Goal: Task Accomplishment & Management: Manage account settings

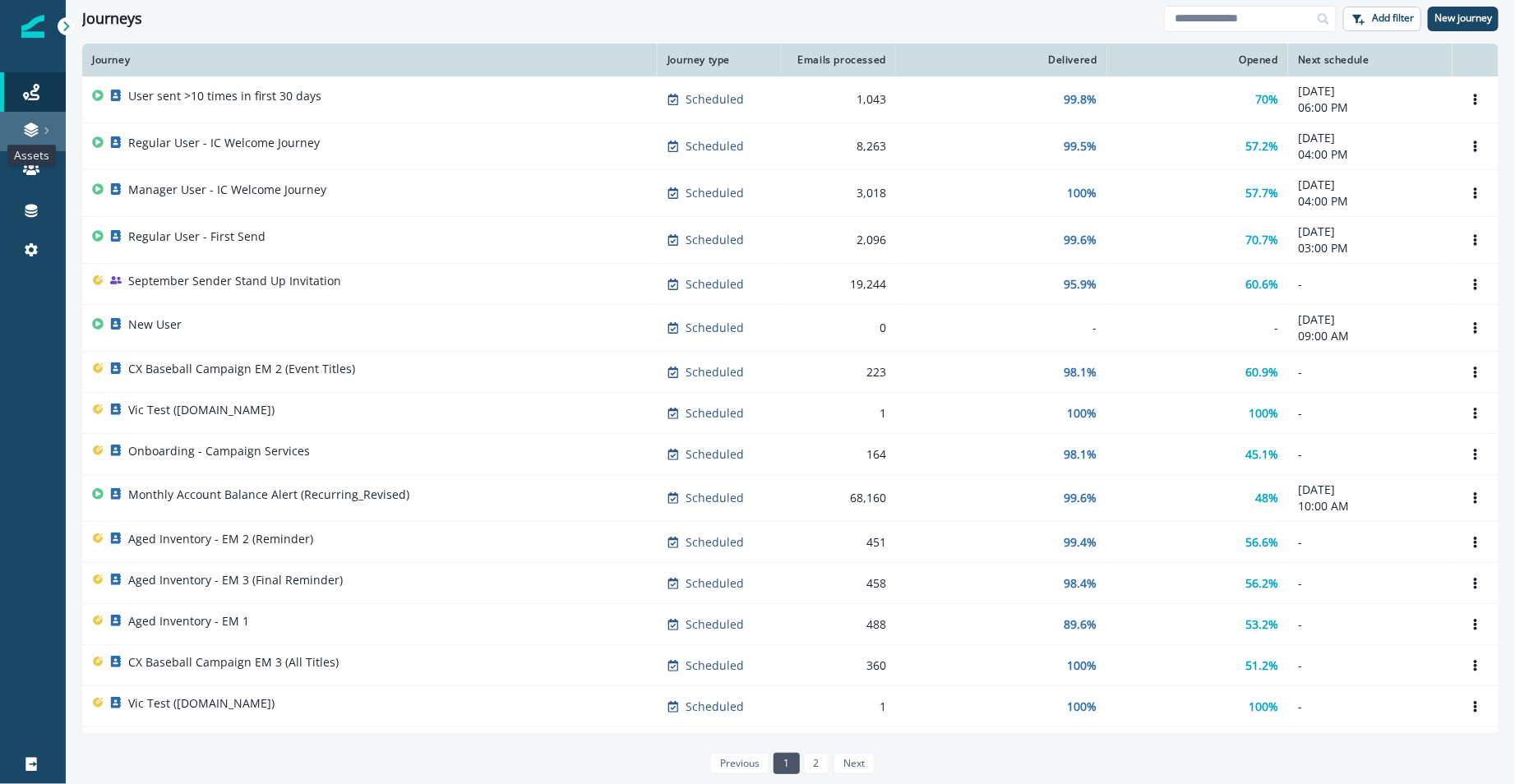
click at [32, 136] on icon at bounding box center [30, 135] width 14 height 5
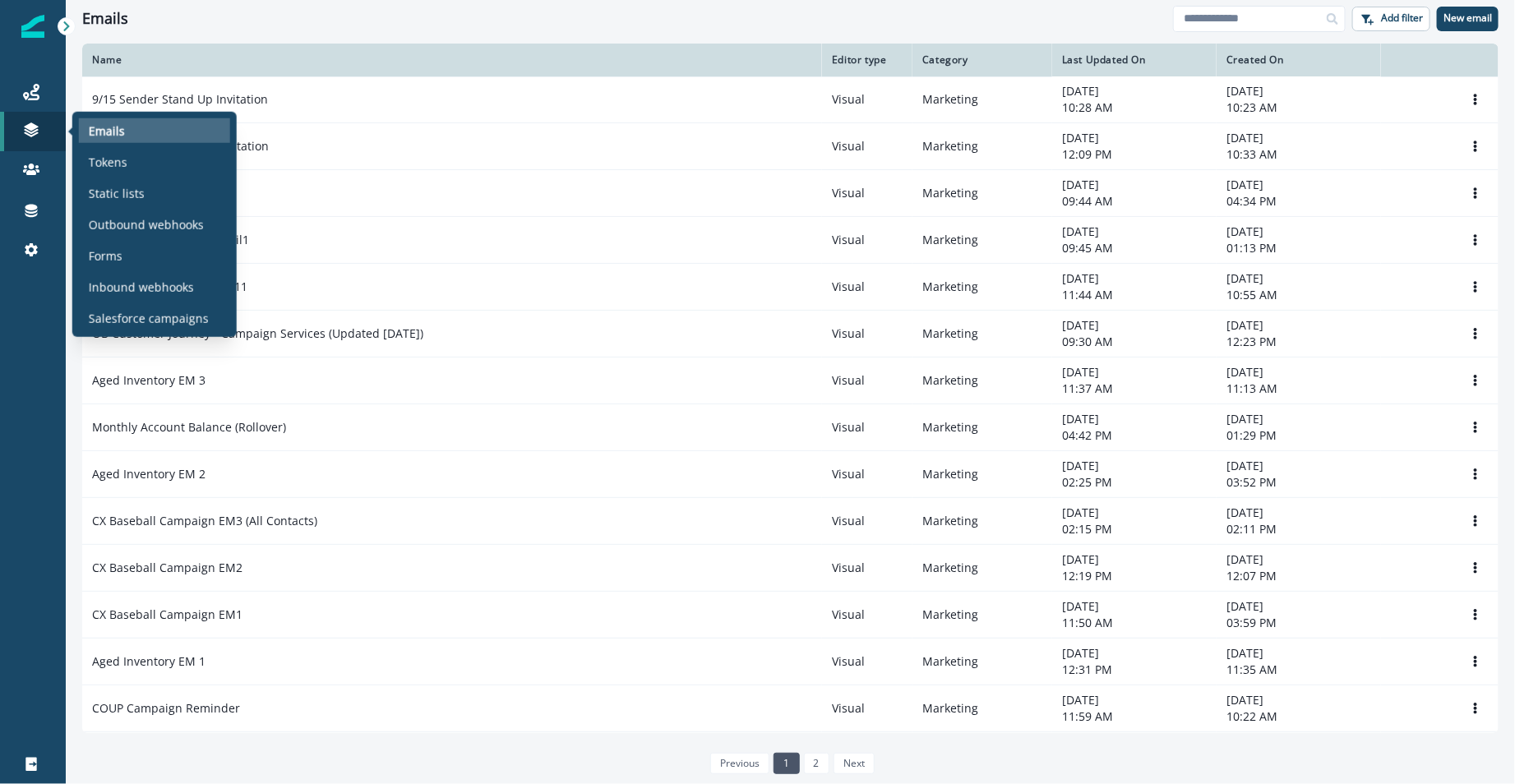
click at [155, 133] on div "Emails" at bounding box center [155, 131] width 152 height 25
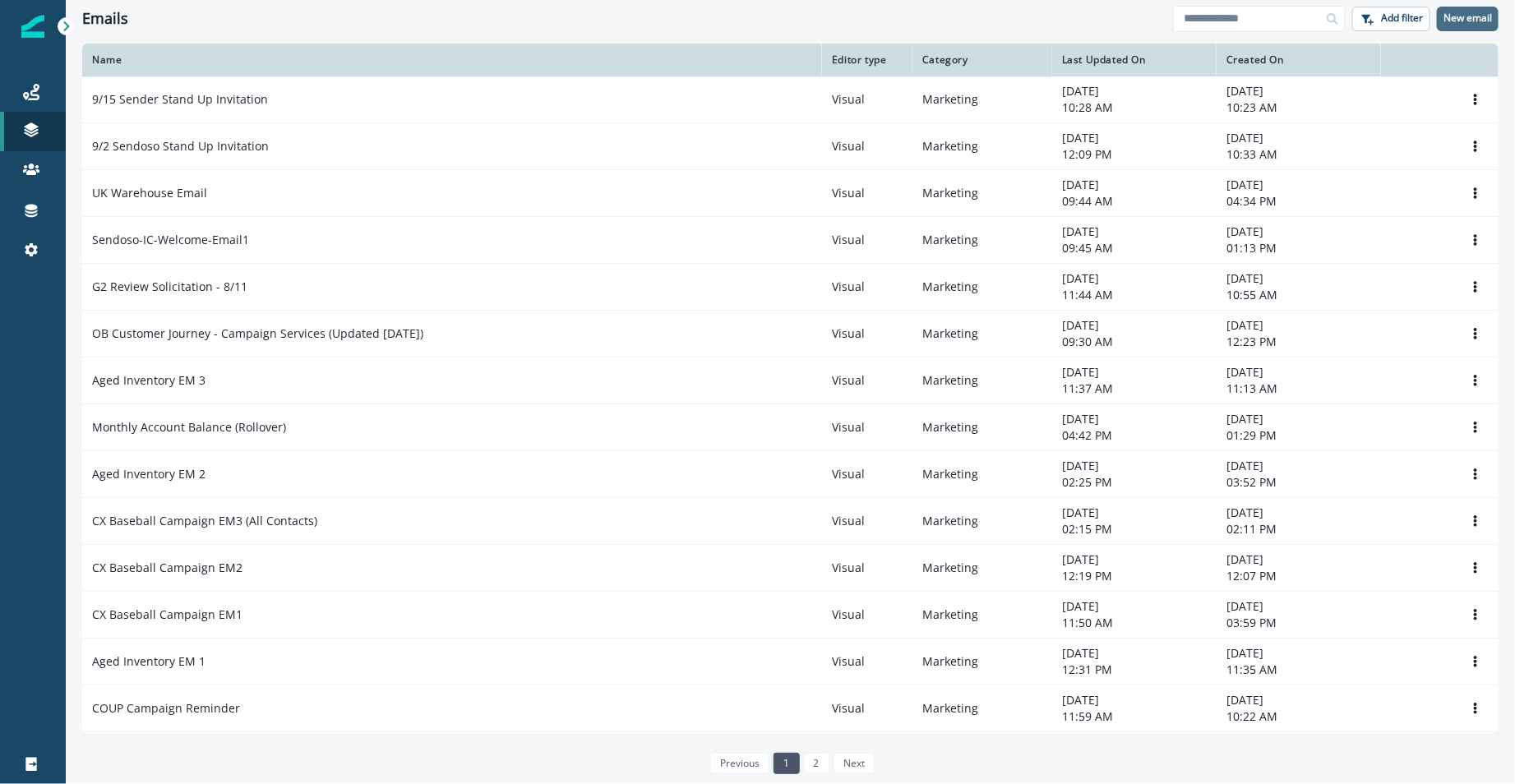
click at [1454, 16] on p "New email" at bounding box center [1467, 18] width 48 height 11
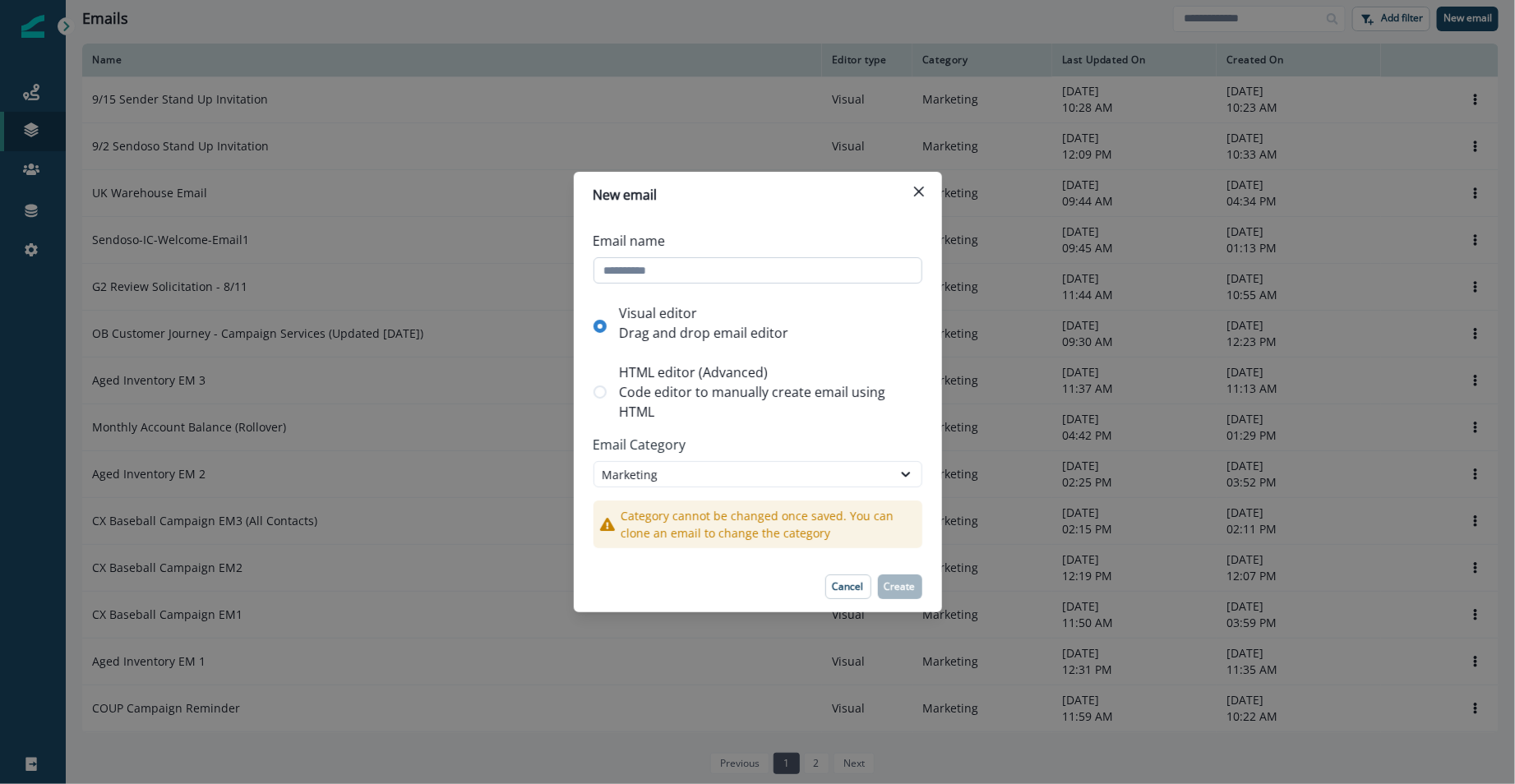
click at [631, 265] on input "Email name" at bounding box center [758, 270] width 329 height 27
drag, startPoint x: 849, startPoint y: 582, endPoint x: 671, endPoint y: 454, distance: 219.2
click at [849, 582] on p "Cancel" at bounding box center [848, 587] width 31 height 11
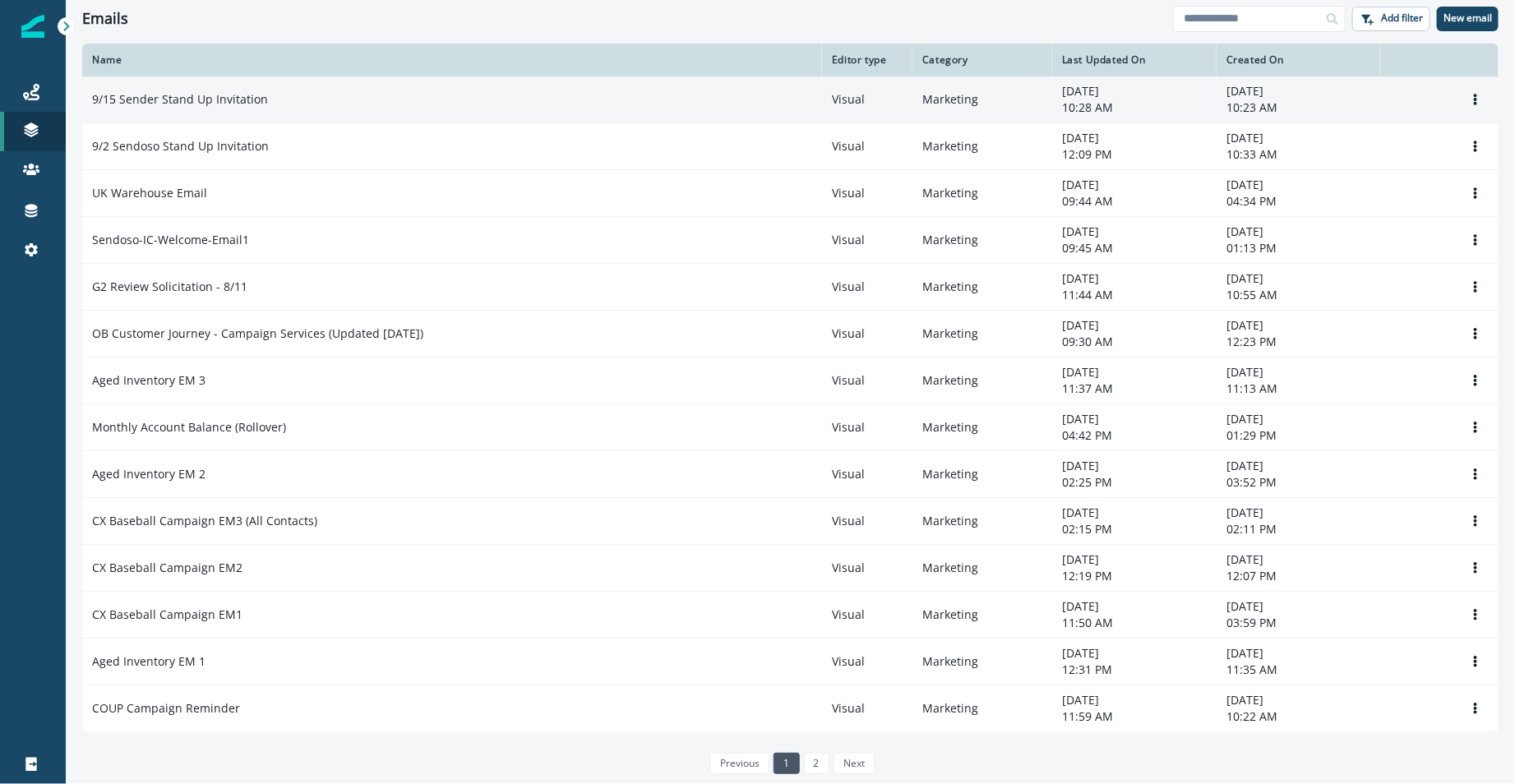
click at [334, 89] on td "9/15 Sender Stand Up Invitation" at bounding box center [452, 100] width 739 height 46
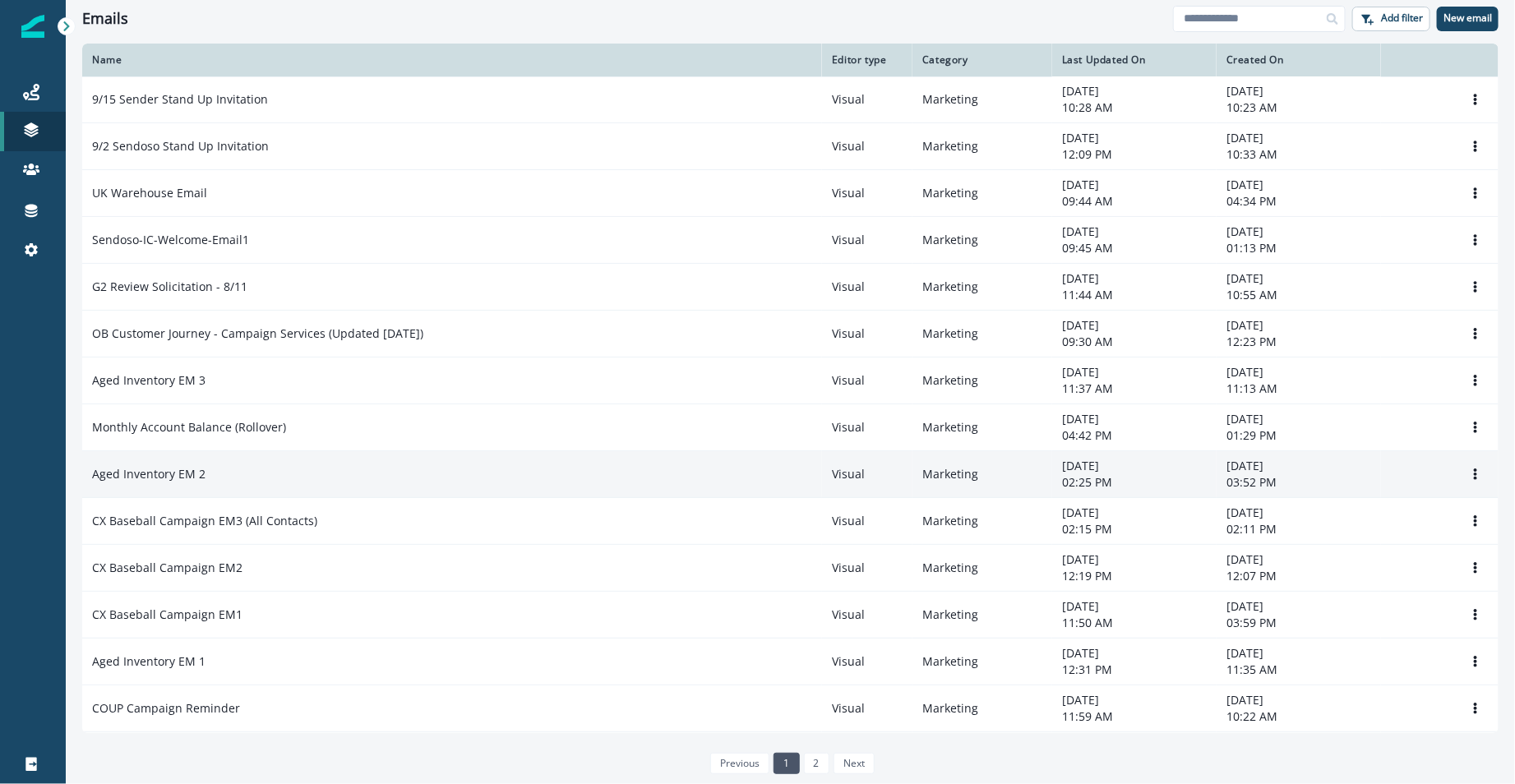
click at [312, 472] on div "Aged Inventory EM 2" at bounding box center [451, 474] width 720 height 16
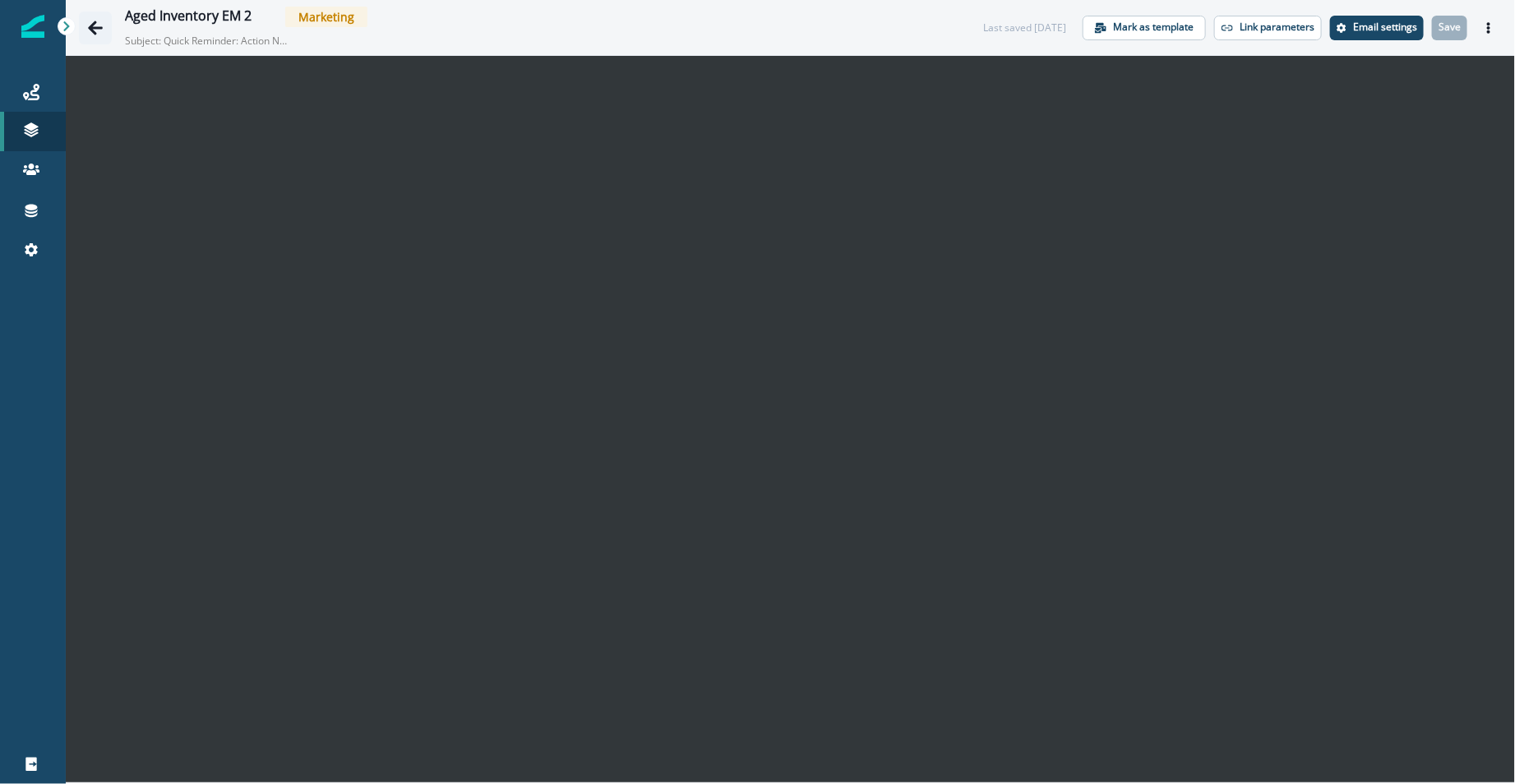
click at [95, 27] on icon "Go back" at bounding box center [96, 27] width 15 height 14
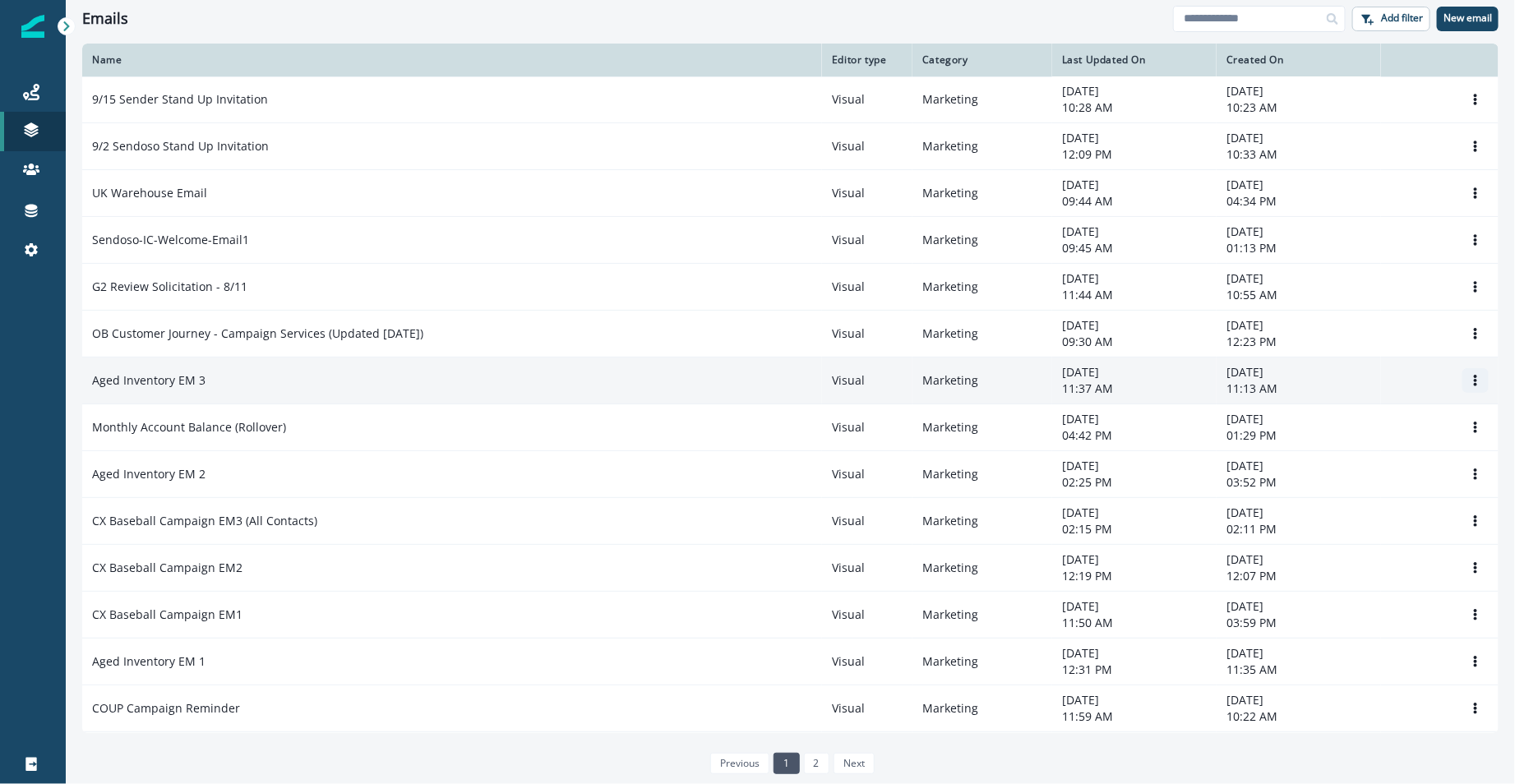
click at [1462, 370] on button "Options" at bounding box center [1475, 380] width 27 height 25
click at [1335, 410] on button "Clone" at bounding box center [1378, 419] width 182 height 27
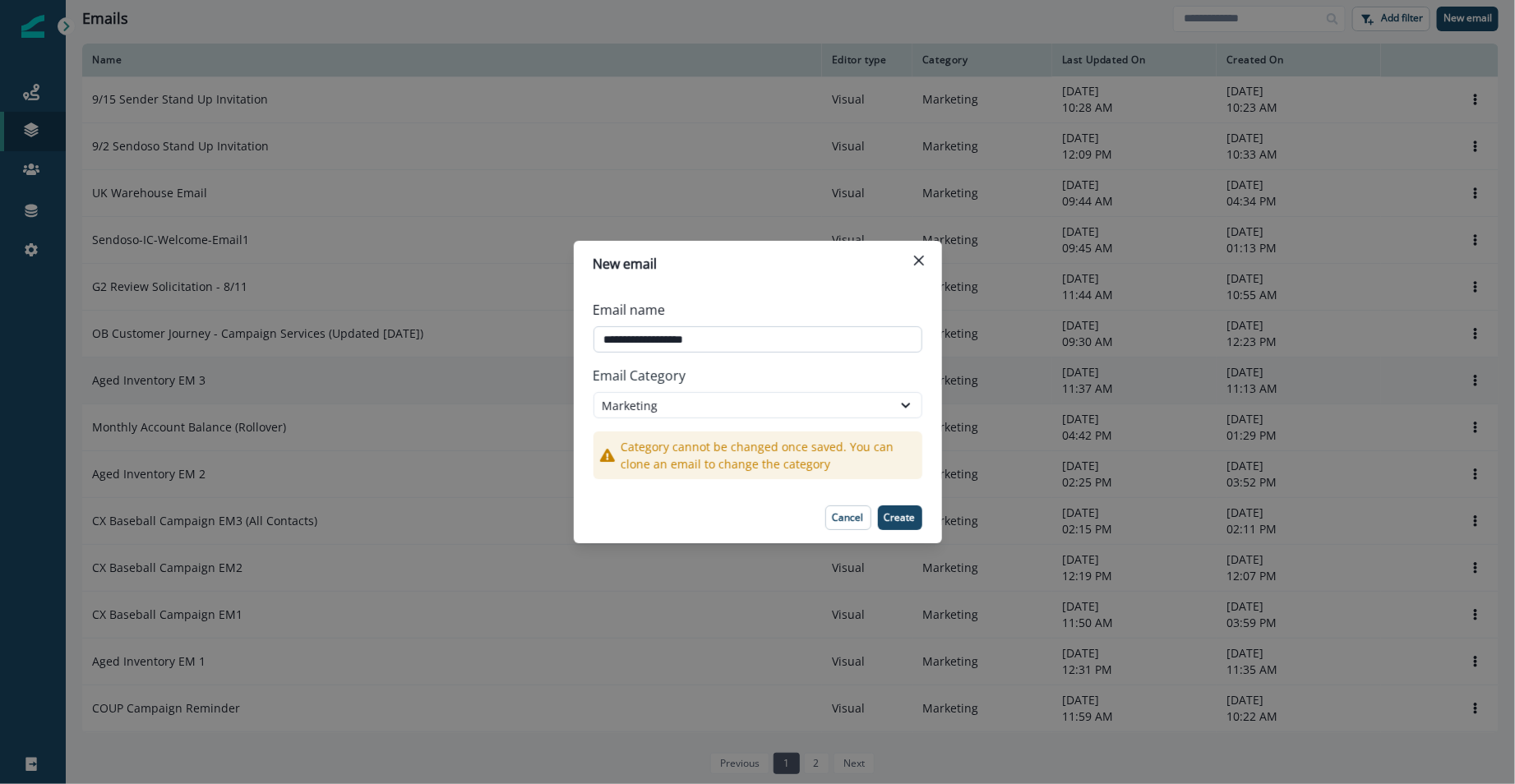
click at [769, 337] on input "**********" at bounding box center [758, 339] width 329 height 27
type input "**********"
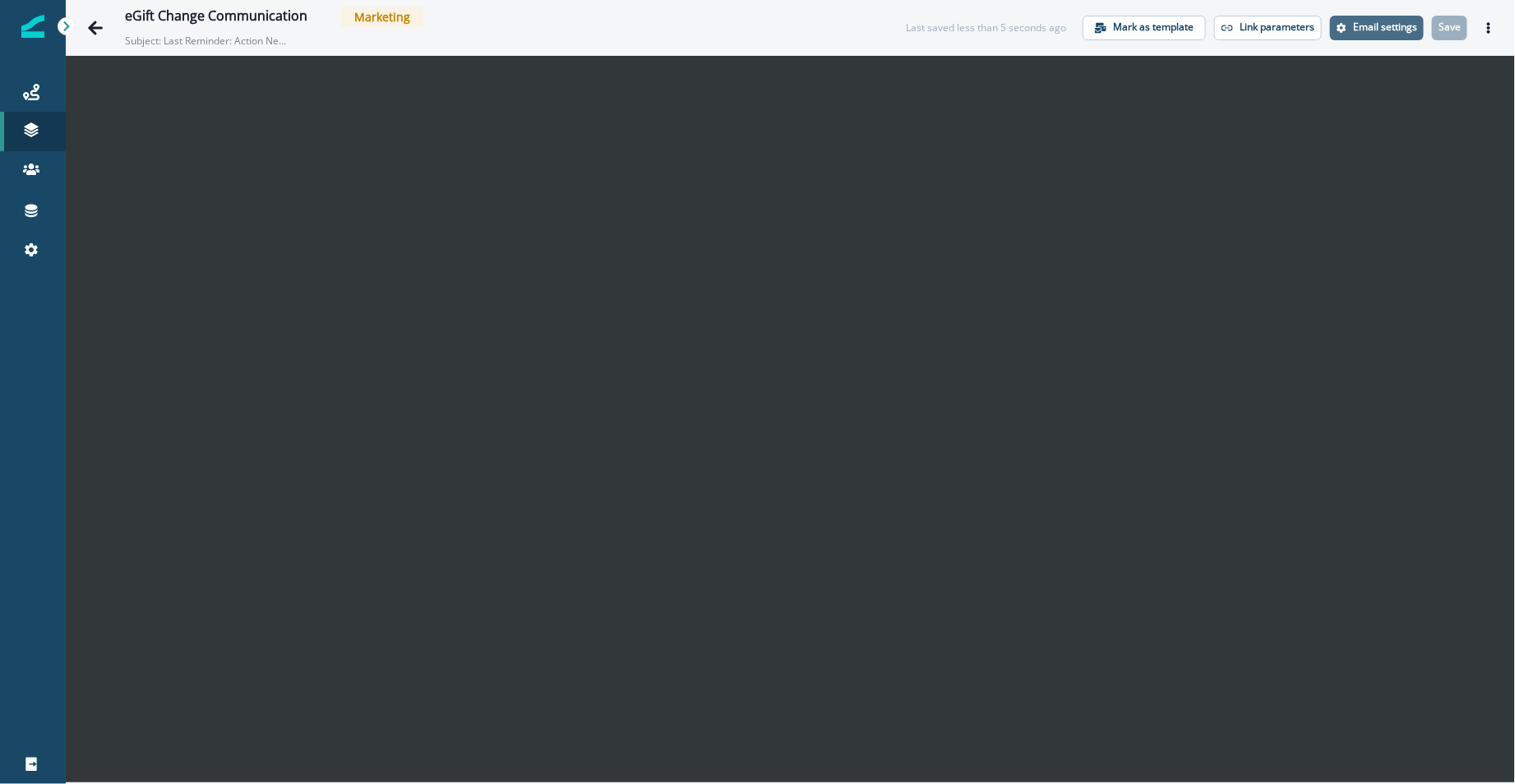
click at [1367, 31] on p "Email settings" at bounding box center [1385, 27] width 64 height 11
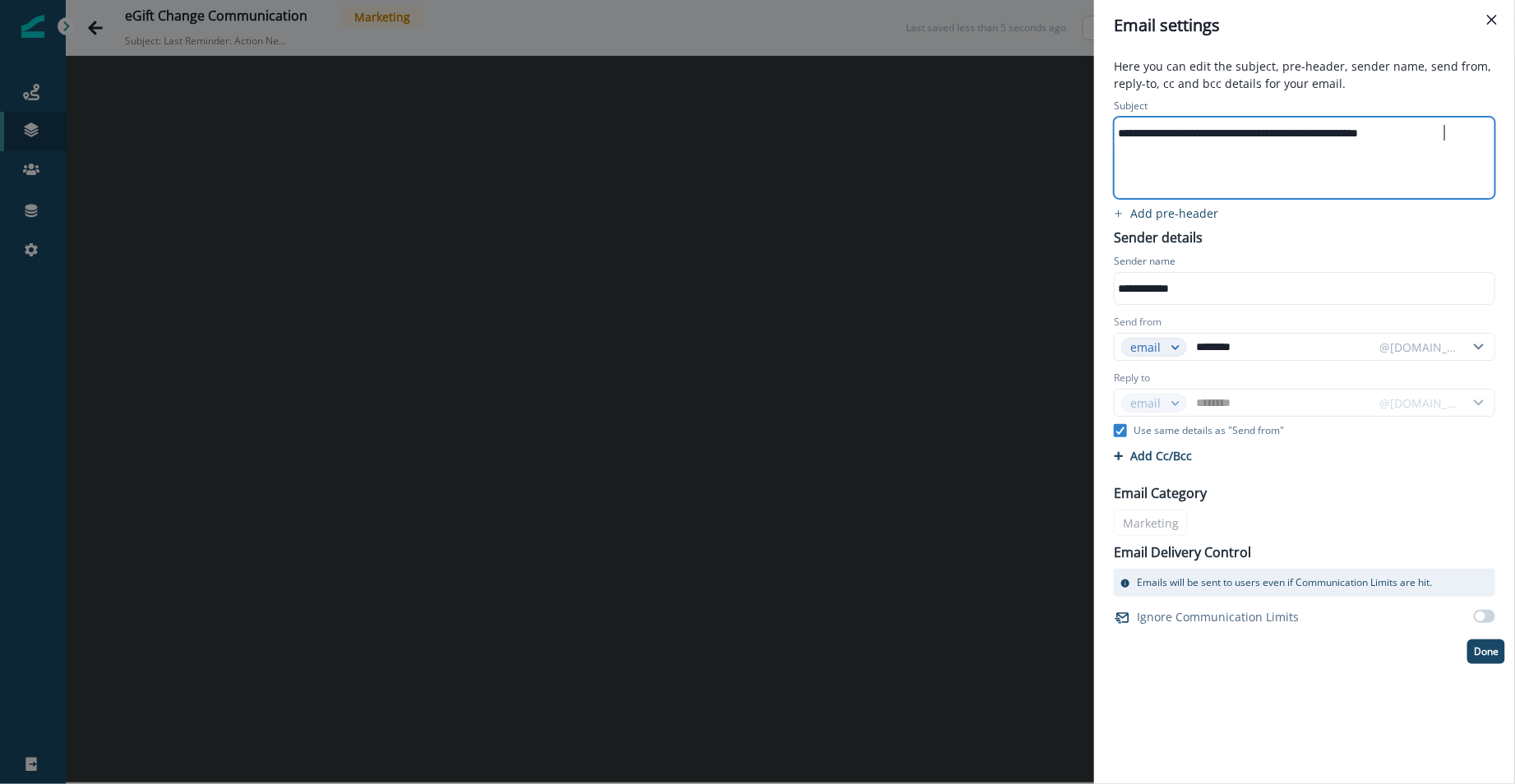
click at [1218, 177] on div "**********" at bounding box center [1303, 157] width 377 height 81
click at [1281, 240] on div "**********" at bounding box center [1304, 380] width 401 height 569
click at [983, 285] on div "**********" at bounding box center [758, 392] width 1515 height 784
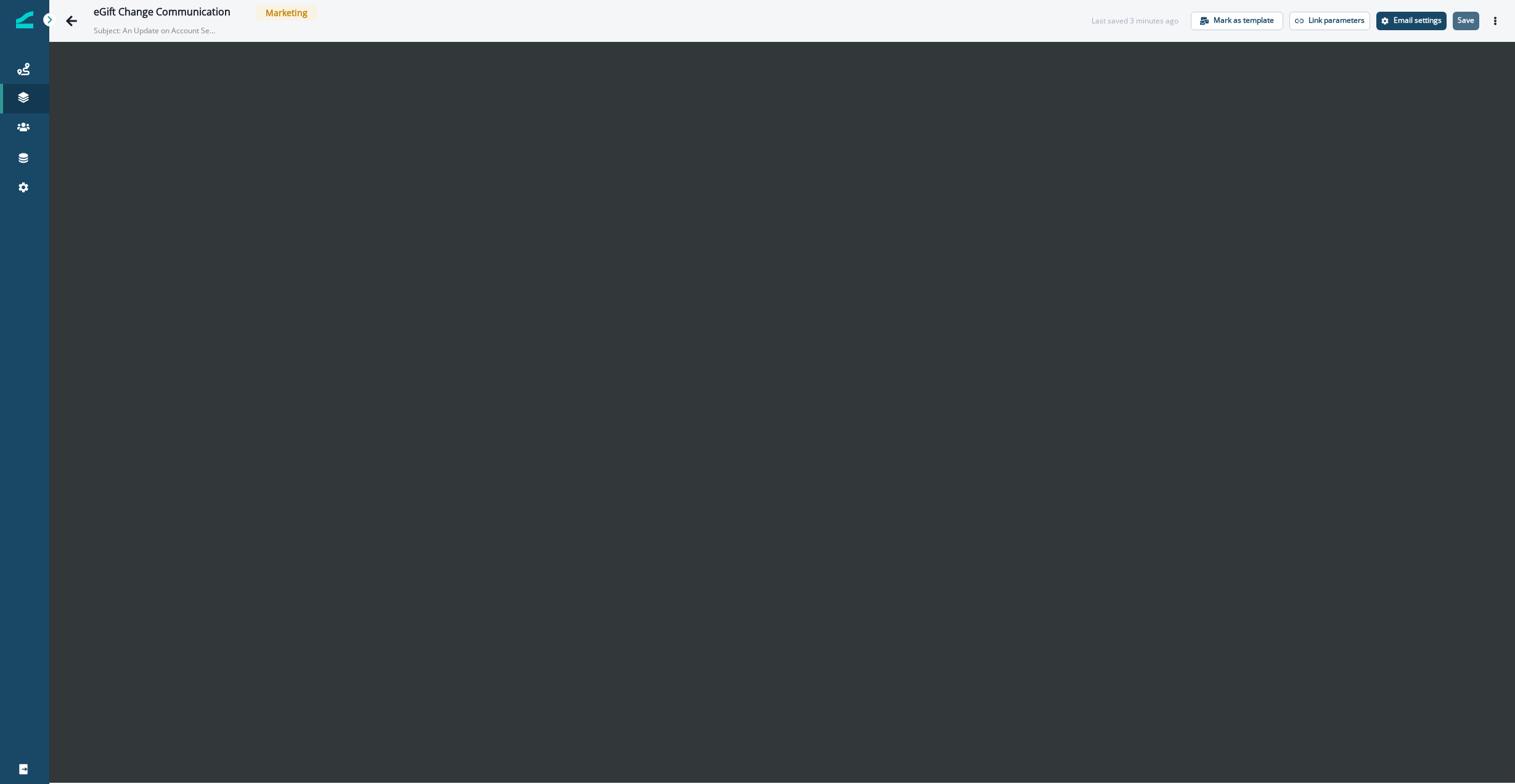
click at [1135, 23] on p "Save" at bounding box center [1465, 21] width 16 height 9
click at [25, 73] on icon at bounding box center [23, 68] width 12 height 12
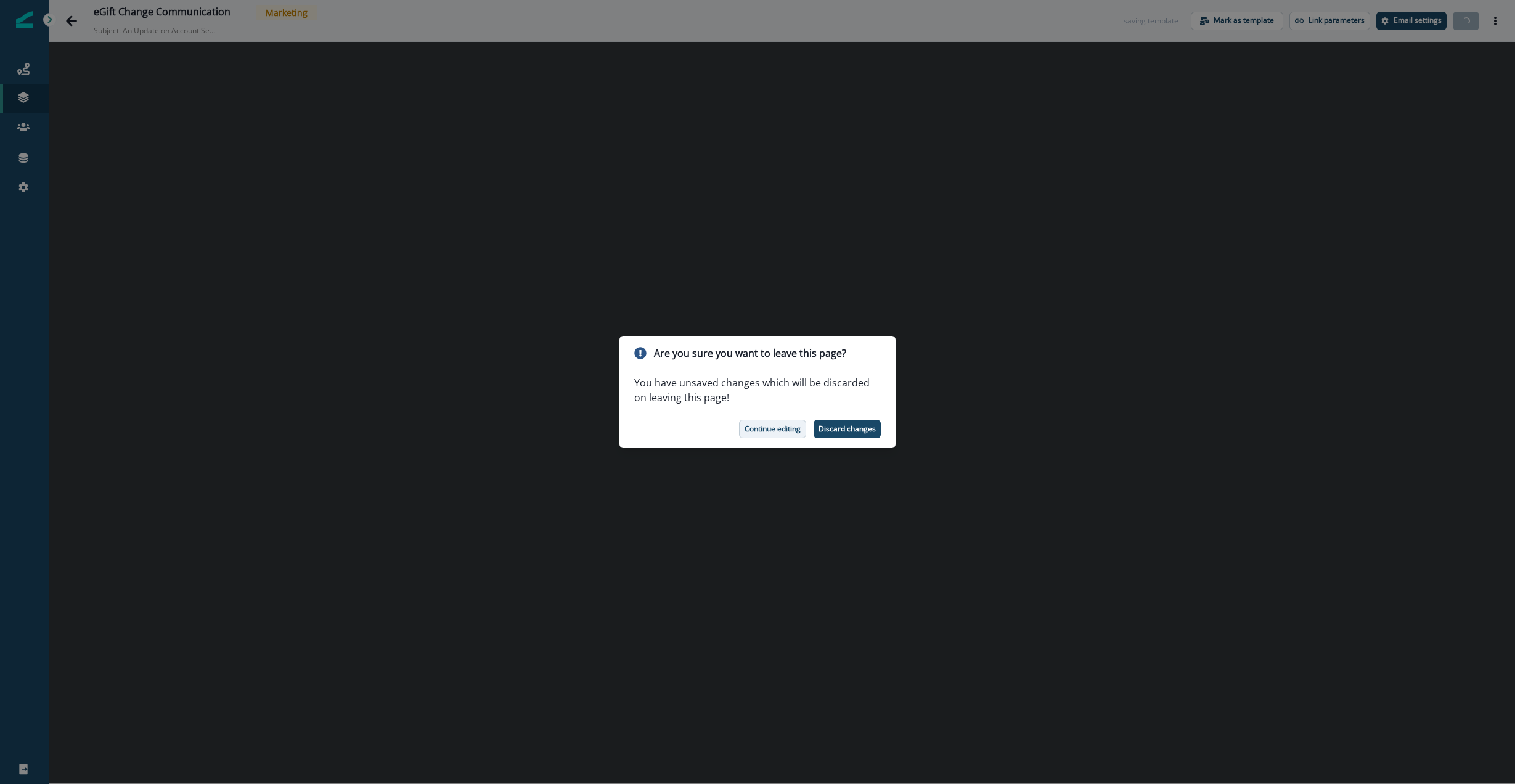
click at [749, 424] on p "Continue editing" at bounding box center [772, 429] width 56 height 9
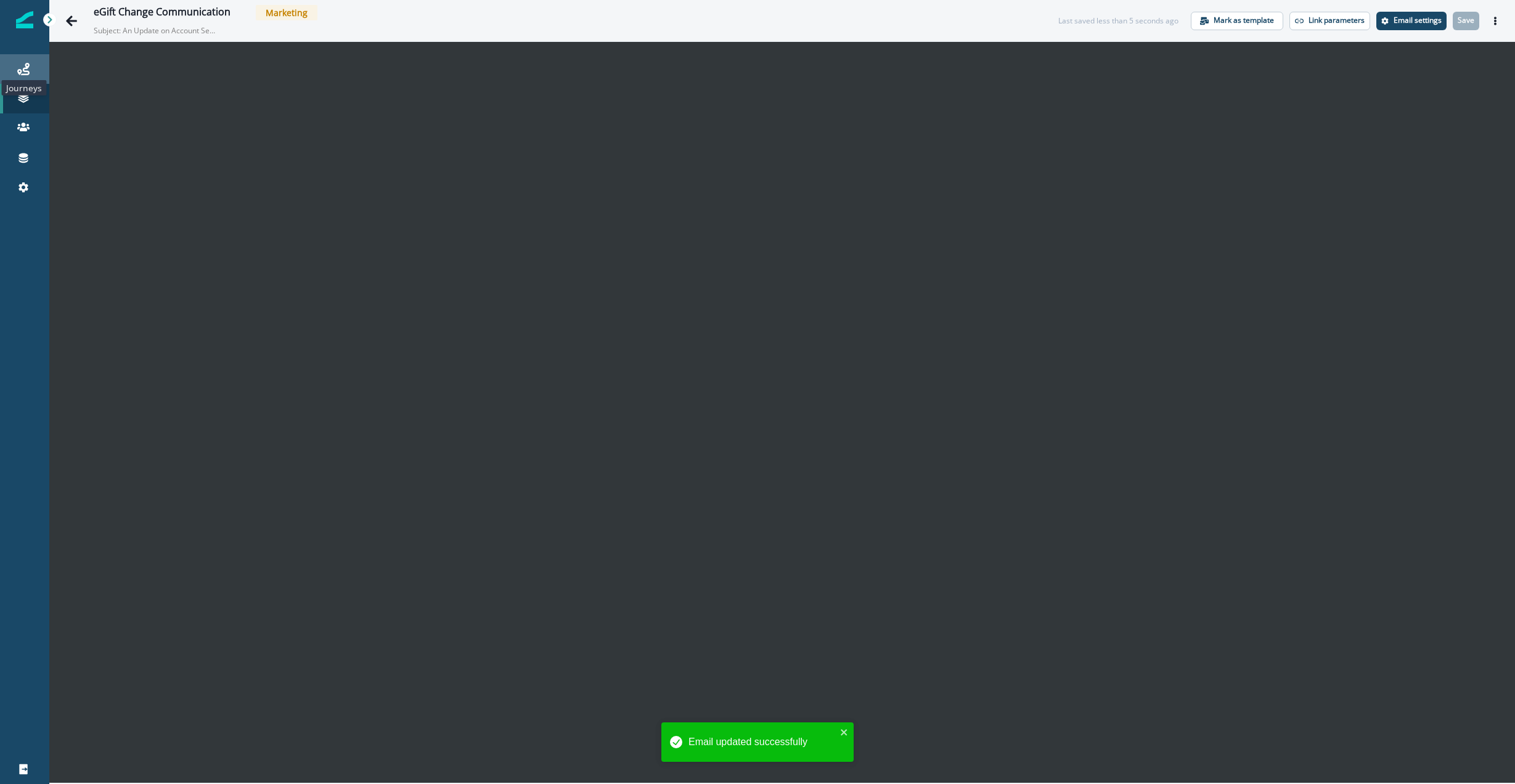
click at [26, 68] on icon at bounding box center [23, 68] width 12 height 12
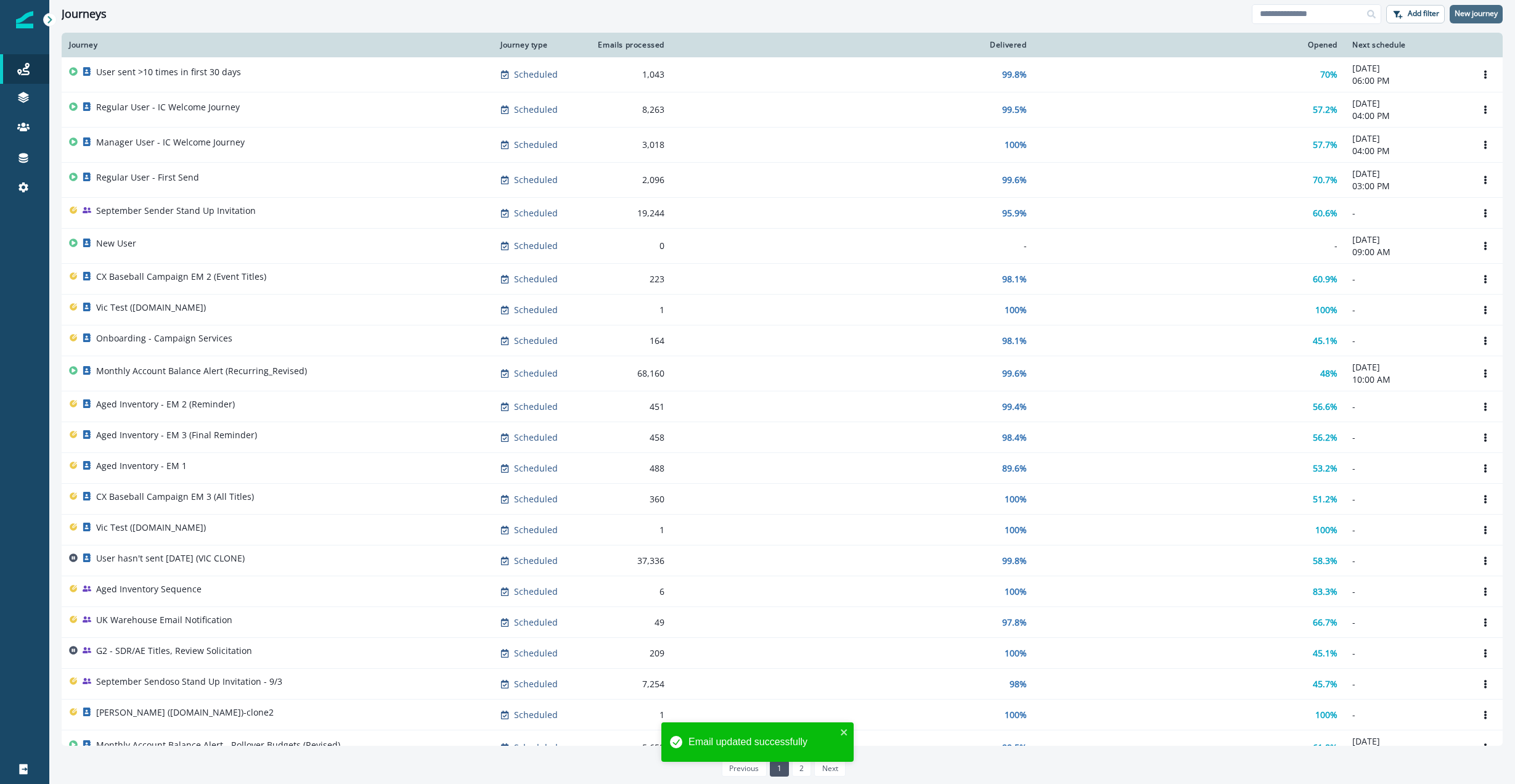
click at [1135, 23] on button "New journey" at bounding box center [1476, 14] width 53 height 18
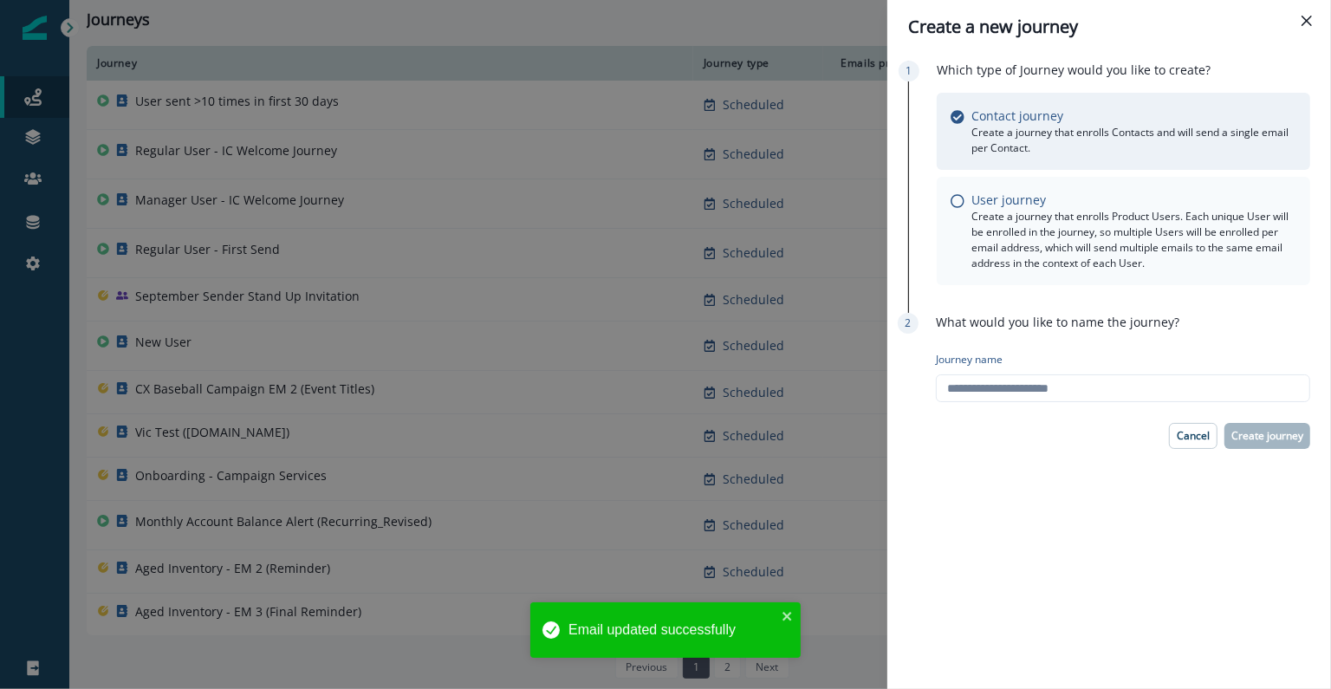
click at [1085, 231] on p "Create a journey that enrolls Product Users. Each unique User will be enrolled …" at bounding box center [1134, 240] width 325 height 62
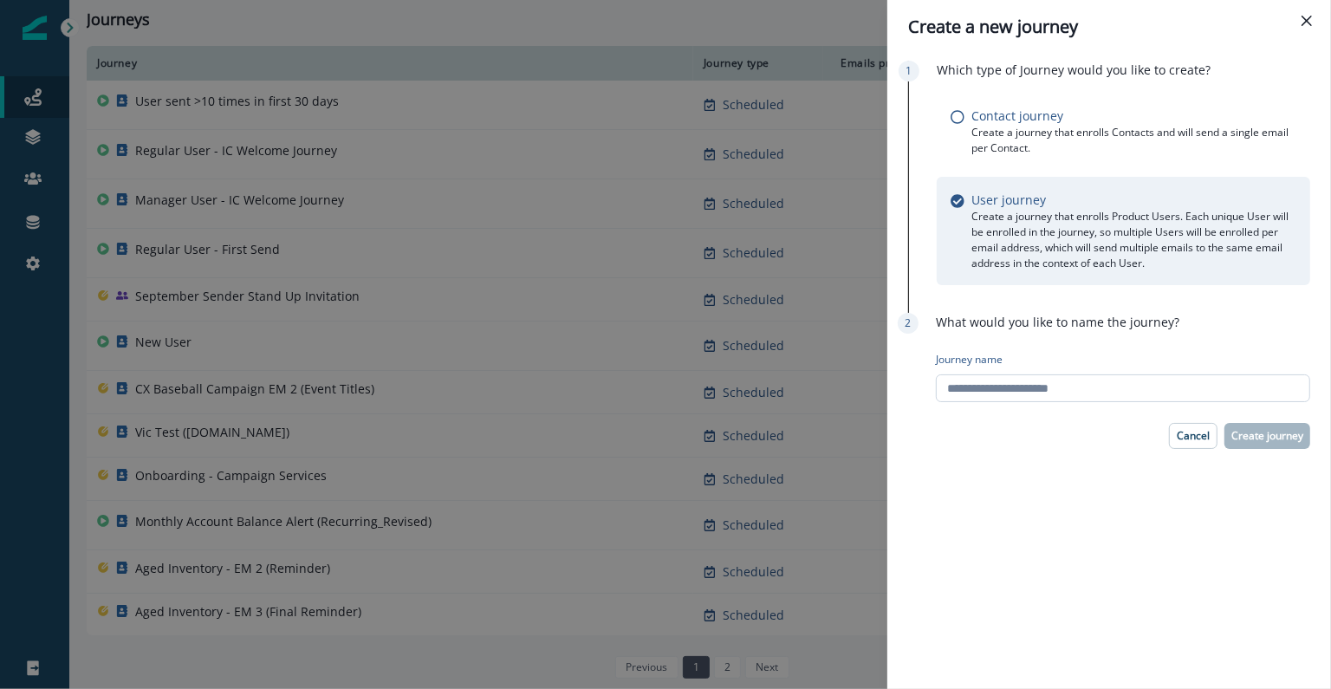
click at [1031, 374] on input "Journey name" at bounding box center [1123, 388] width 374 height 28
type input "**********"
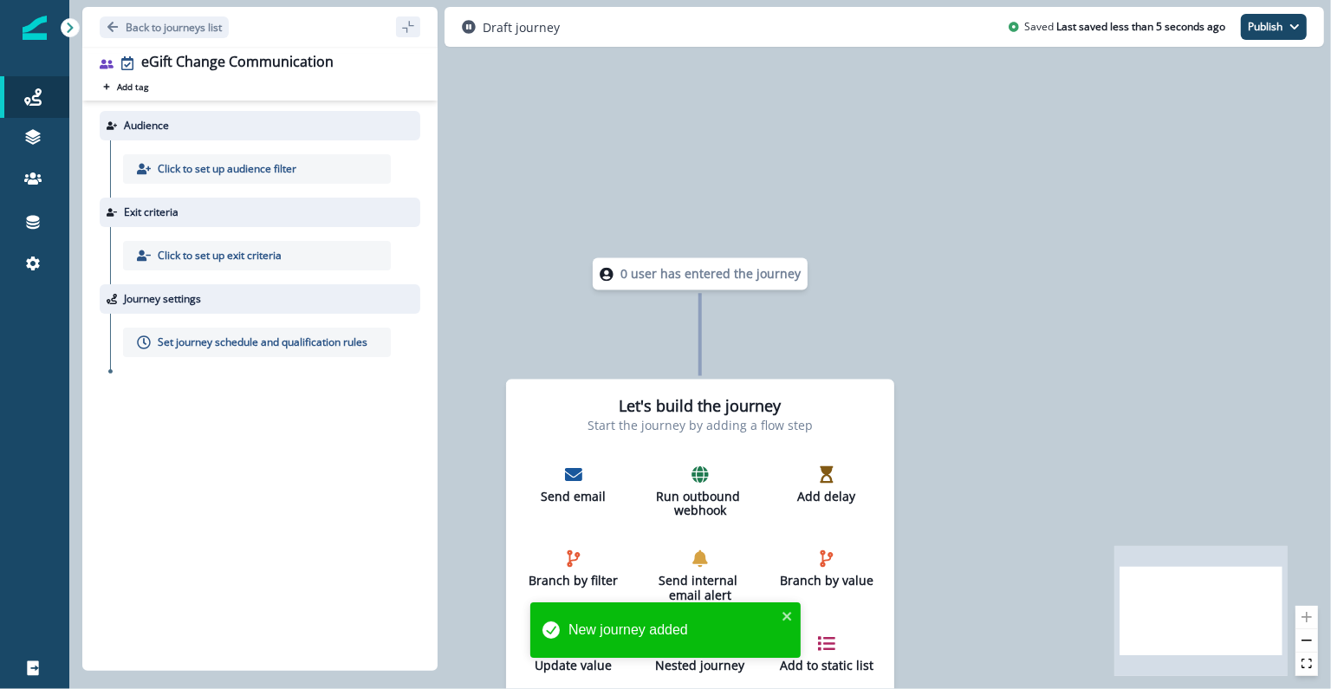
click at [286, 160] on div "Click to set up audience filter" at bounding box center [257, 168] width 268 height 29
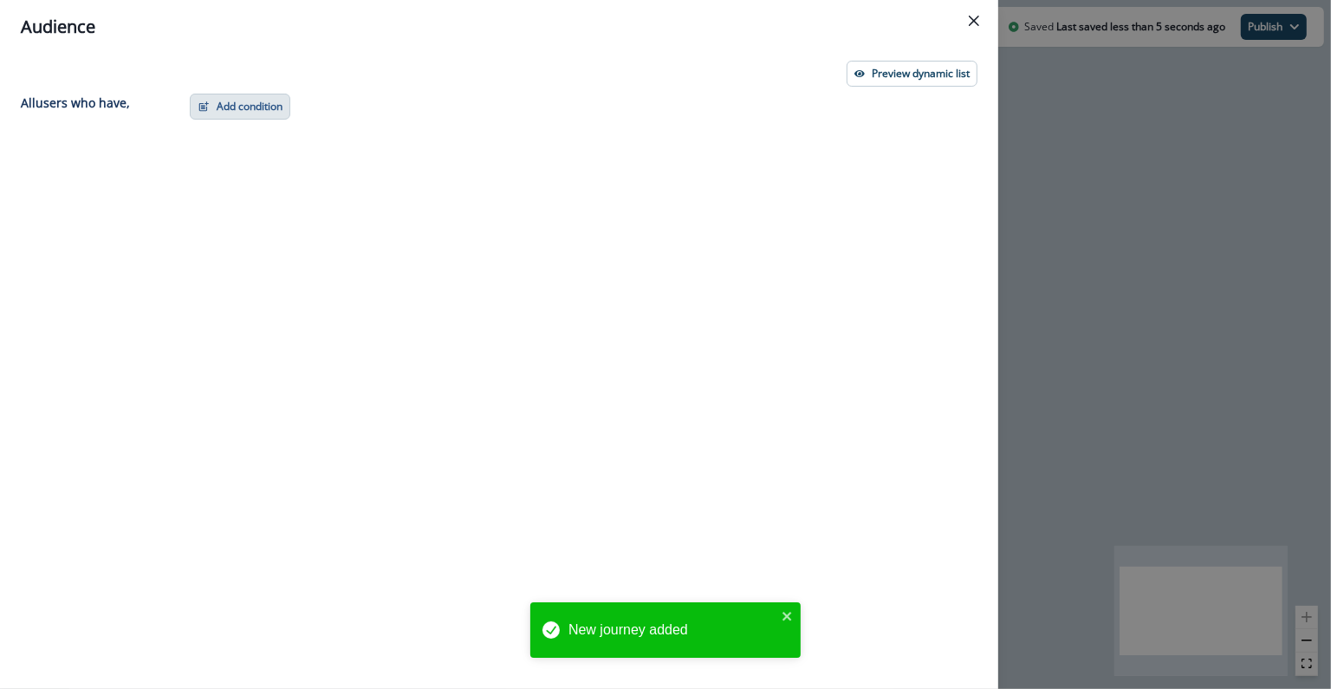
click at [228, 114] on button "Add condition" at bounding box center [240, 107] width 101 height 26
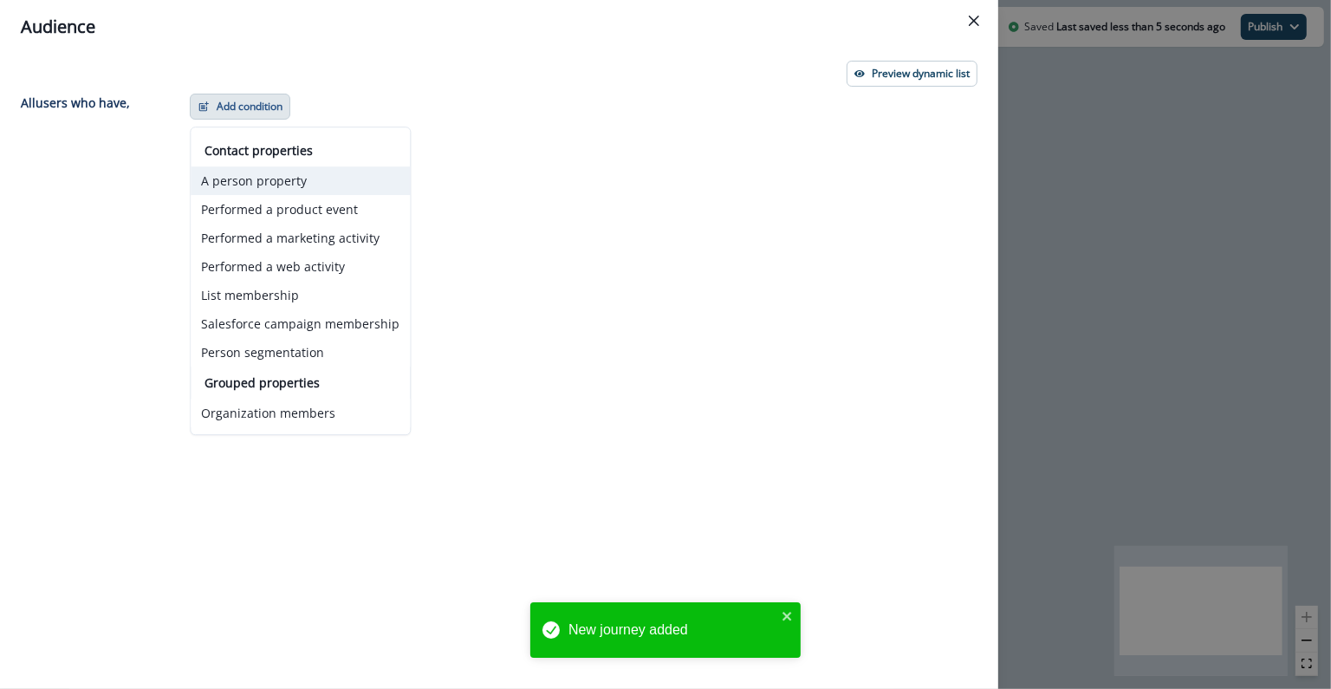
click at [280, 183] on button "A person property" at bounding box center [300, 180] width 219 height 29
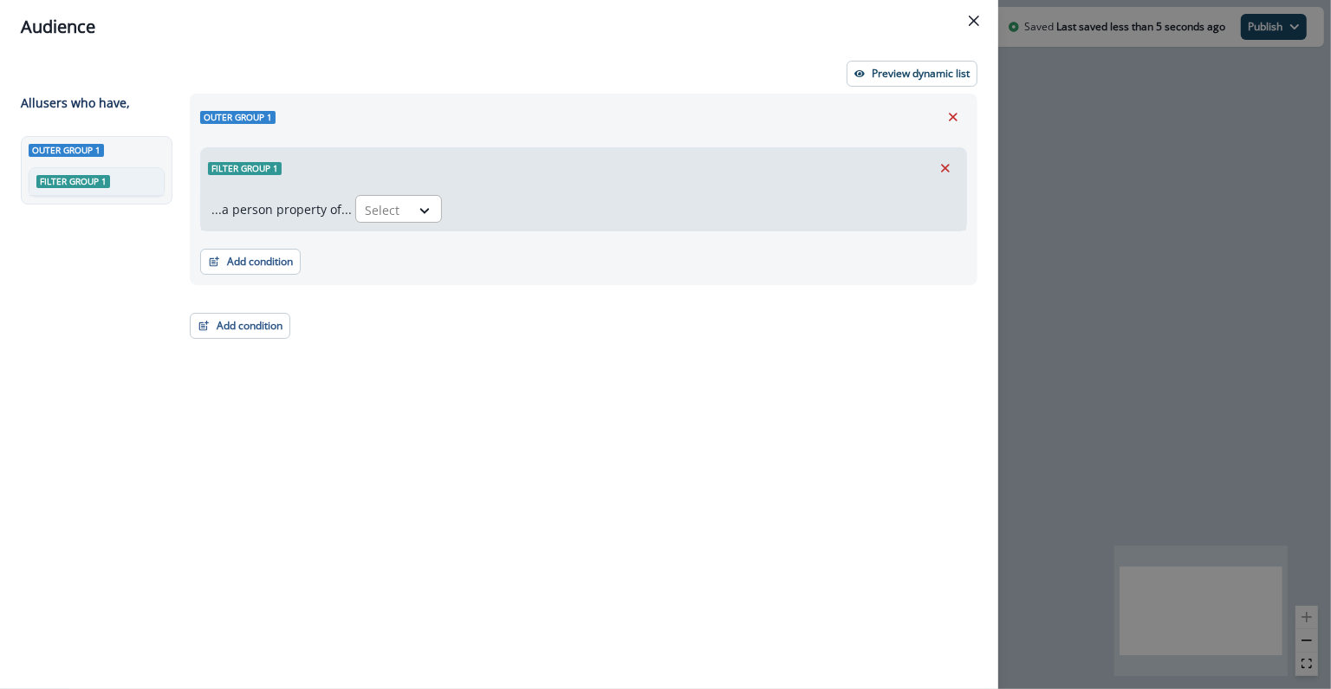
click at [379, 198] on div "Select" at bounding box center [383, 210] width 54 height 29
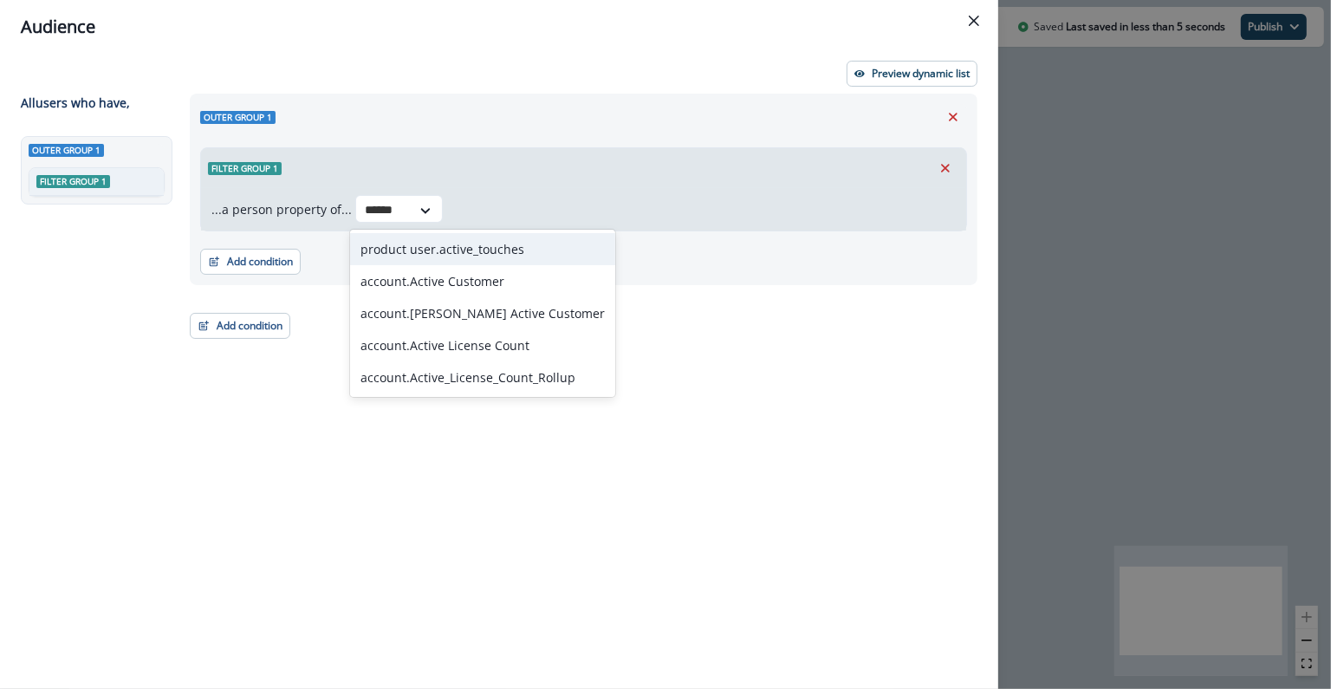
type input "******"
click at [496, 207] on div "product user.active_touches, 1 of 5. 5 results available for search term active…" at bounding box center [655, 209] width 601 height 28
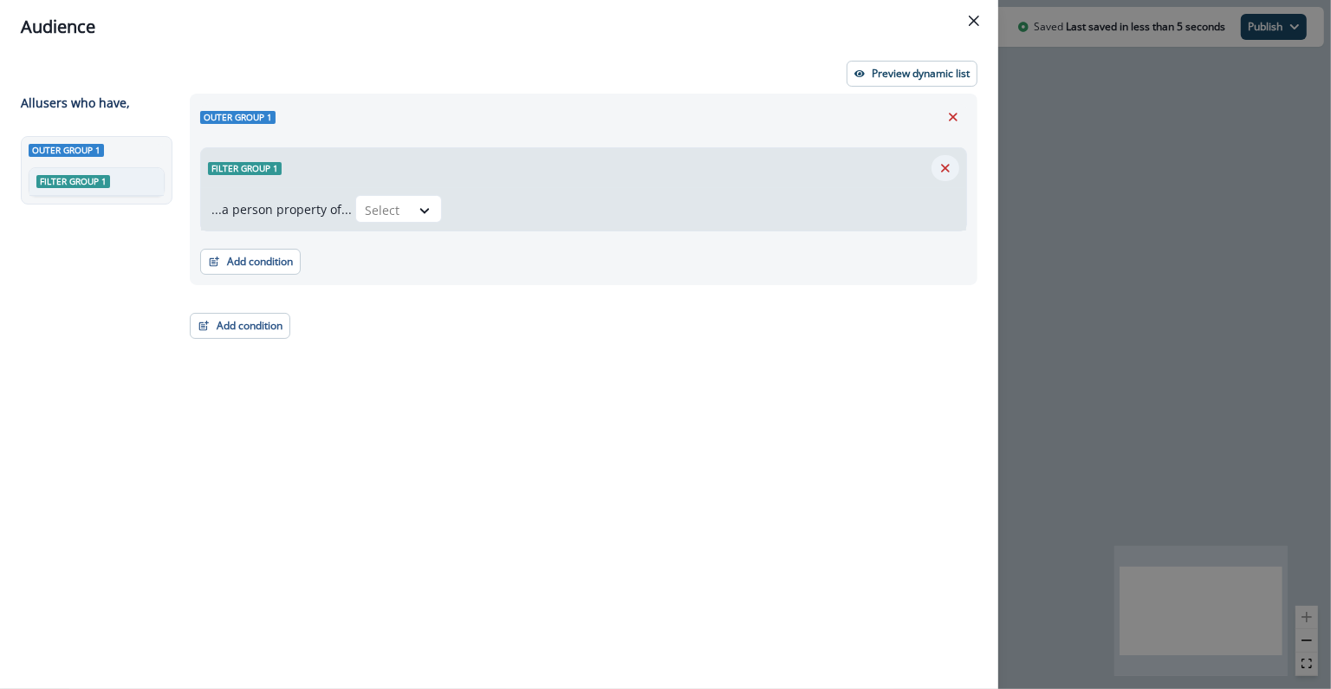
click at [940, 166] on icon "Remove" at bounding box center [946, 168] width 16 height 16
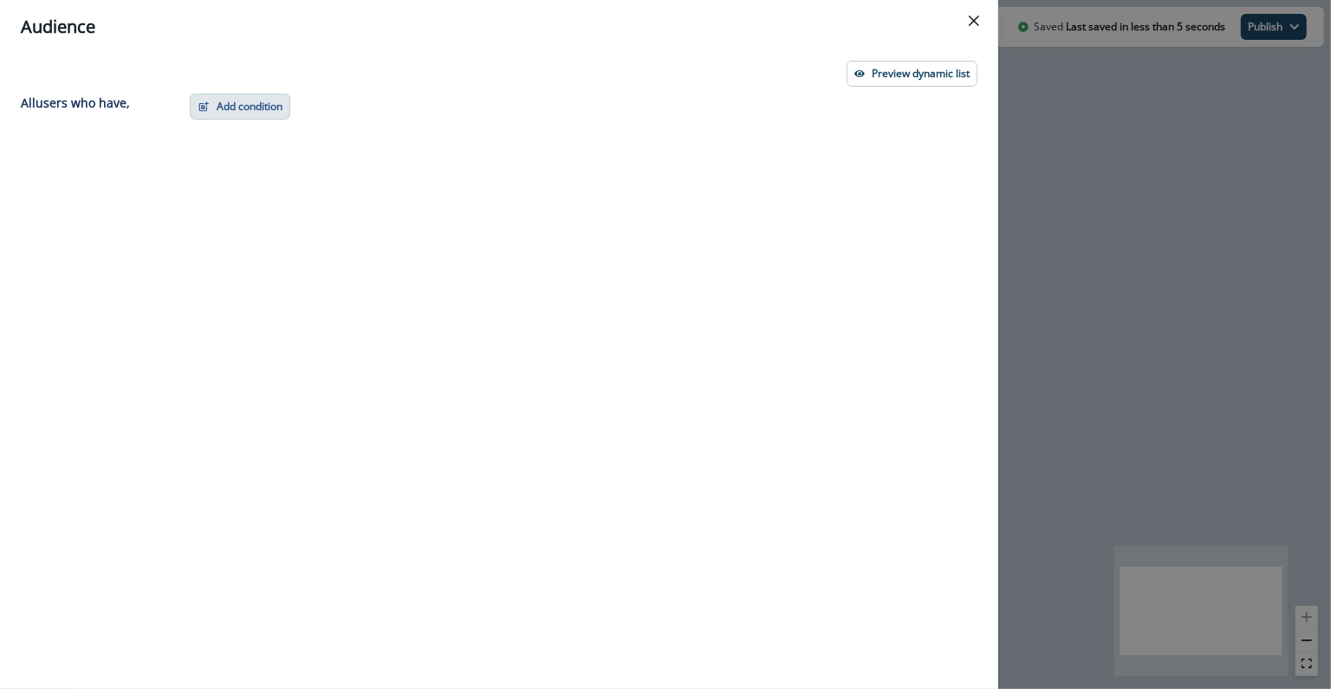
click at [244, 103] on button "Add condition" at bounding box center [240, 107] width 101 height 26
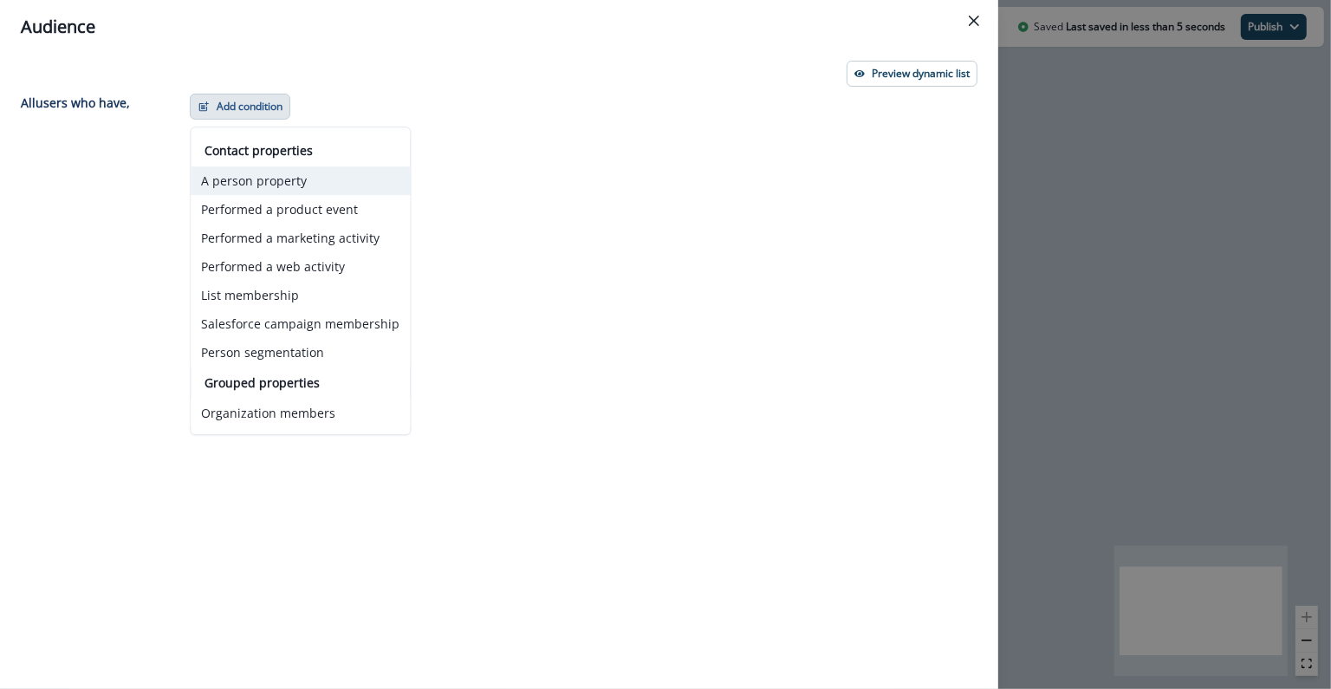
click at [247, 174] on button "A person property" at bounding box center [300, 180] width 219 height 29
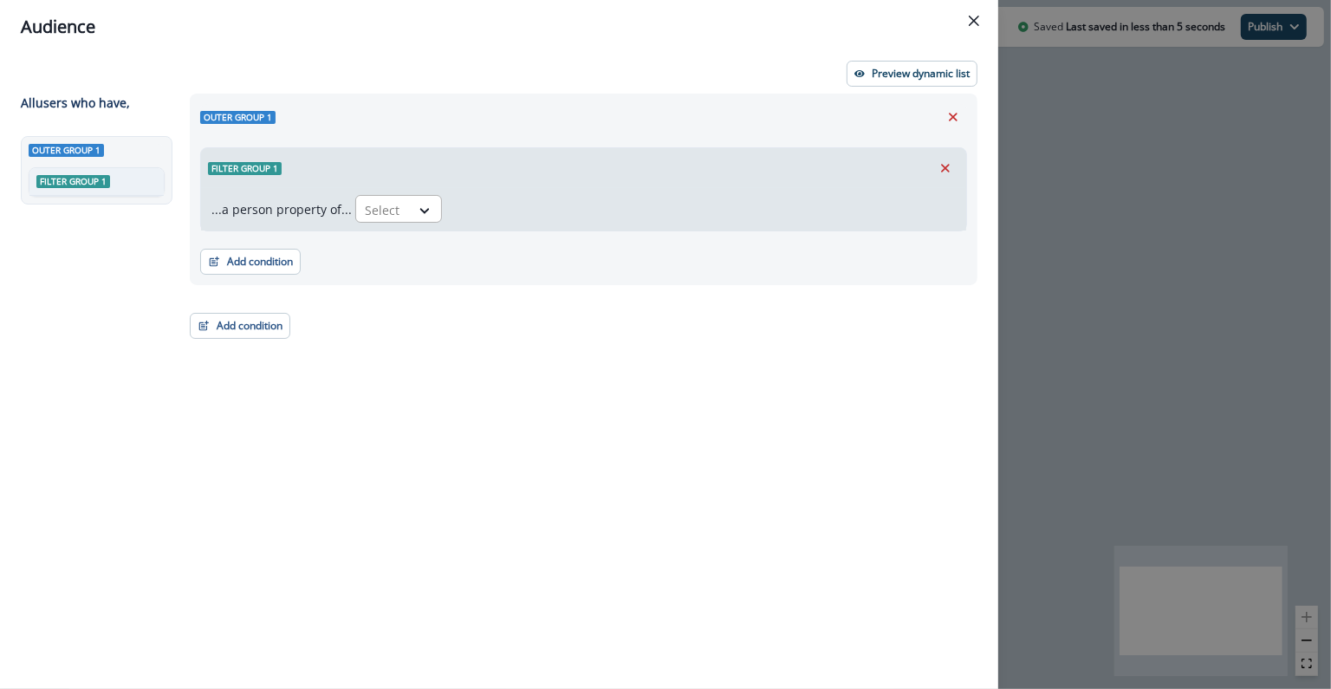
drag, startPoint x: 388, startPoint y: 204, endPoint x: 391, endPoint y: 214, distance: 10.7
click at [388, 204] on div at bounding box center [383, 210] width 36 height 22
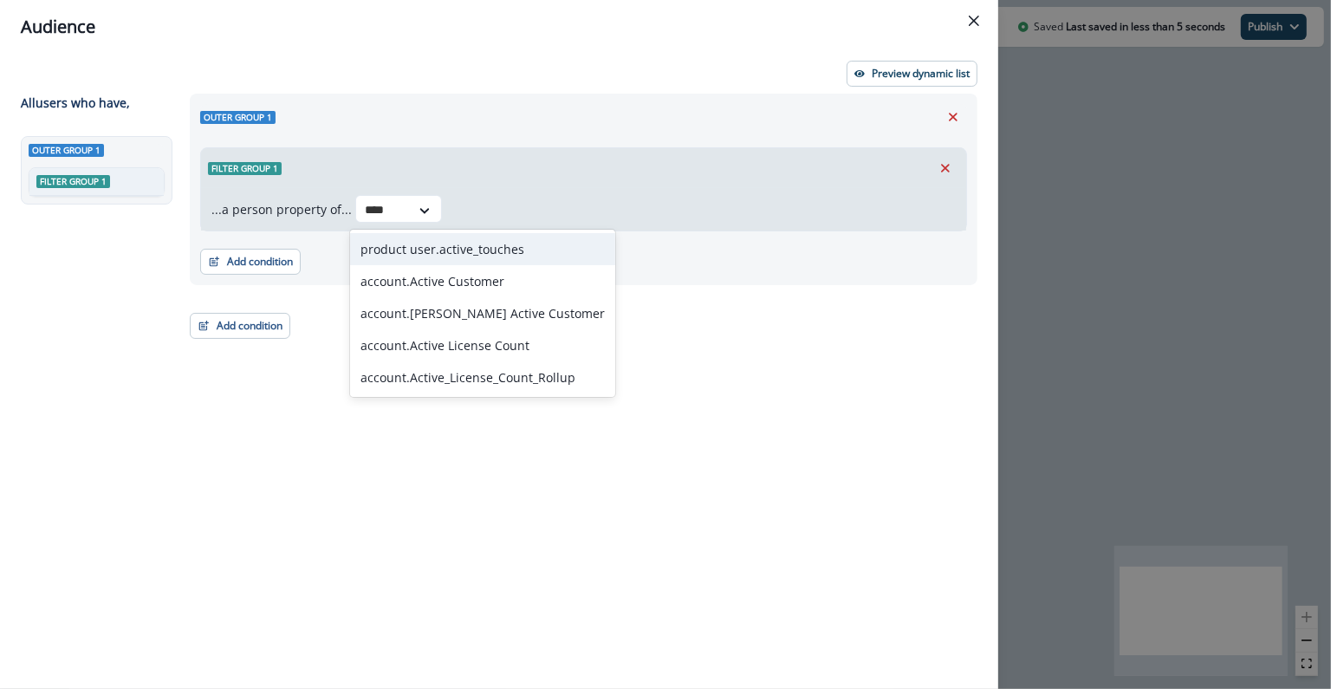
type input "*****"
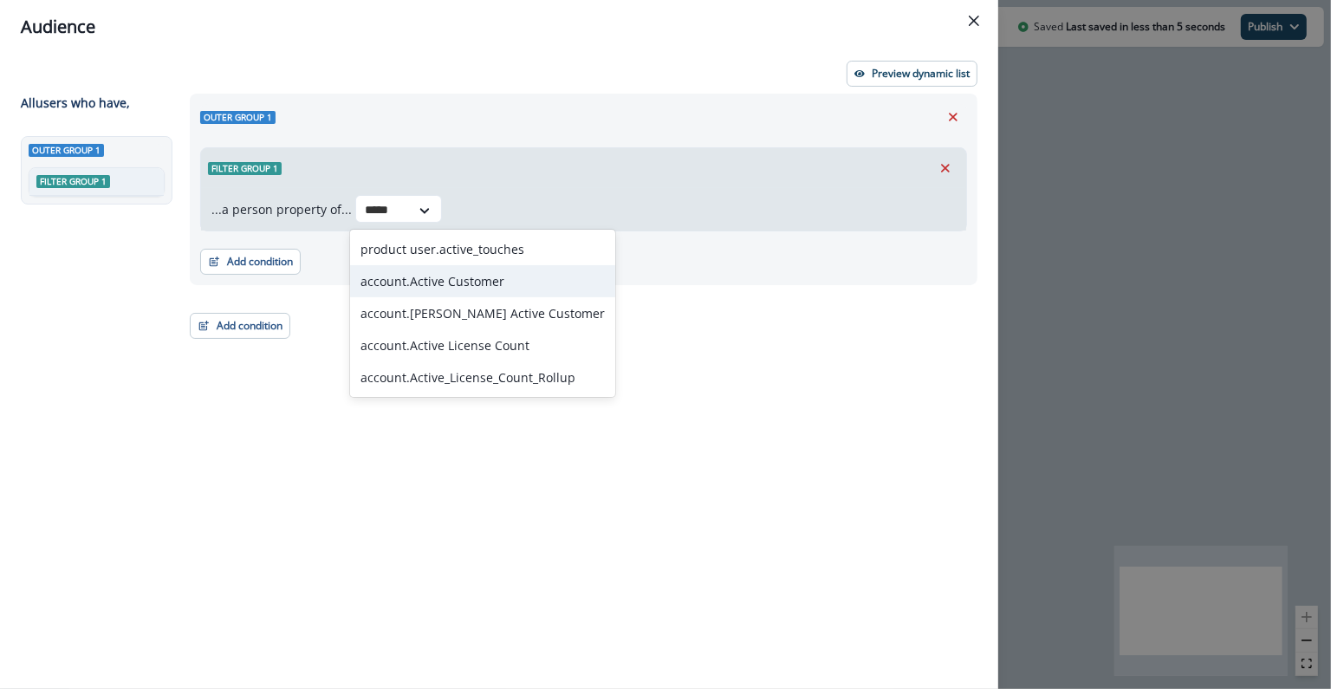
click at [531, 284] on div "account.Active Customer" at bounding box center [482, 281] width 265 height 32
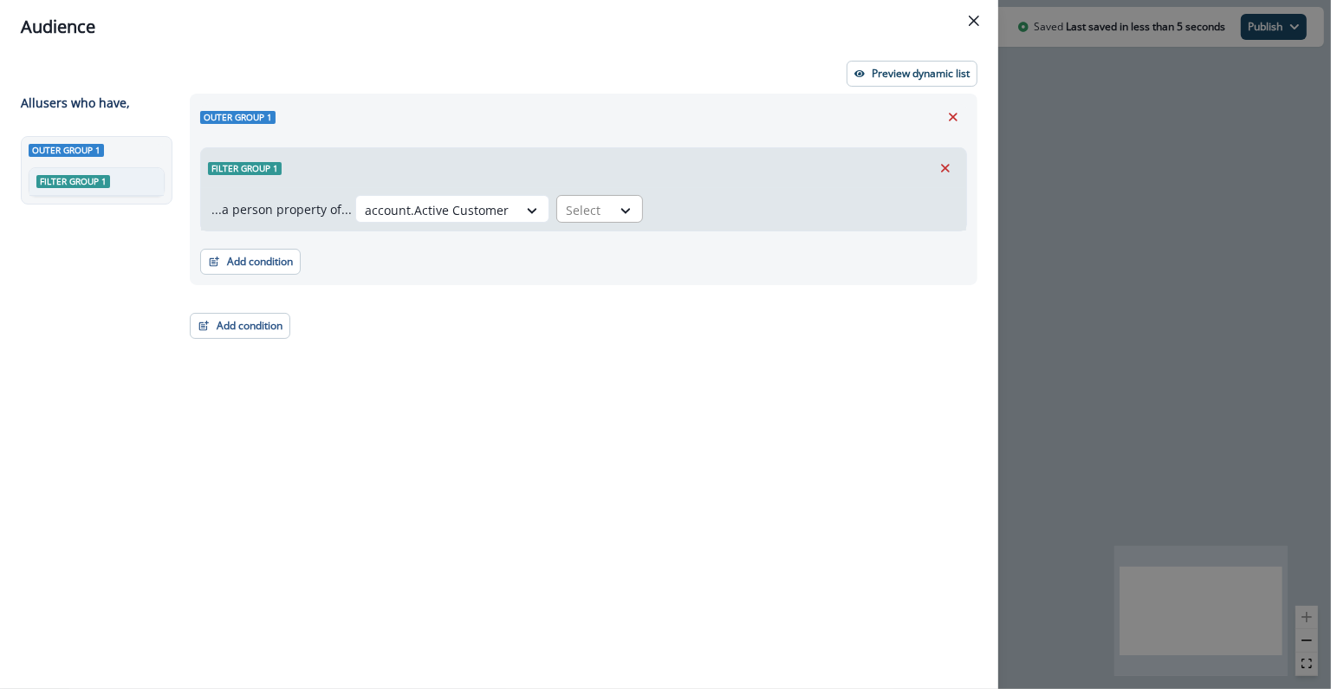
click at [577, 204] on div at bounding box center [584, 210] width 36 height 22
click at [576, 276] on div "true" at bounding box center [591, 281] width 87 height 32
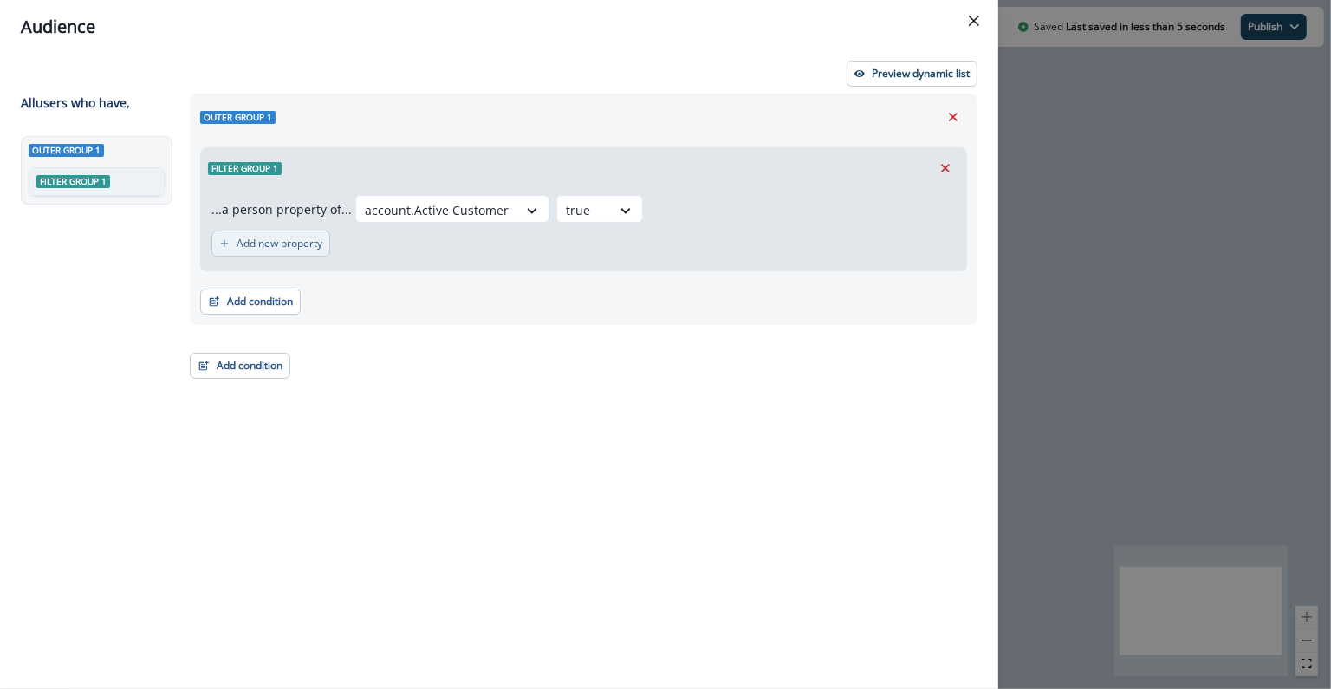
click at [255, 244] on p "Add new property" at bounding box center [280, 244] width 86 height 12
click at [319, 256] on div at bounding box center [305, 253] width 36 height 22
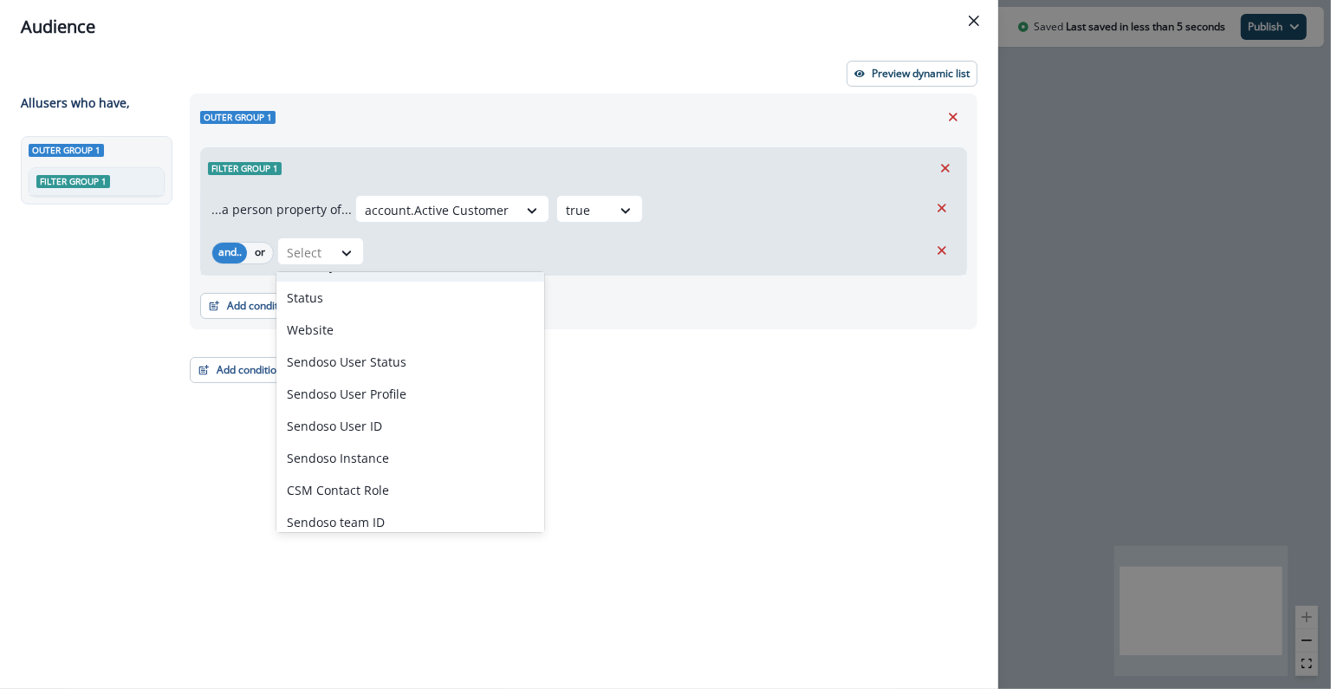
scroll to position [1149, 0]
click at [387, 367] on div "Sendoso User Status" at bounding box center [411, 361] width 268 height 32
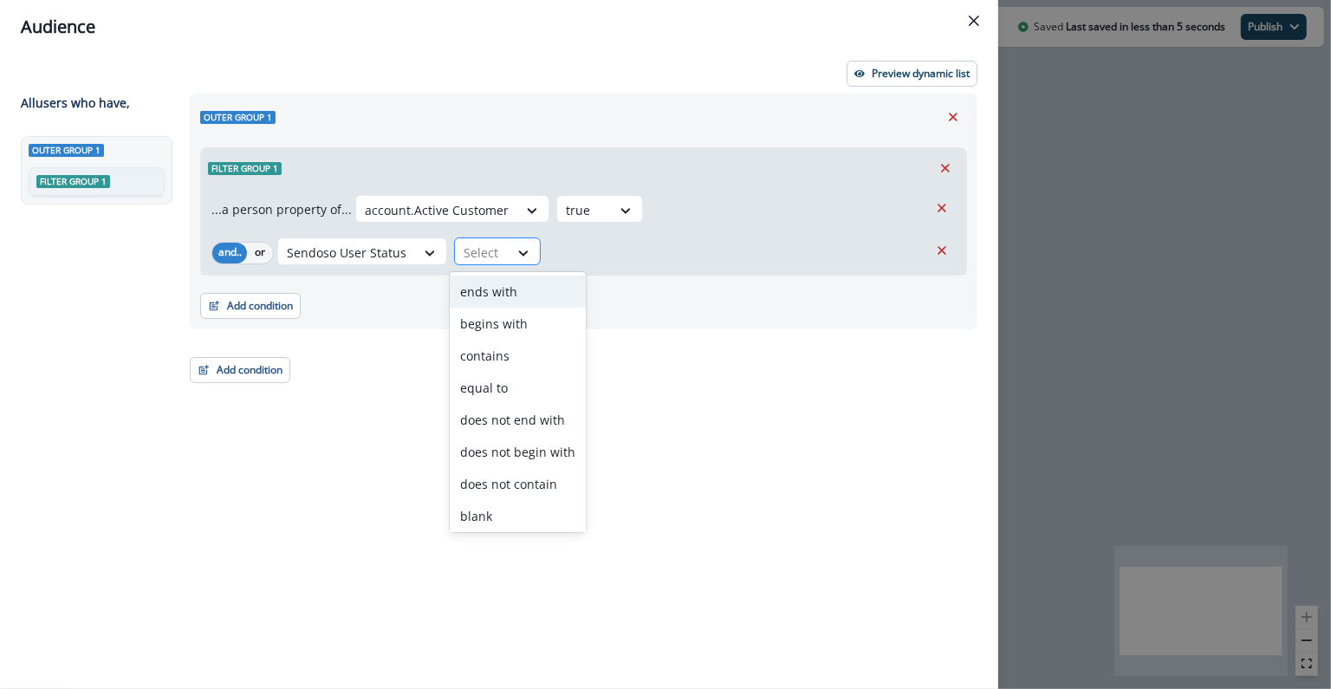
click at [485, 243] on div at bounding box center [482, 253] width 36 height 22
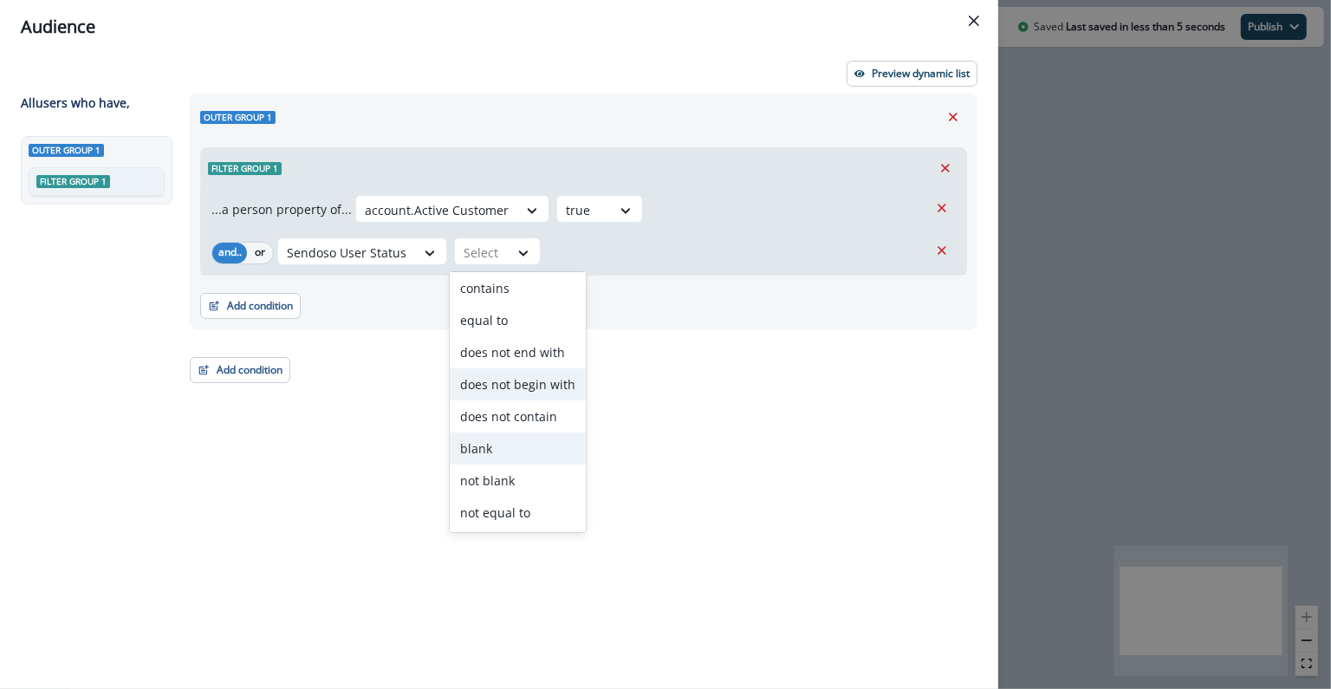
scroll to position [0, 0]
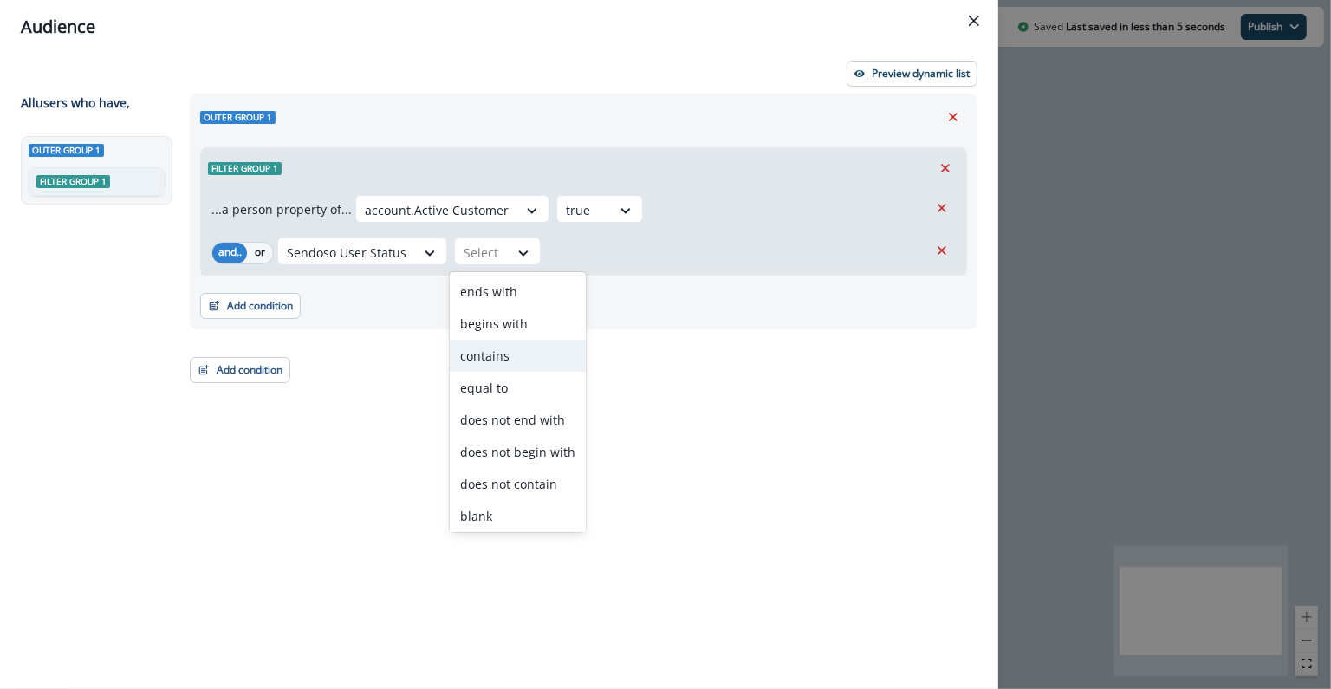
click at [507, 347] on div "contains" at bounding box center [518, 356] width 136 height 32
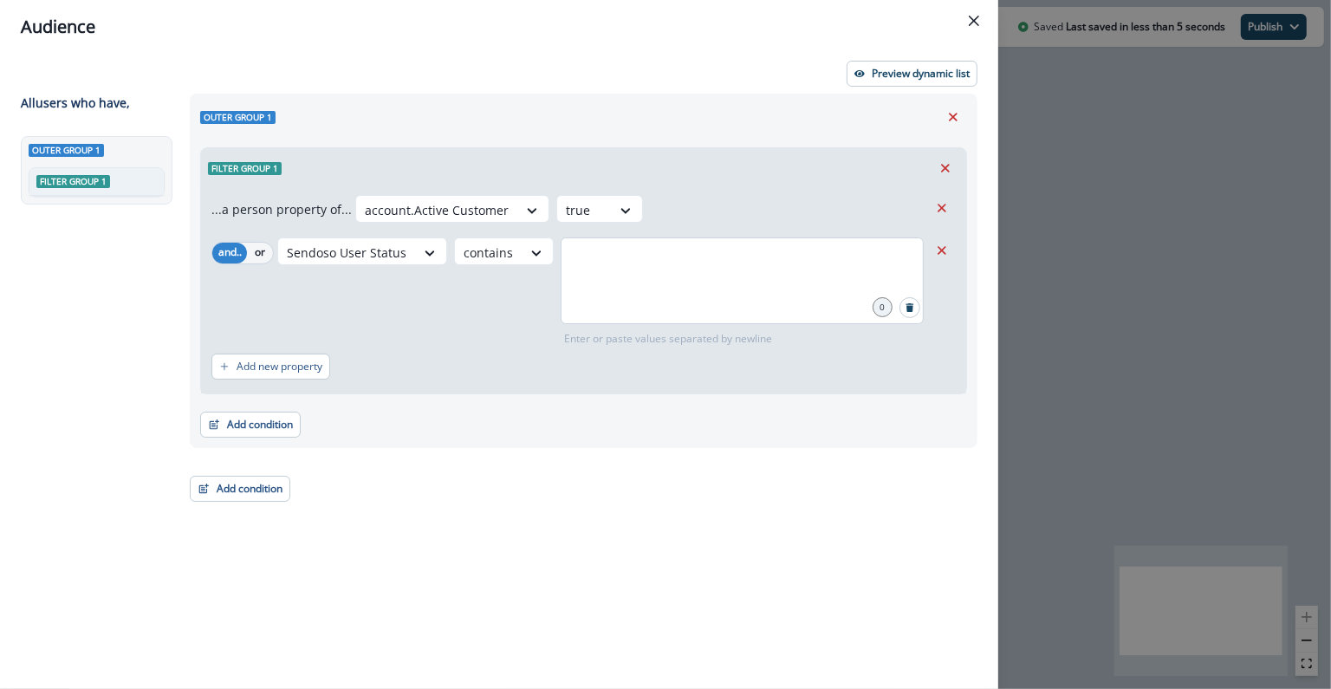
click at [612, 277] on div at bounding box center [742, 281] width 363 height 87
type input "******"
click at [518, 309] on div "Sendoso User Status contains active 1 Enter or paste values separated by newline" at bounding box center [602, 292] width 651 height 109
click at [885, 73] on p "Preview dynamic list" at bounding box center [921, 74] width 98 height 12
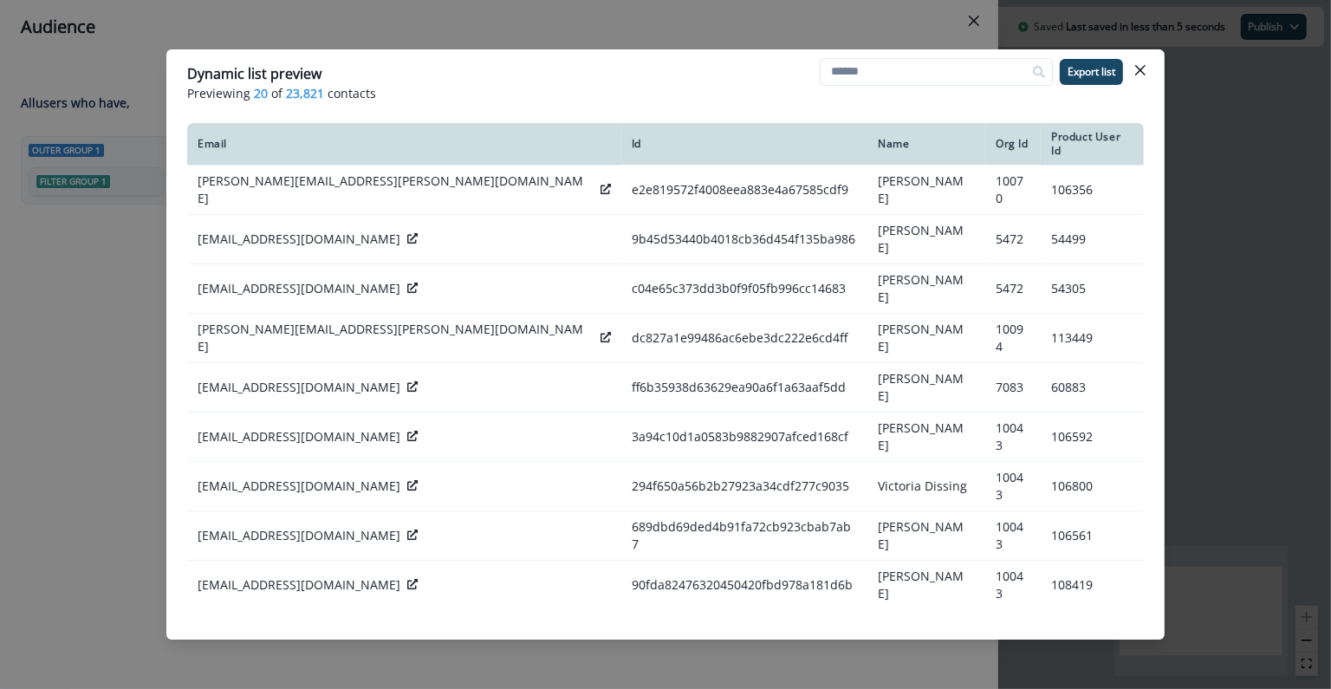
drag, startPoint x: 1143, startPoint y: 67, endPoint x: 584, endPoint y: 272, distance: 594.9
click at [1143, 67] on icon "Close" at bounding box center [1141, 70] width 10 height 10
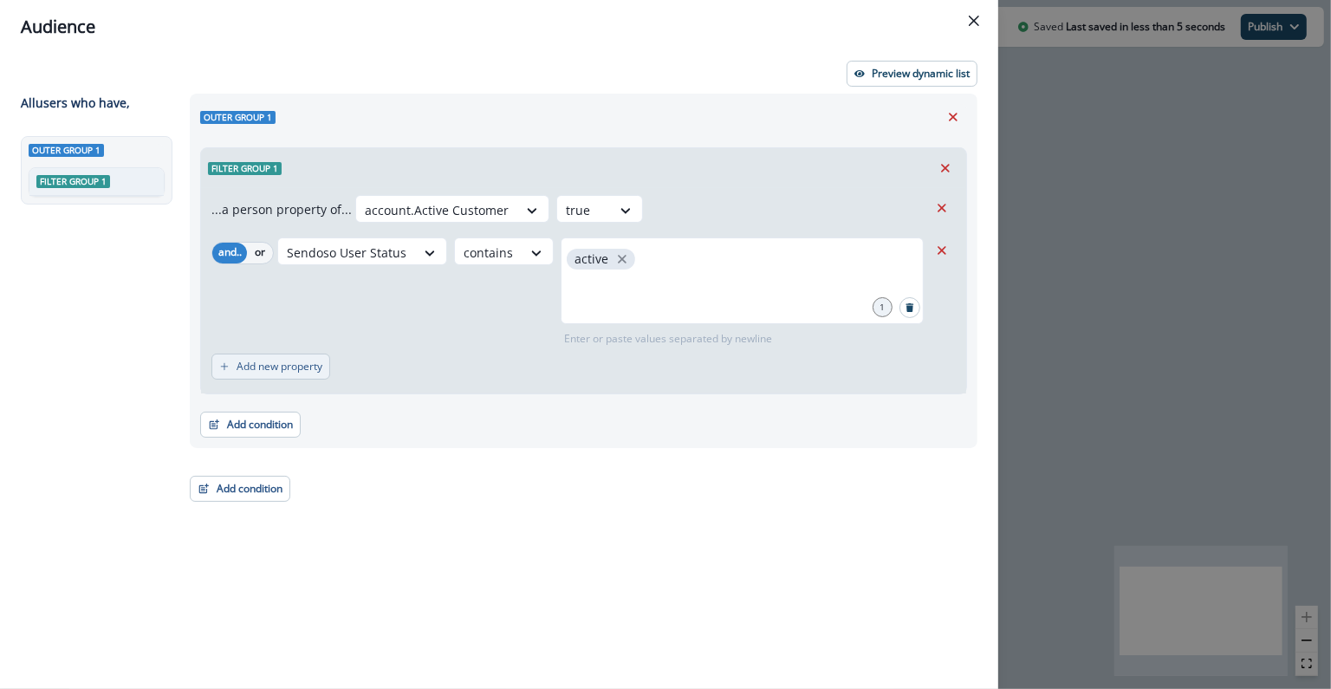
click at [277, 365] on p "Add new property" at bounding box center [280, 367] width 86 height 12
click at [264, 497] on button "Add condition" at bounding box center [240, 493] width 101 height 26
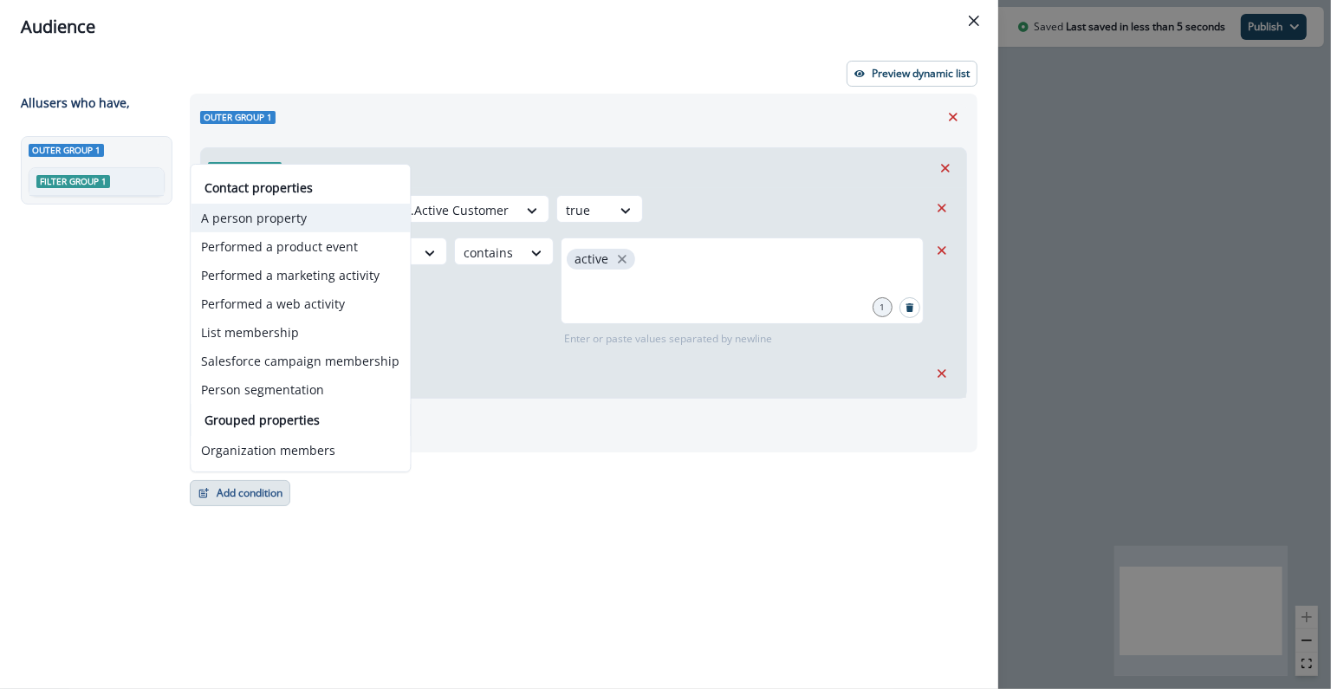
click at [266, 225] on button "A person property" at bounding box center [300, 218] width 219 height 29
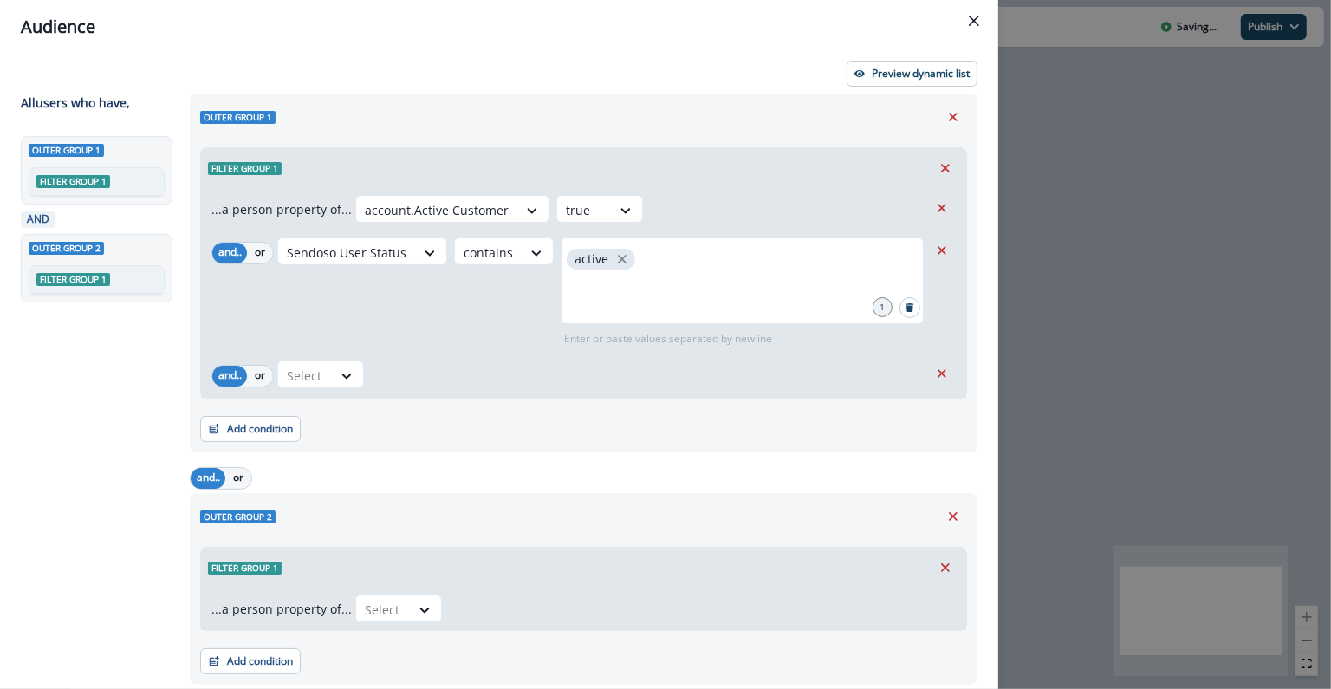
scroll to position [58, 0]
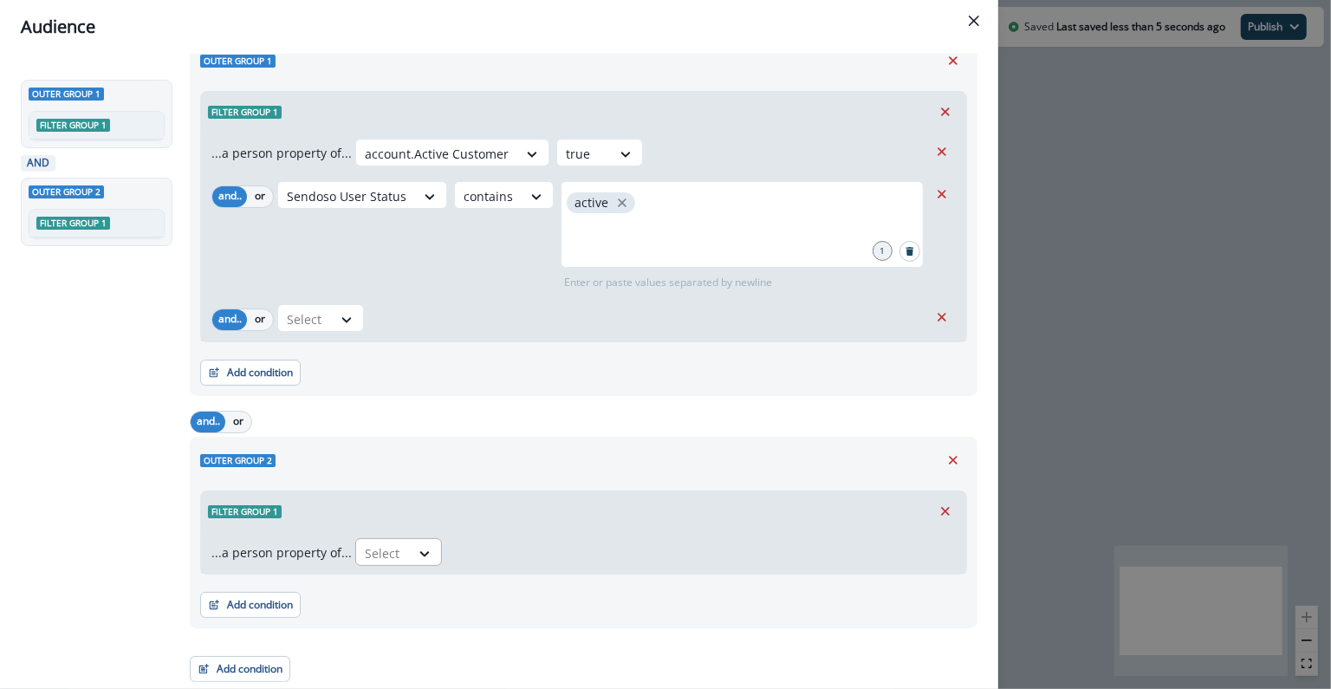
drag, startPoint x: 355, startPoint y: 583, endPoint x: 362, endPoint y: 566, distance: 18.7
click at [355, 583] on div "Add condition Contact properties A person property Performed a product event Pe…" at bounding box center [583, 596] width 767 height 43
click at [366, 561] on div at bounding box center [383, 554] width 36 height 22
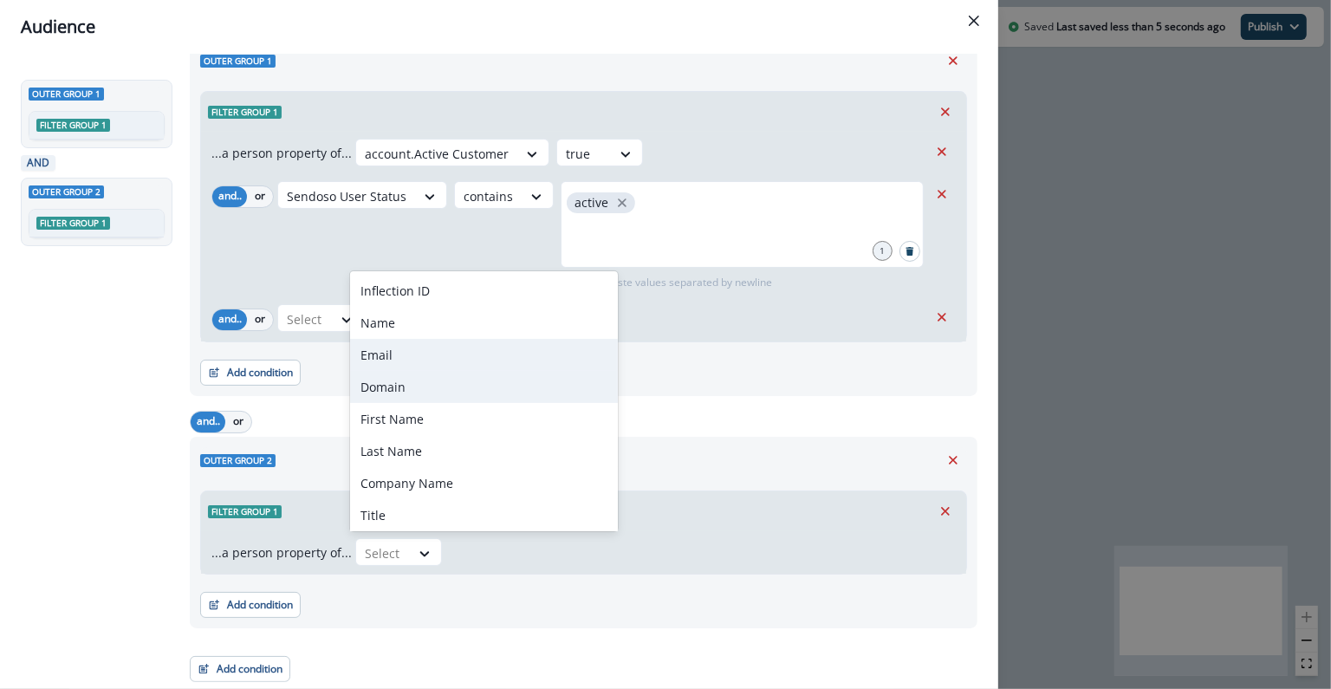
click at [422, 387] on div "Domain" at bounding box center [484, 387] width 268 height 32
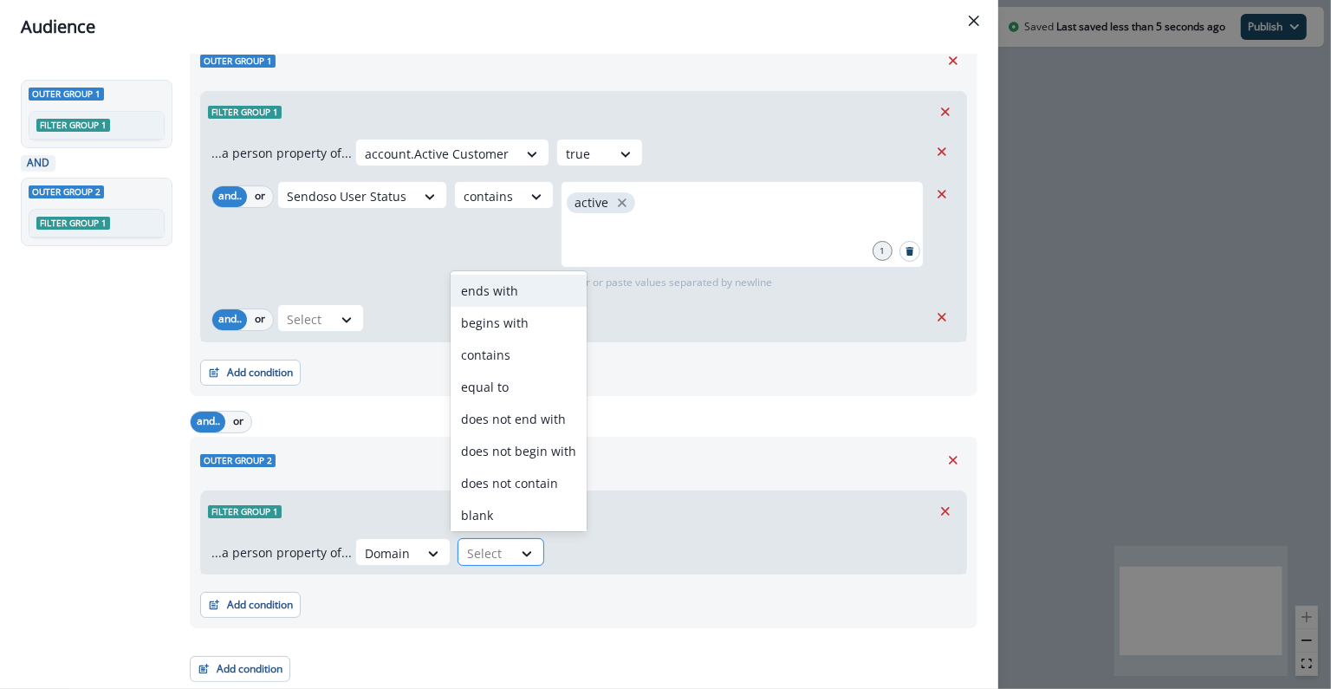
click at [487, 557] on div at bounding box center [485, 554] width 36 height 22
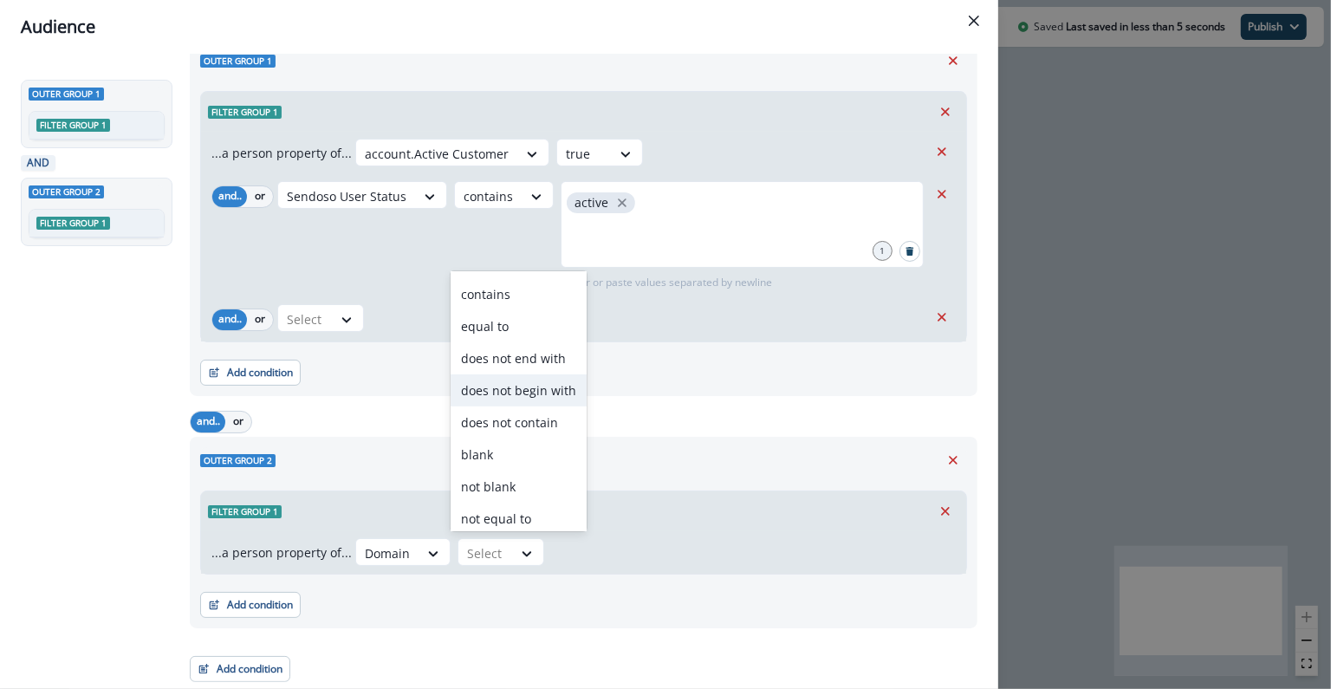
scroll to position [68, 0]
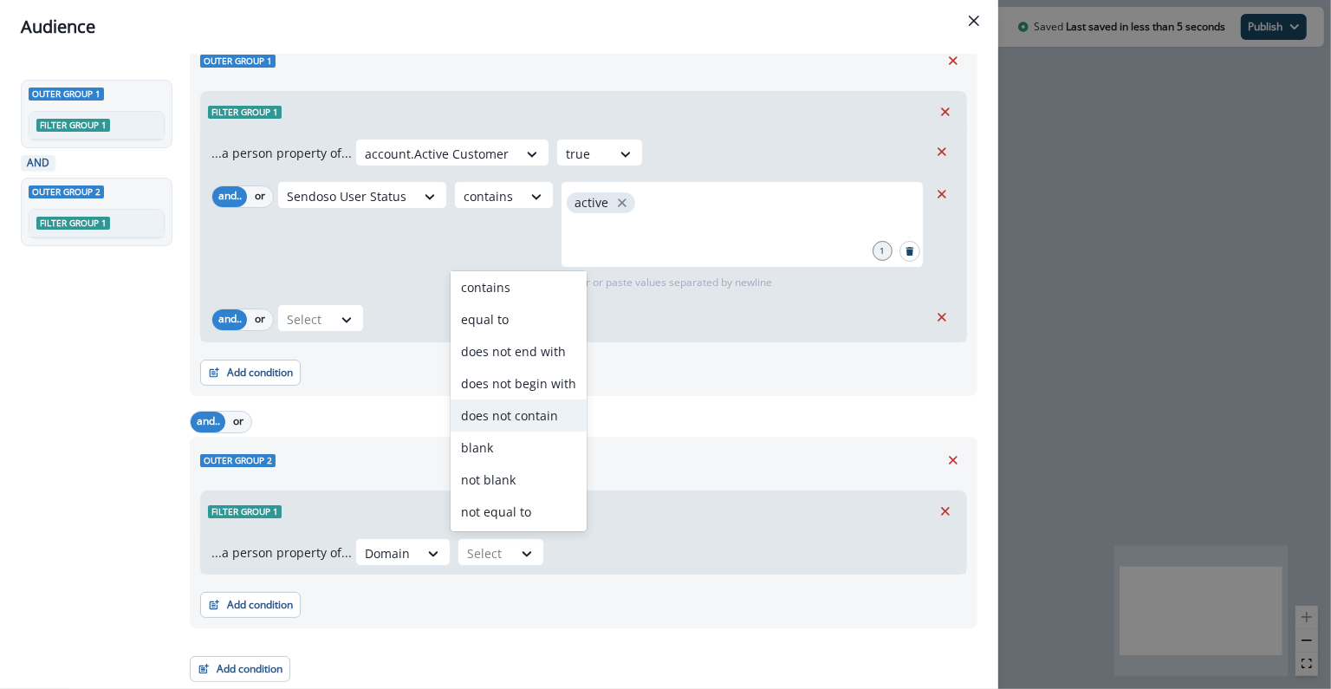
click at [530, 409] on div "does not contain" at bounding box center [519, 416] width 136 height 32
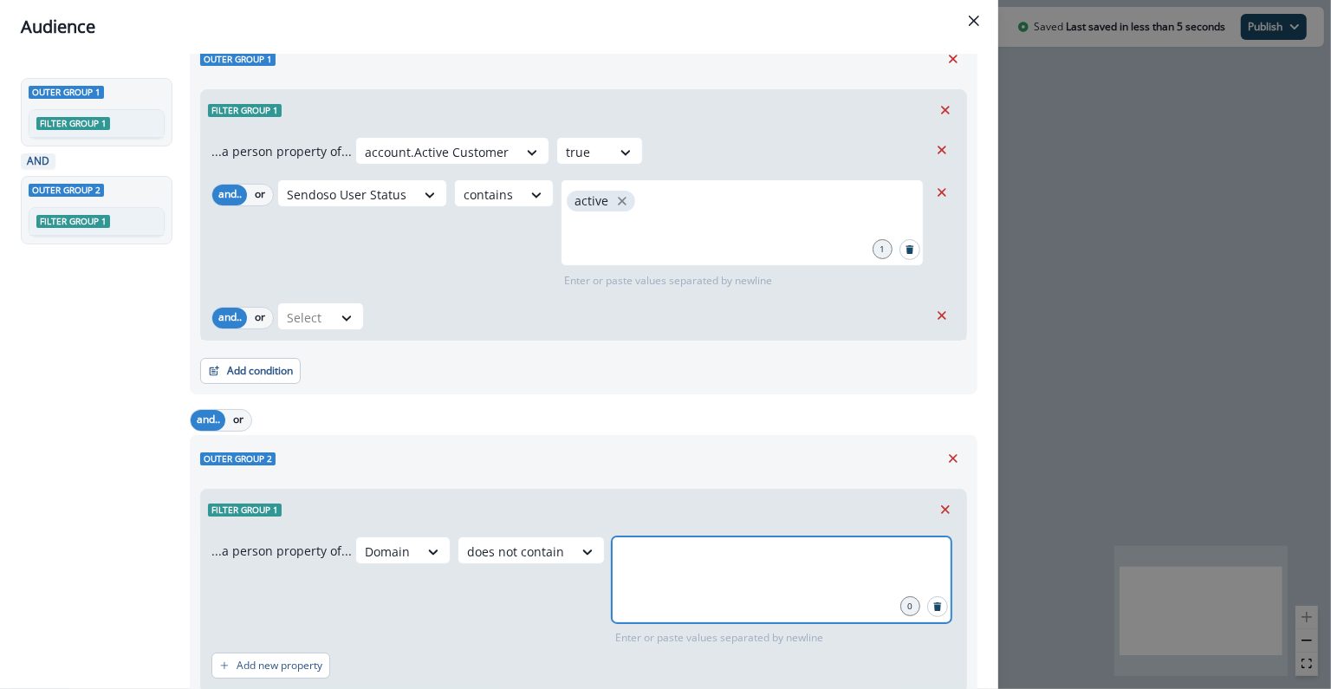
click at [655, 558] on input "text" at bounding box center [782, 558] width 335 height 35
type input "***"
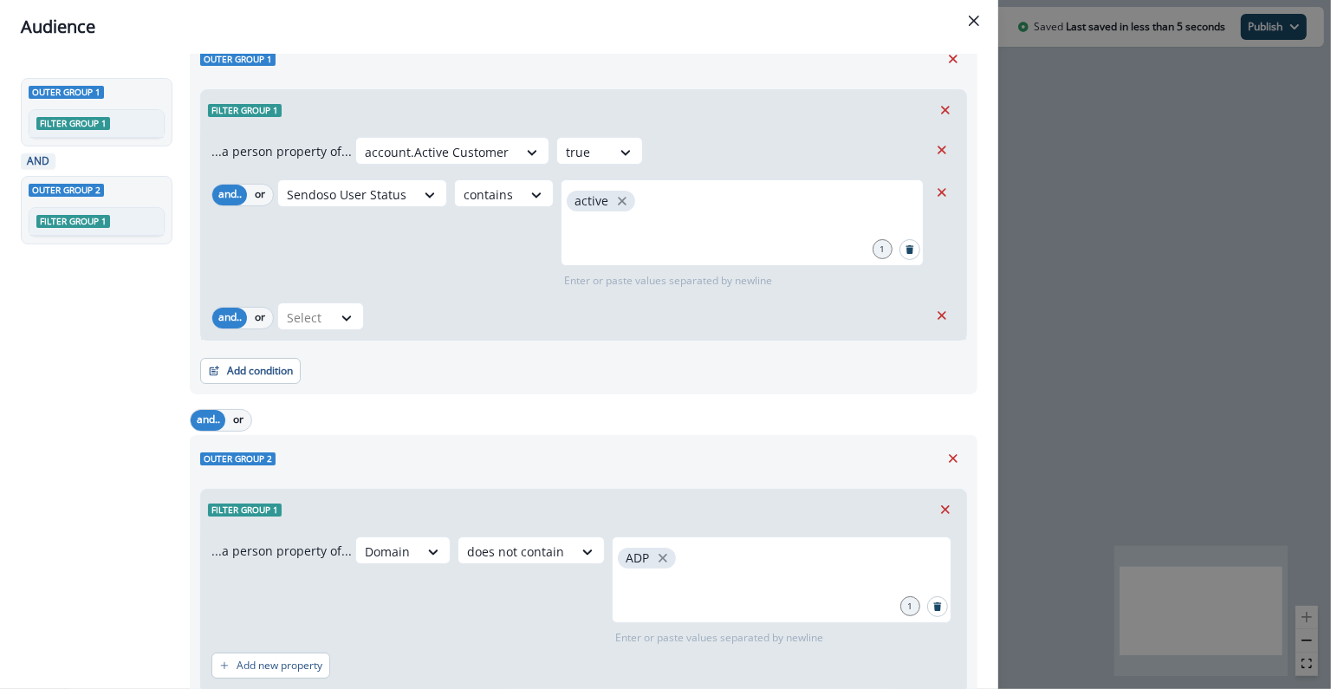
click at [621, 424] on div "and.. or" at bounding box center [584, 420] width 788 height 30
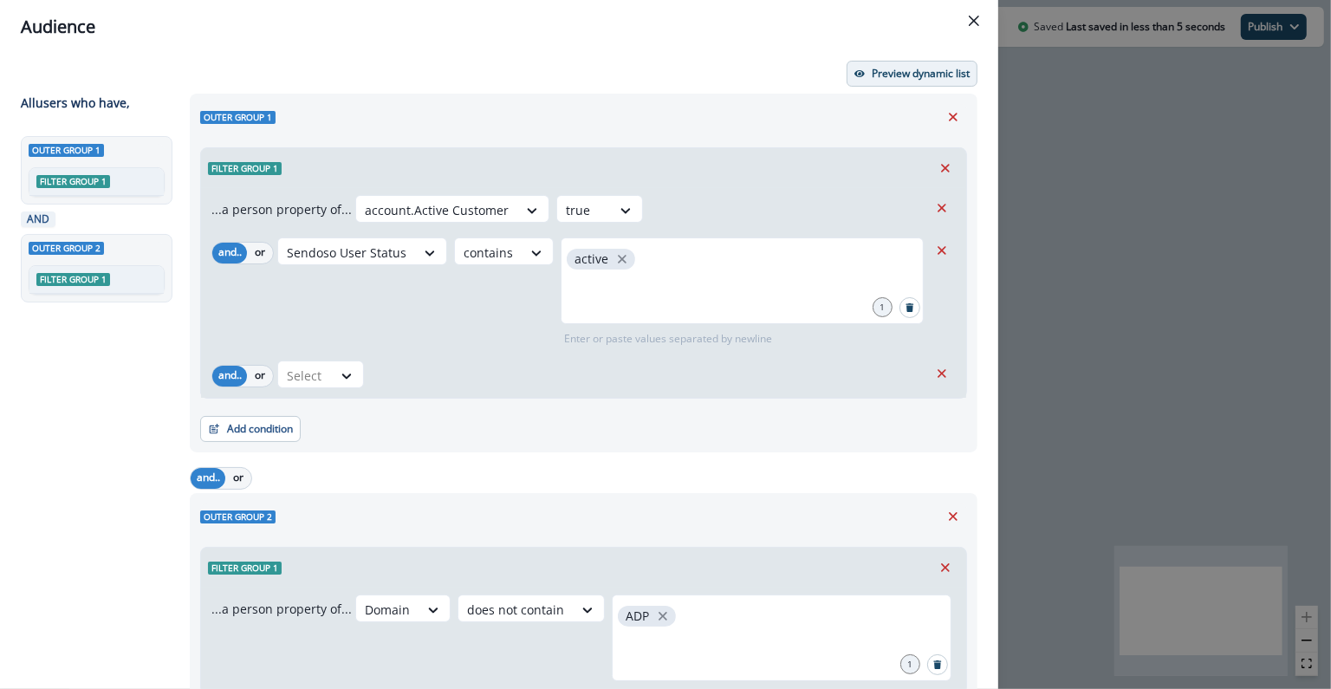
click at [899, 68] on p "Preview dynamic list" at bounding box center [921, 74] width 98 height 12
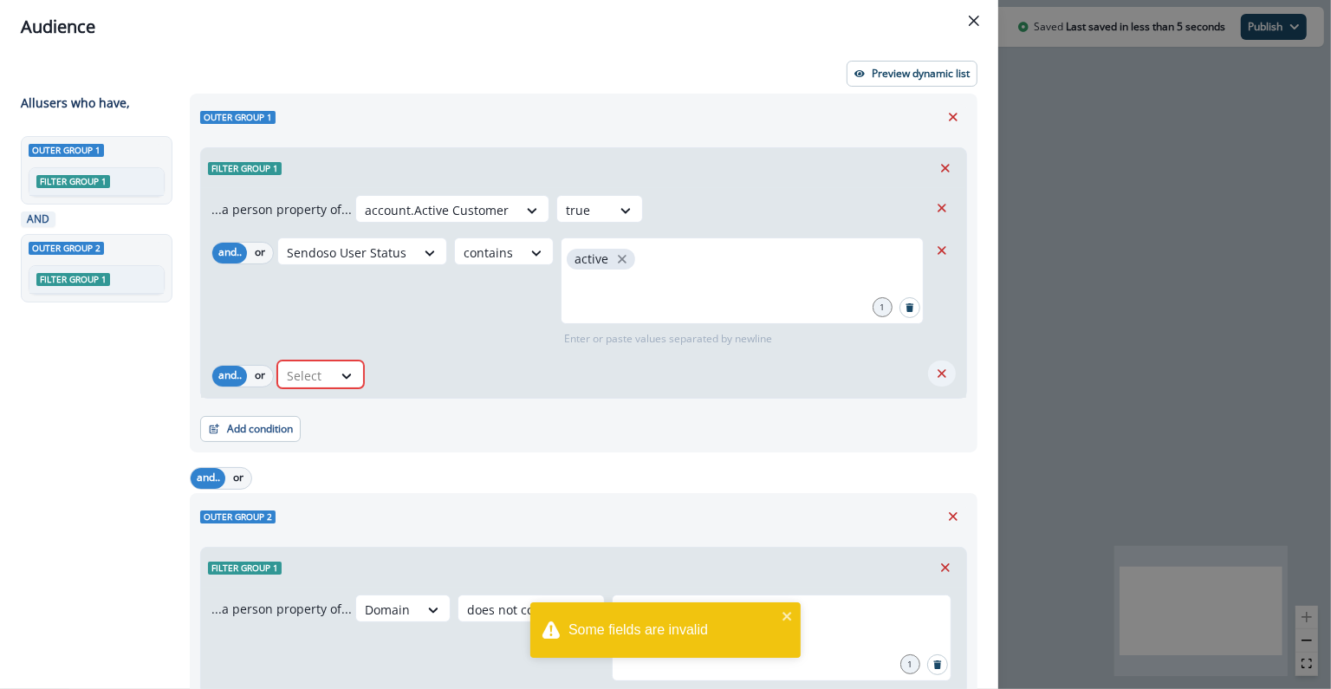
click at [934, 376] on icon "Remove" at bounding box center [942, 374] width 16 height 16
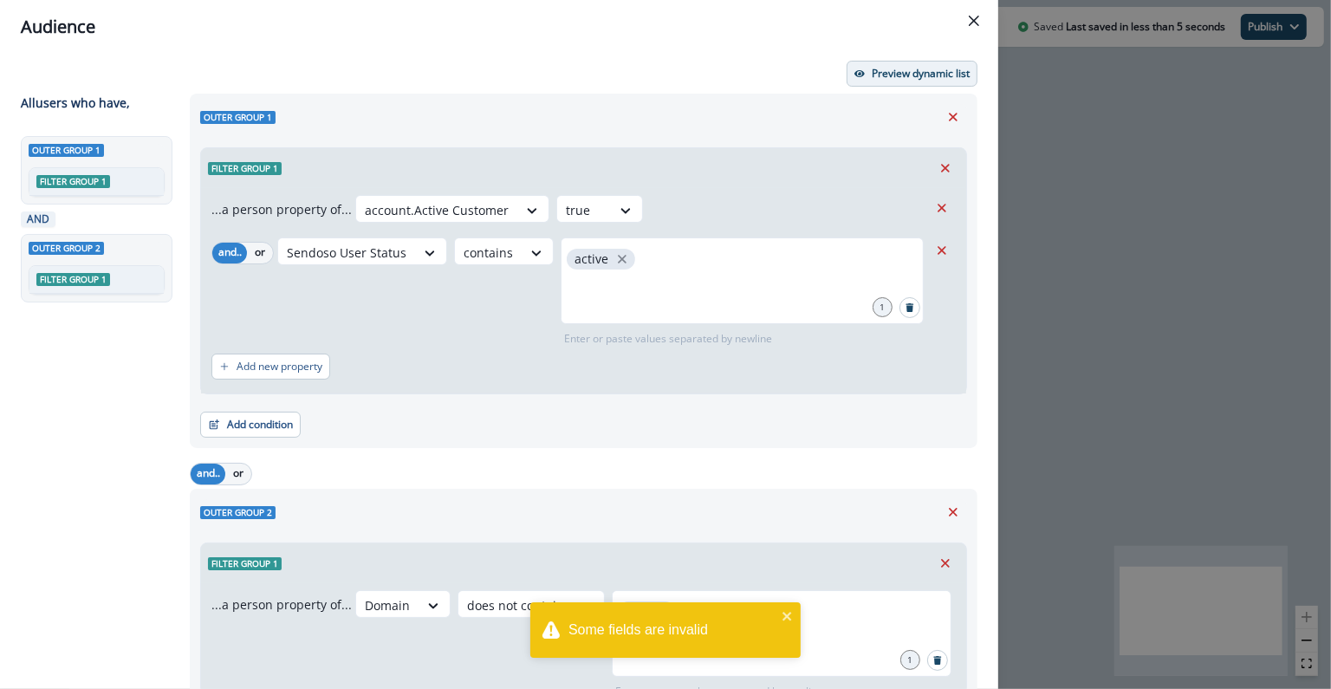
click at [885, 75] on p "Preview dynamic list" at bounding box center [921, 74] width 98 height 12
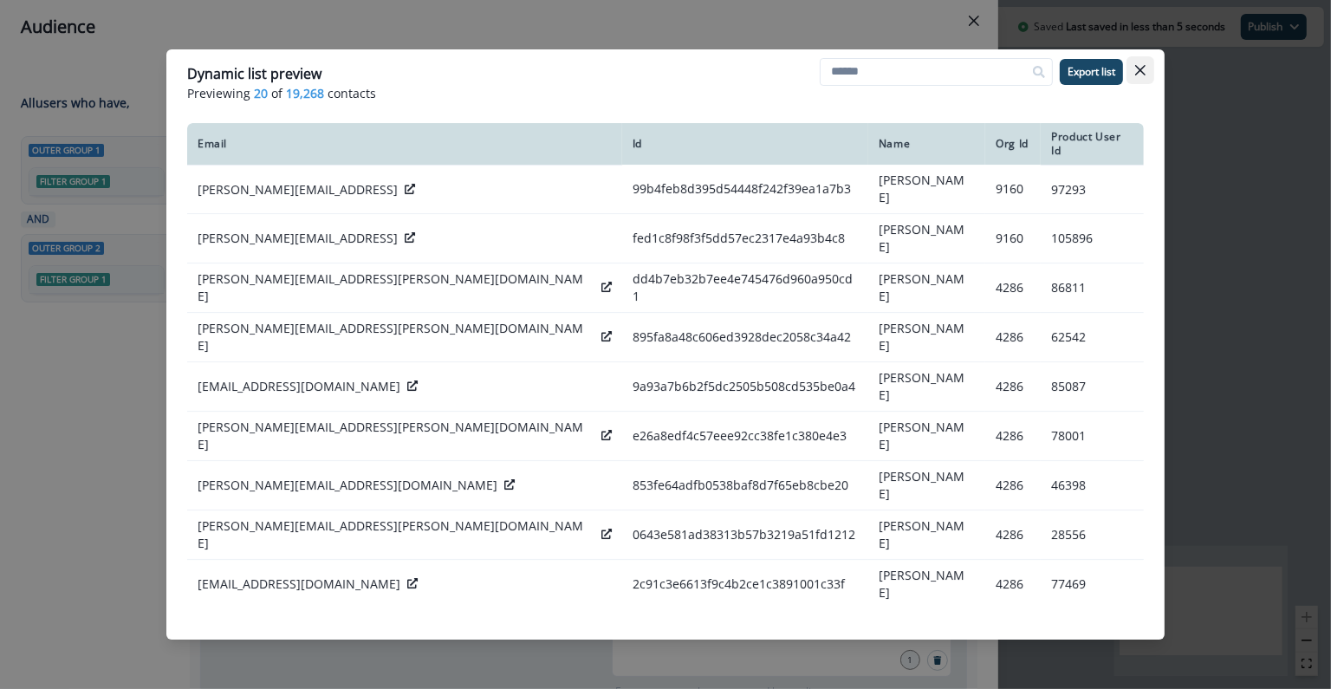
click at [1145, 74] on icon "Close" at bounding box center [1141, 70] width 10 height 10
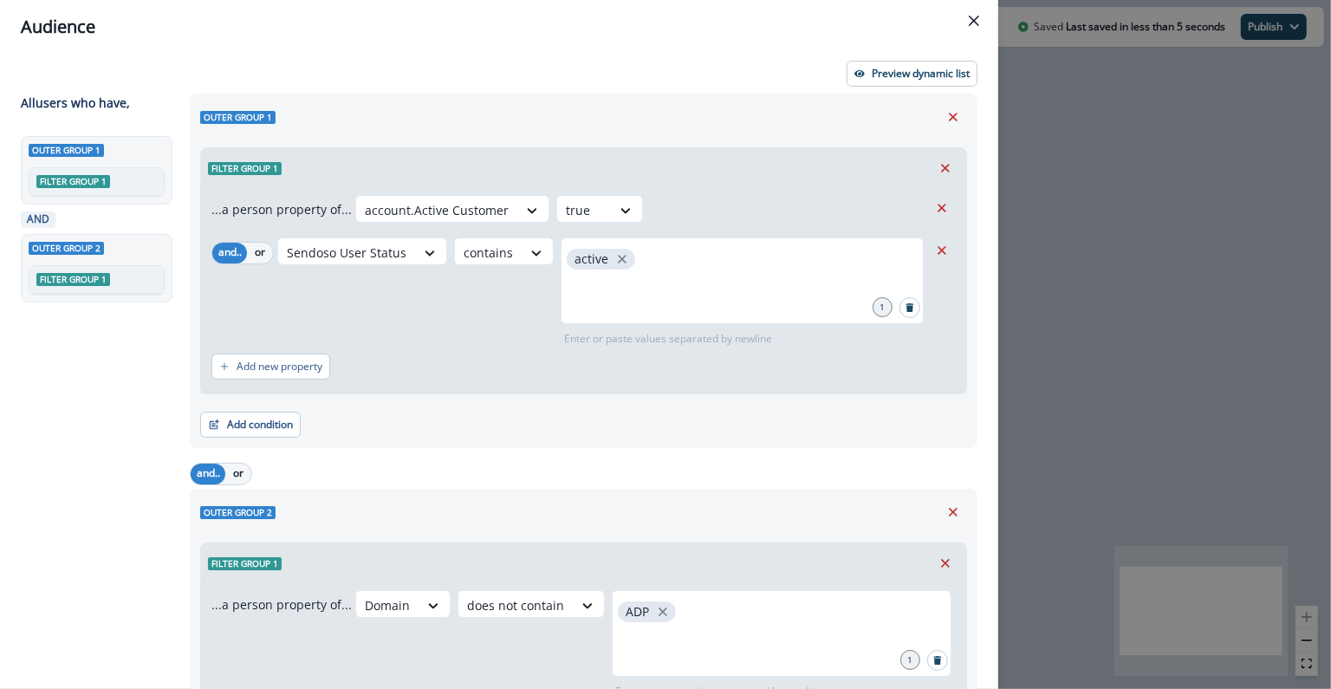
click at [530, 51] on header "Audience" at bounding box center [499, 27] width 999 height 54
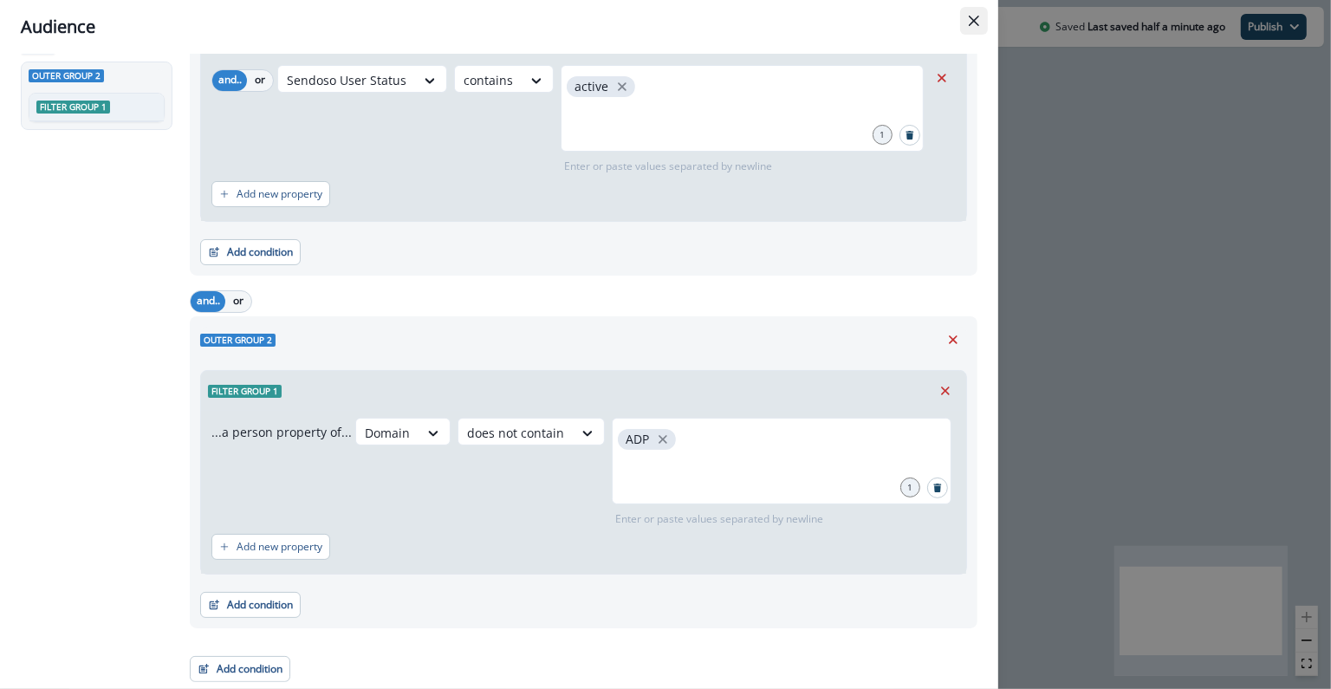
click at [978, 25] on icon "Close" at bounding box center [974, 21] width 10 height 10
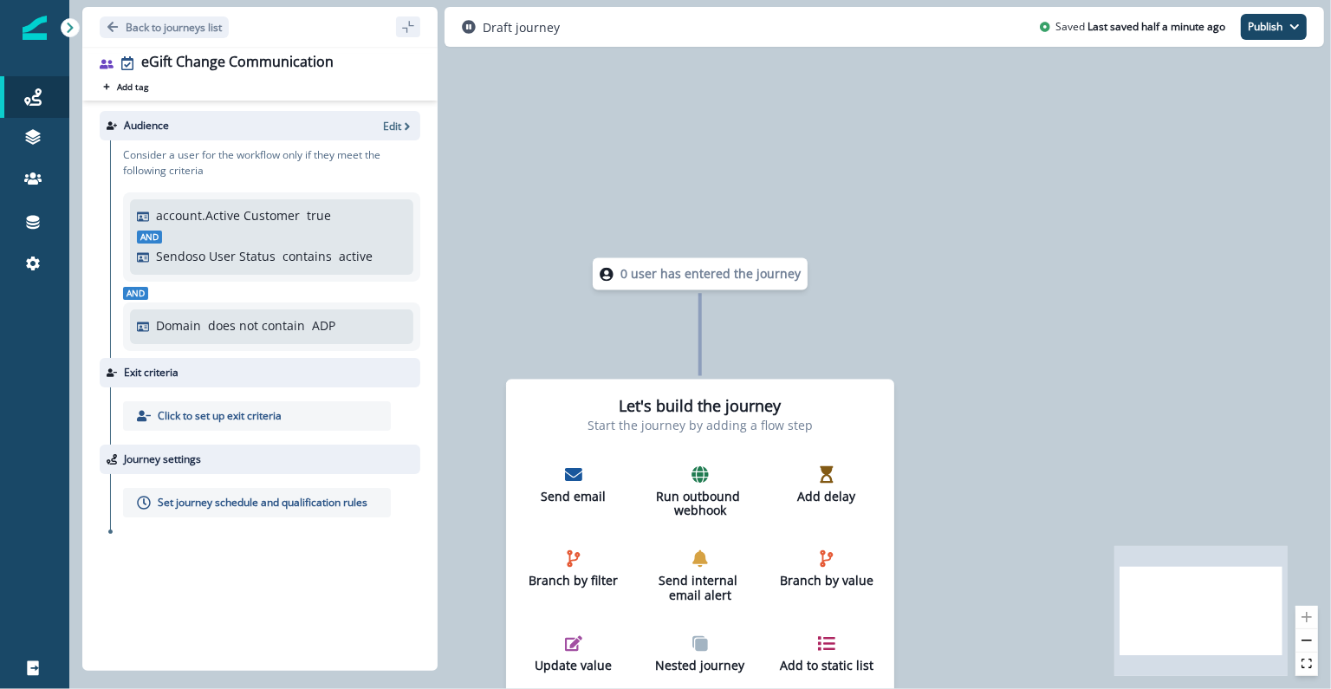
click at [217, 504] on p "Set journey schedule and qualification rules" at bounding box center [263, 503] width 210 height 16
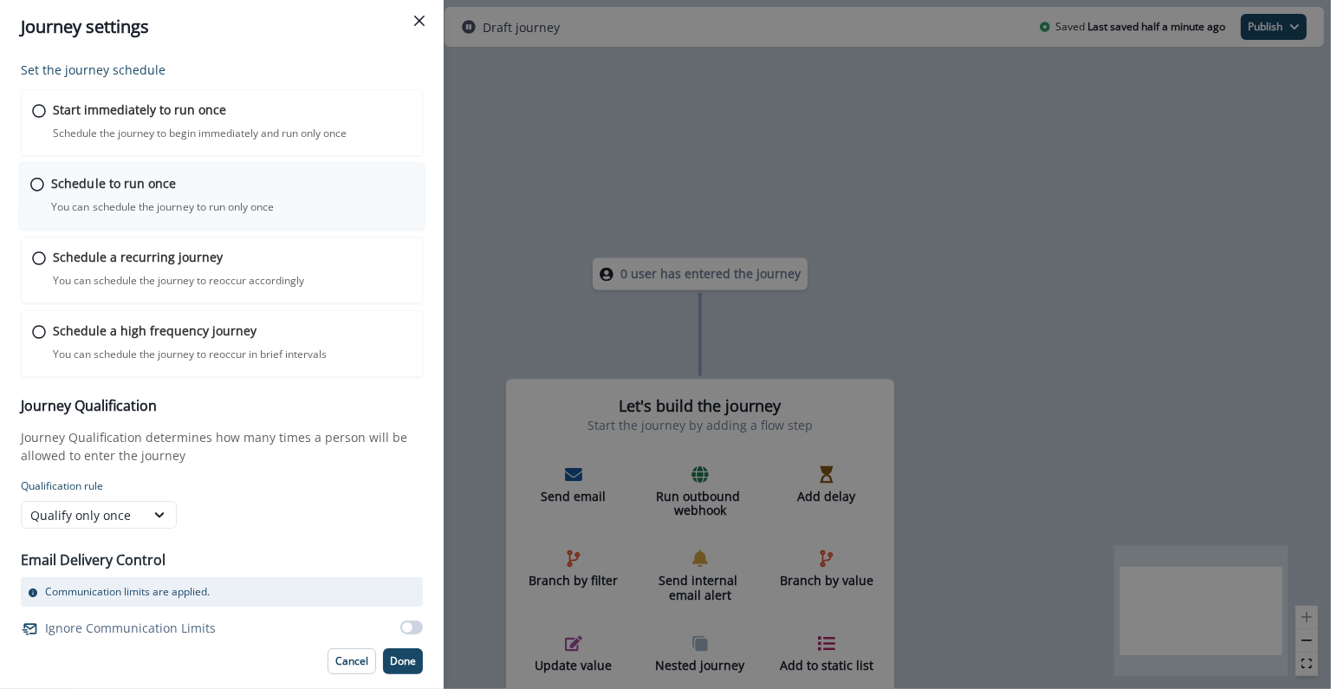
click at [155, 177] on p "Schedule to run once" at bounding box center [113, 183] width 125 height 18
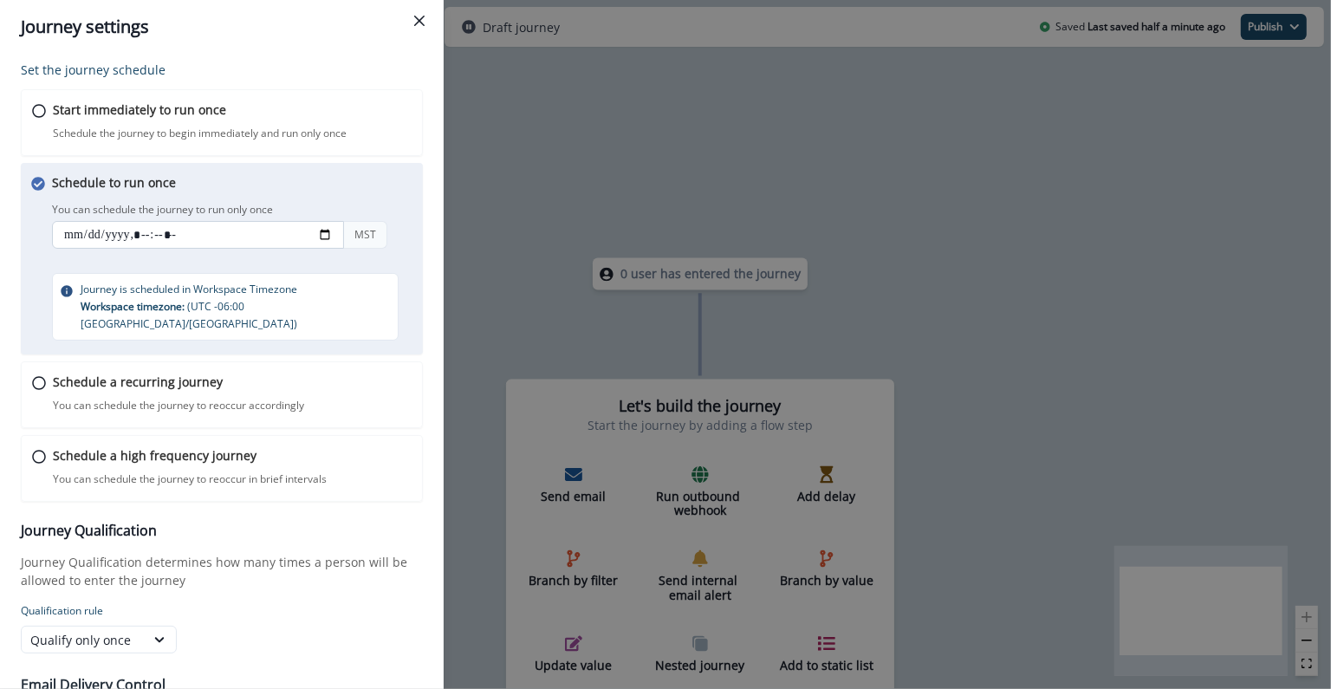
click at [69, 237] on input "datetime-local" at bounding box center [198, 235] width 292 height 28
click at [87, 233] on input "datetime-local" at bounding box center [198, 235] width 292 height 28
click at [80, 234] on input "datetime-local" at bounding box center [198, 235] width 292 height 28
click at [322, 231] on input "datetime-local" at bounding box center [198, 235] width 292 height 28
type input "**********"
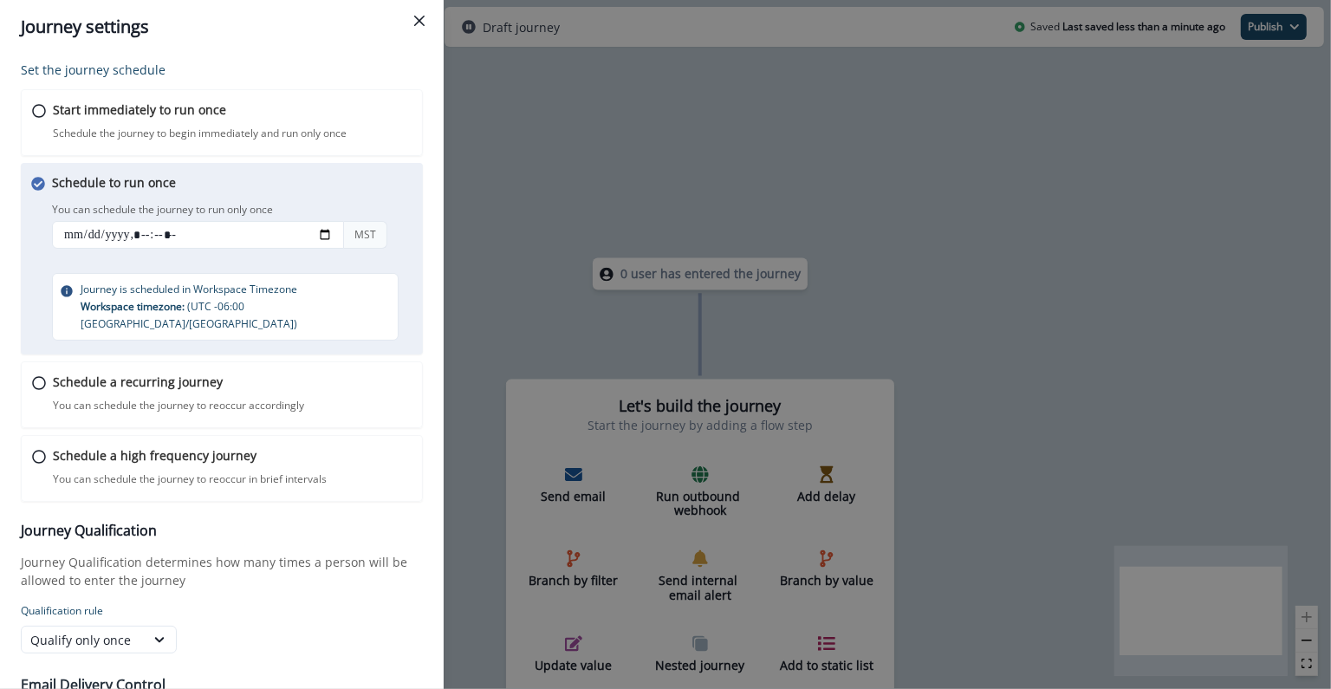
click at [381, 191] on div "Schedule to run once You can schedule the journey to run only once You can sche…" at bounding box center [238, 256] width 373 height 167
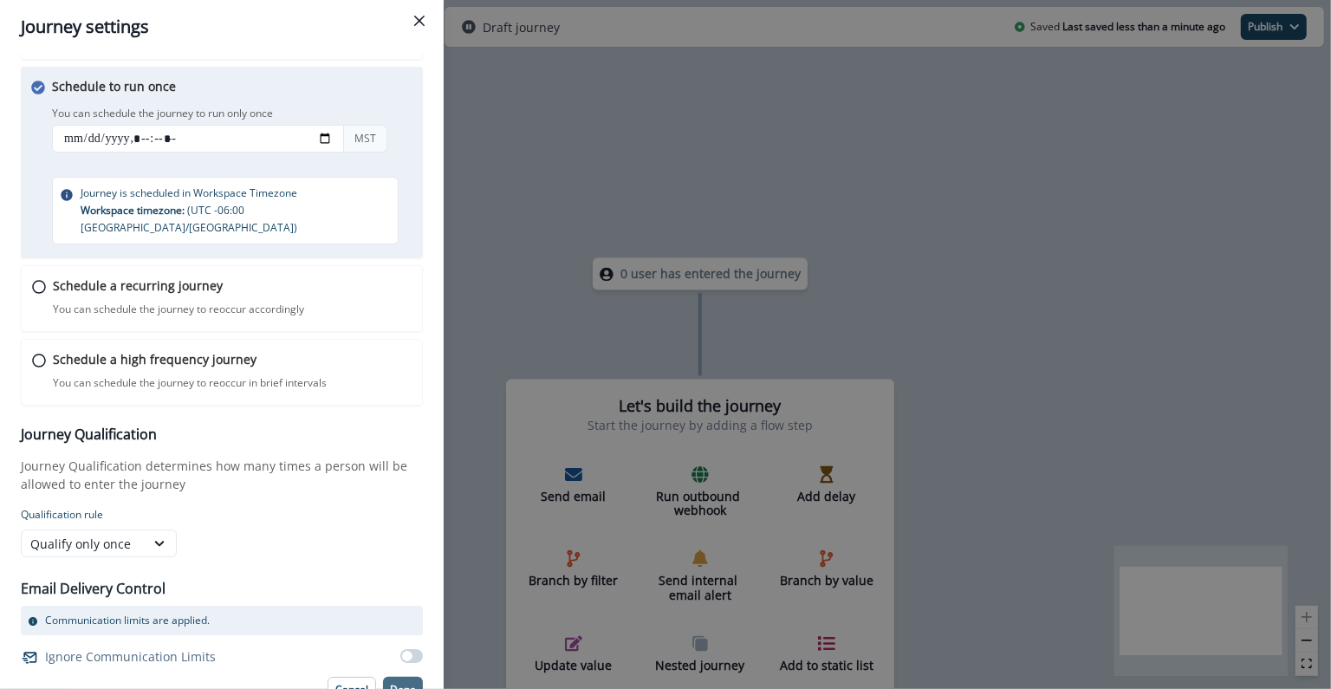
click at [383, 677] on button "Done" at bounding box center [403, 690] width 40 height 26
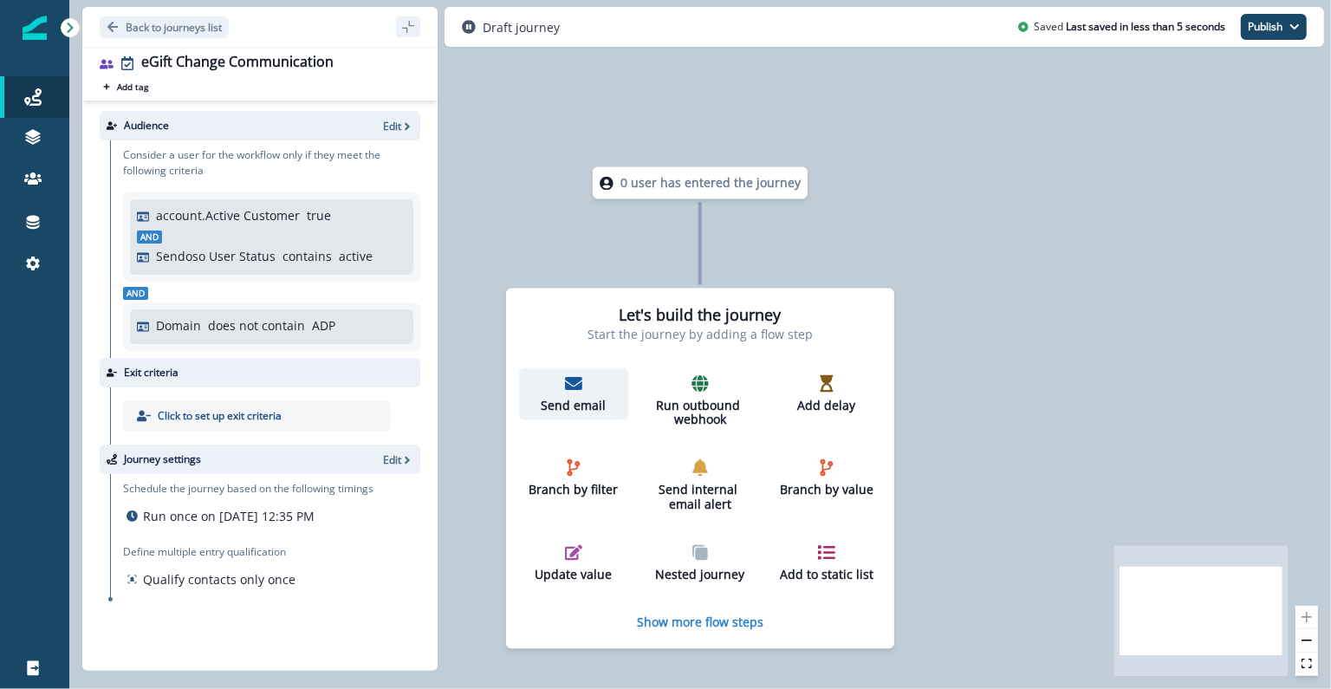
click at [573, 399] on p "Send email" at bounding box center [573, 406] width 95 height 15
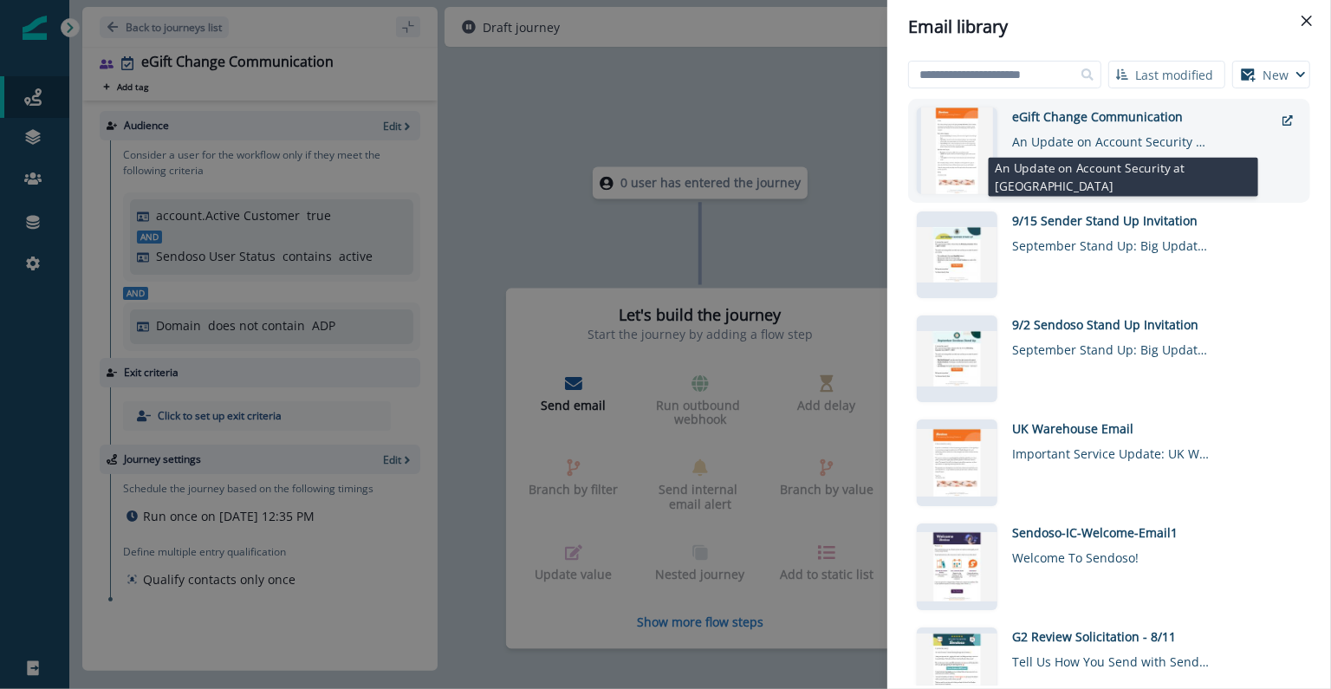
click at [1098, 140] on div "An Update on Account Security at [GEOGRAPHIC_DATA]" at bounding box center [1111, 138] width 199 height 25
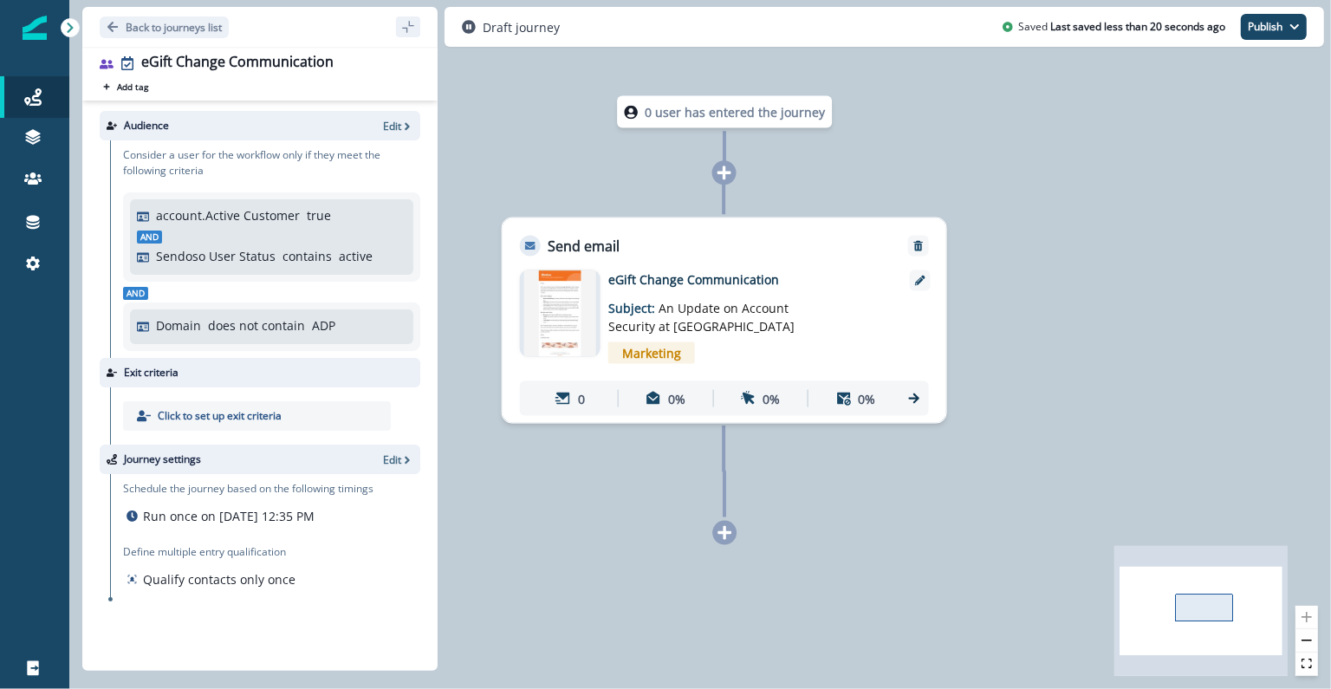
click at [554, 308] on img at bounding box center [560, 313] width 73 height 87
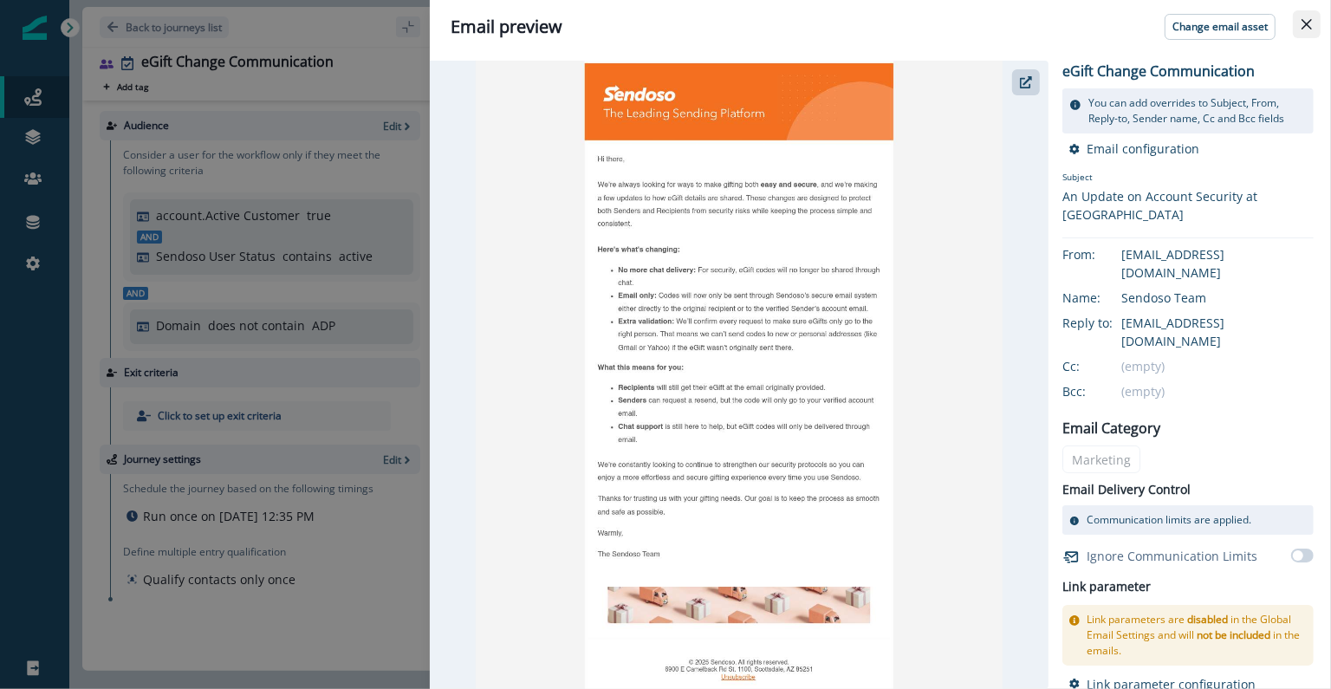
click at [1307, 12] on button "Close" at bounding box center [1307, 24] width 28 height 28
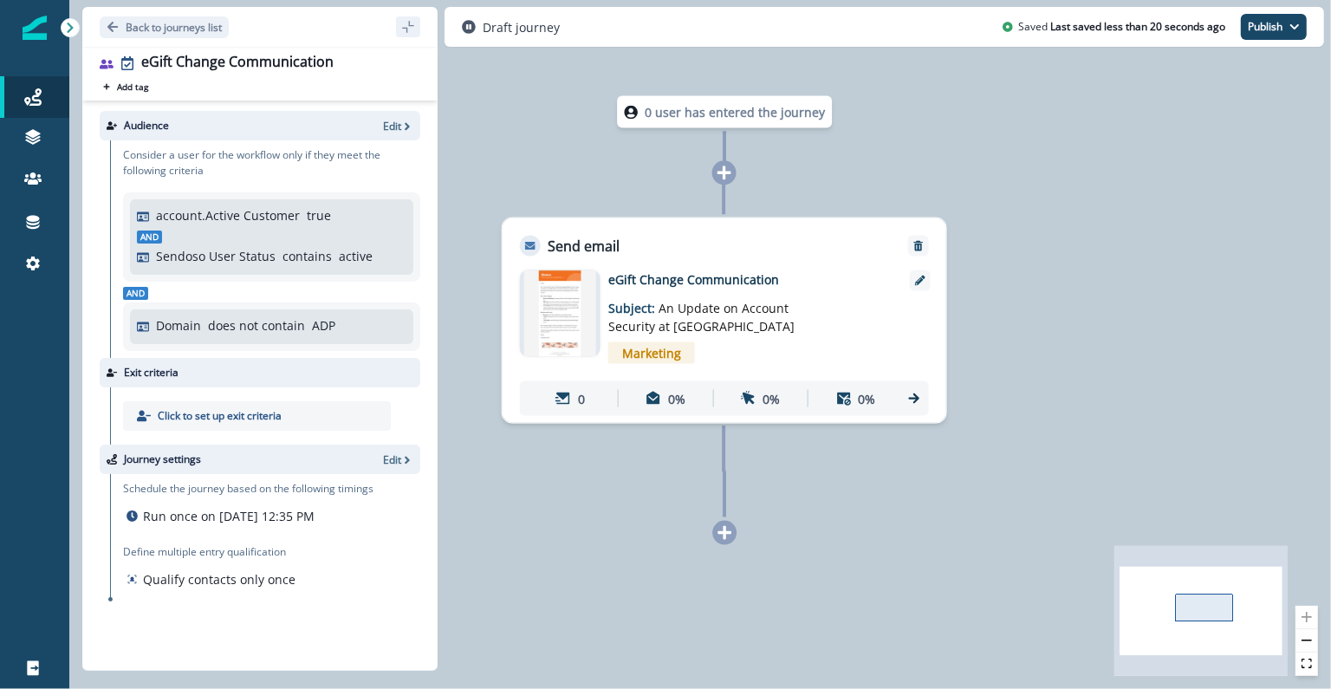
click at [541, 176] on div "0 user has entered the journey Send email Email asset changed, journey reports …" at bounding box center [700, 344] width 1262 height 689
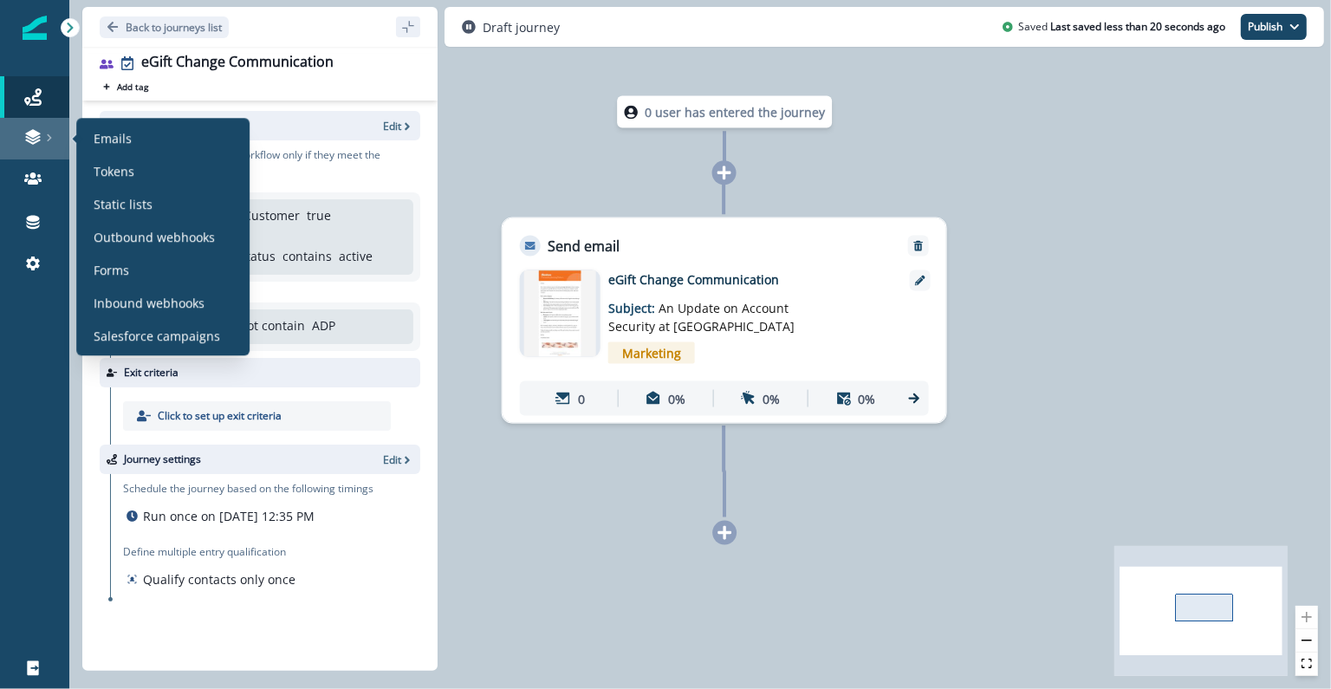
click at [23, 136] on div at bounding box center [34, 136] width 55 height 17
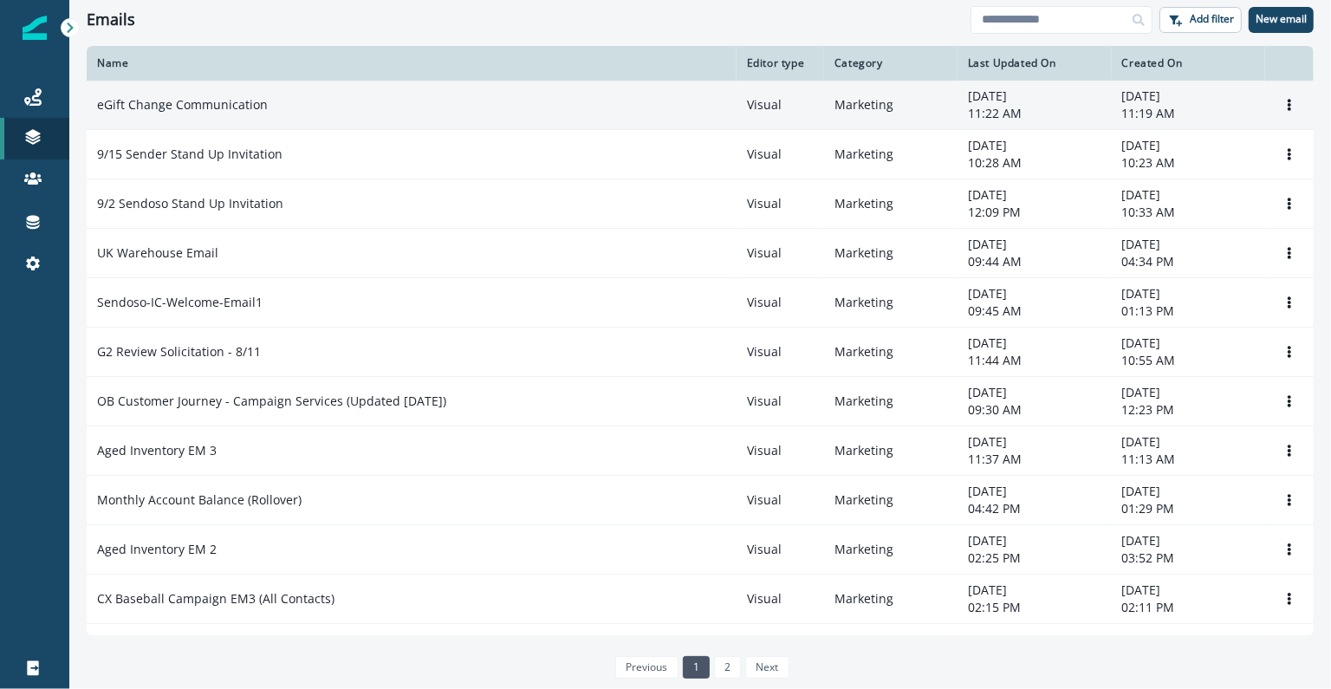
click at [226, 85] on td "eGift Change Communication" at bounding box center [412, 105] width 650 height 49
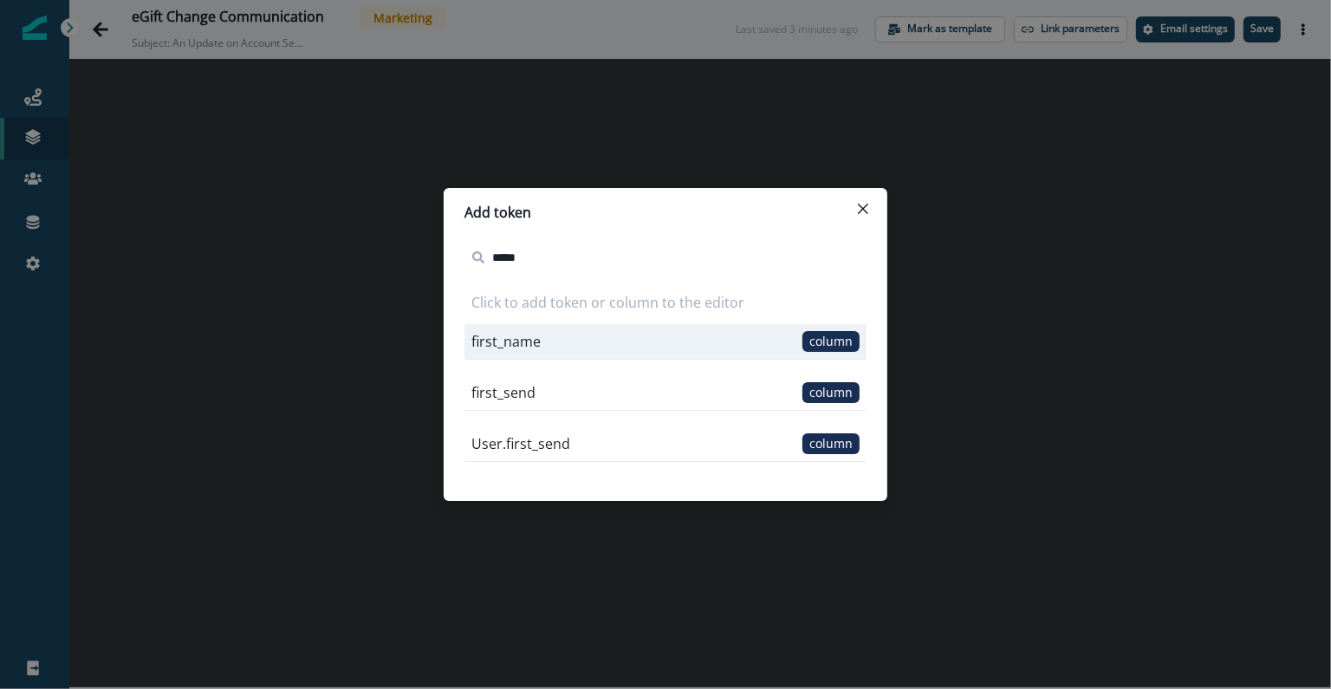
type input "*****"
click at [834, 348] on span "column" at bounding box center [831, 341] width 57 height 21
type input "*****"
click at [822, 340] on span "column" at bounding box center [831, 341] width 57 height 21
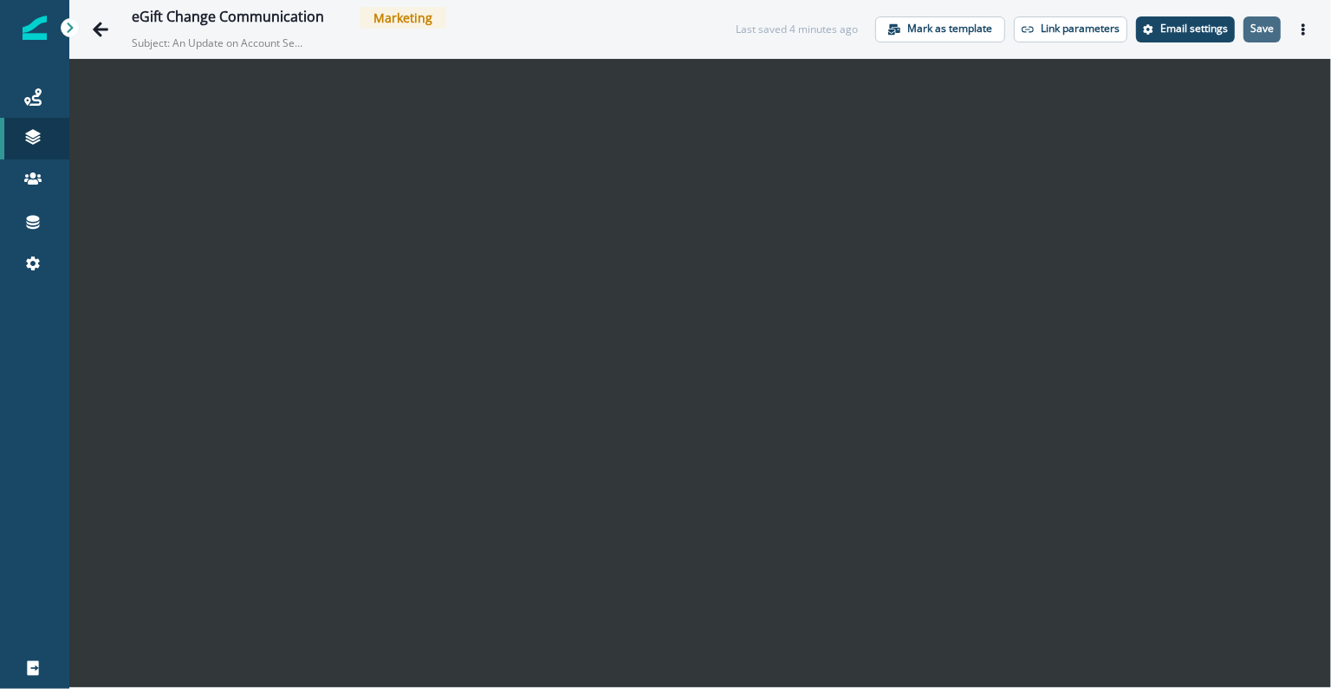
click at [1275, 25] on button "Save" at bounding box center [1262, 29] width 37 height 26
click at [1181, 29] on p "Email settings" at bounding box center [1195, 29] width 68 height 12
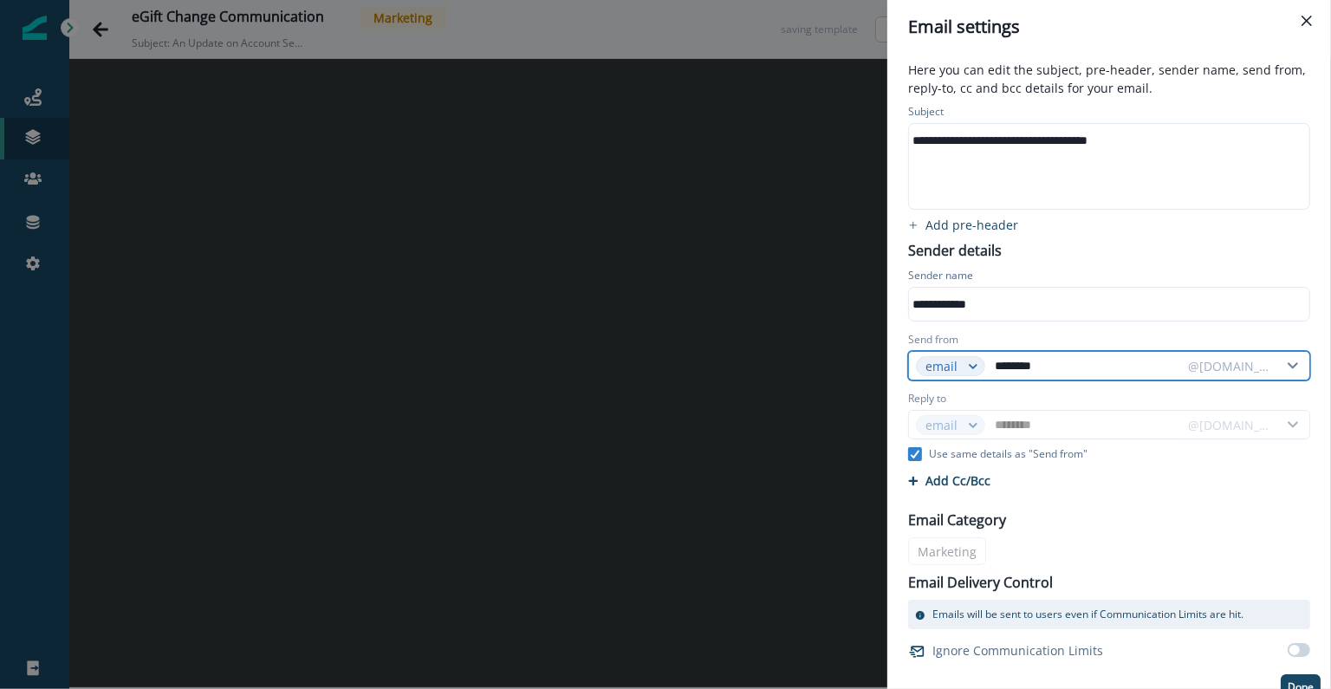
click at [1042, 369] on input "********" at bounding box center [1086, 366] width 189 height 28
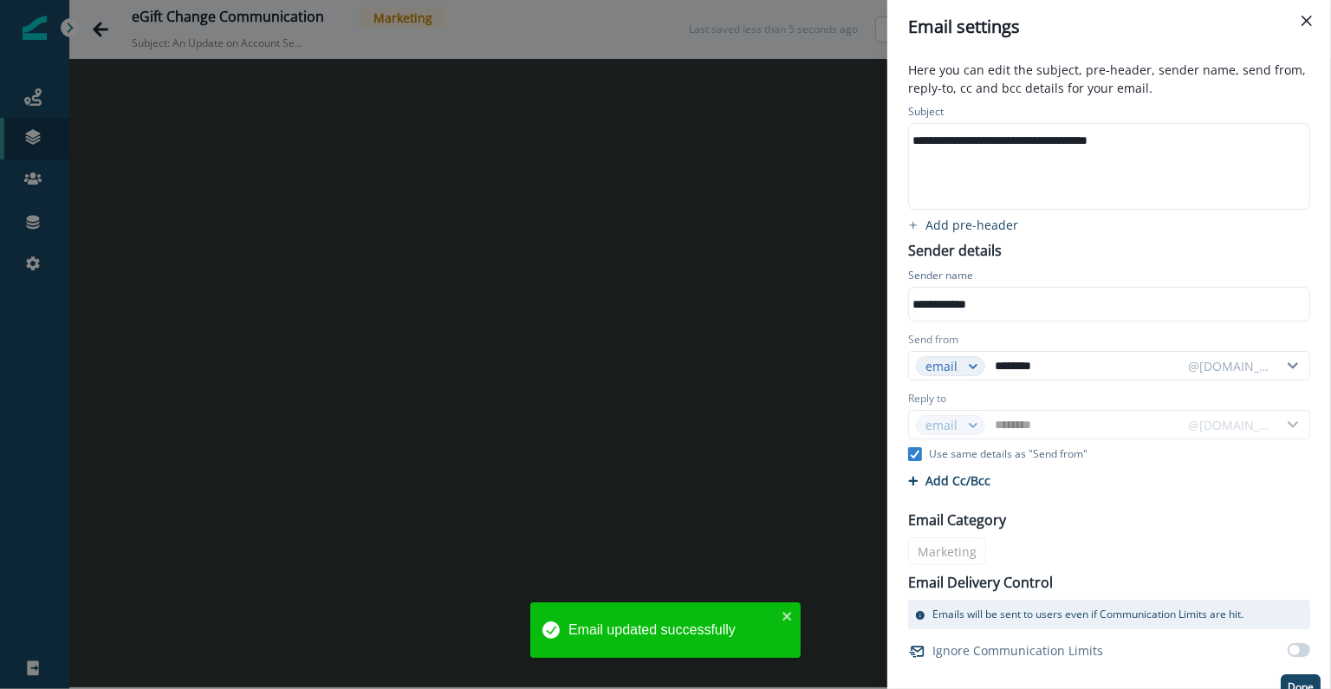
click at [986, 298] on div "**********" at bounding box center [1100, 304] width 382 height 26
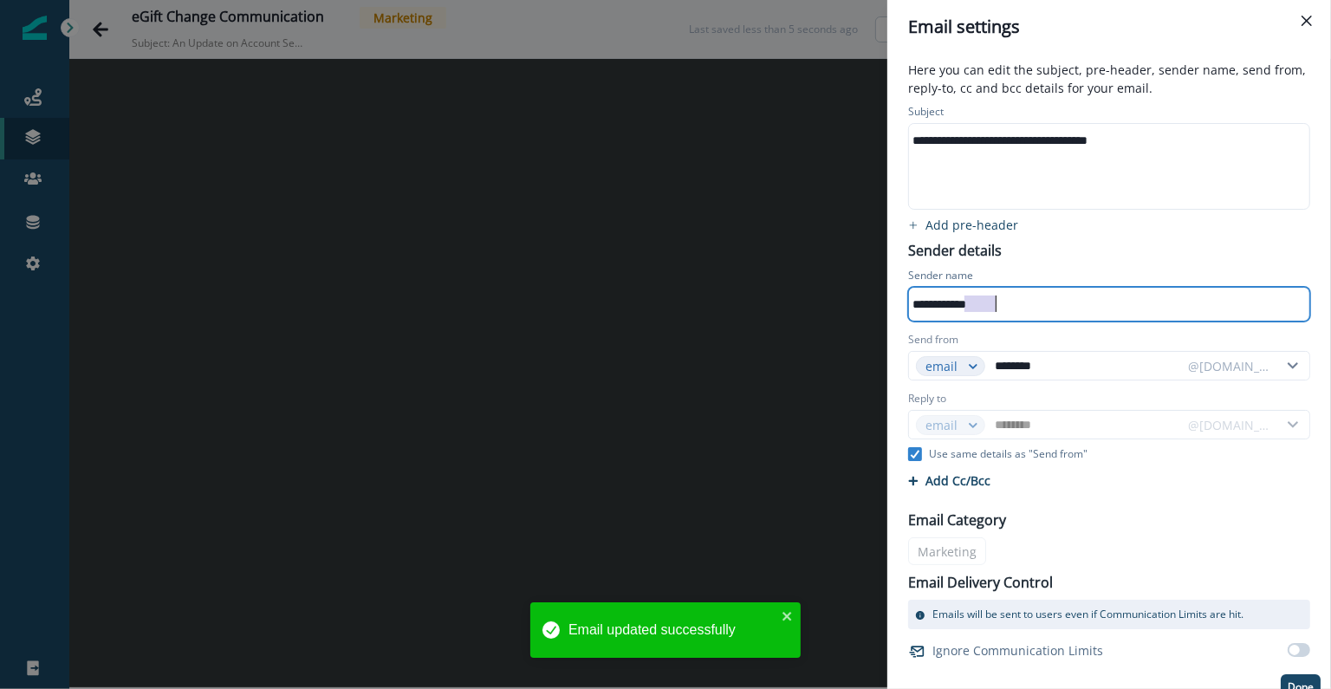
click at [986, 298] on div "**********" at bounding box center [1100, 304] width 382 height 26
click at [1019, 305] on div "**********" at bounding box center [1100, 304] width 382 height 26
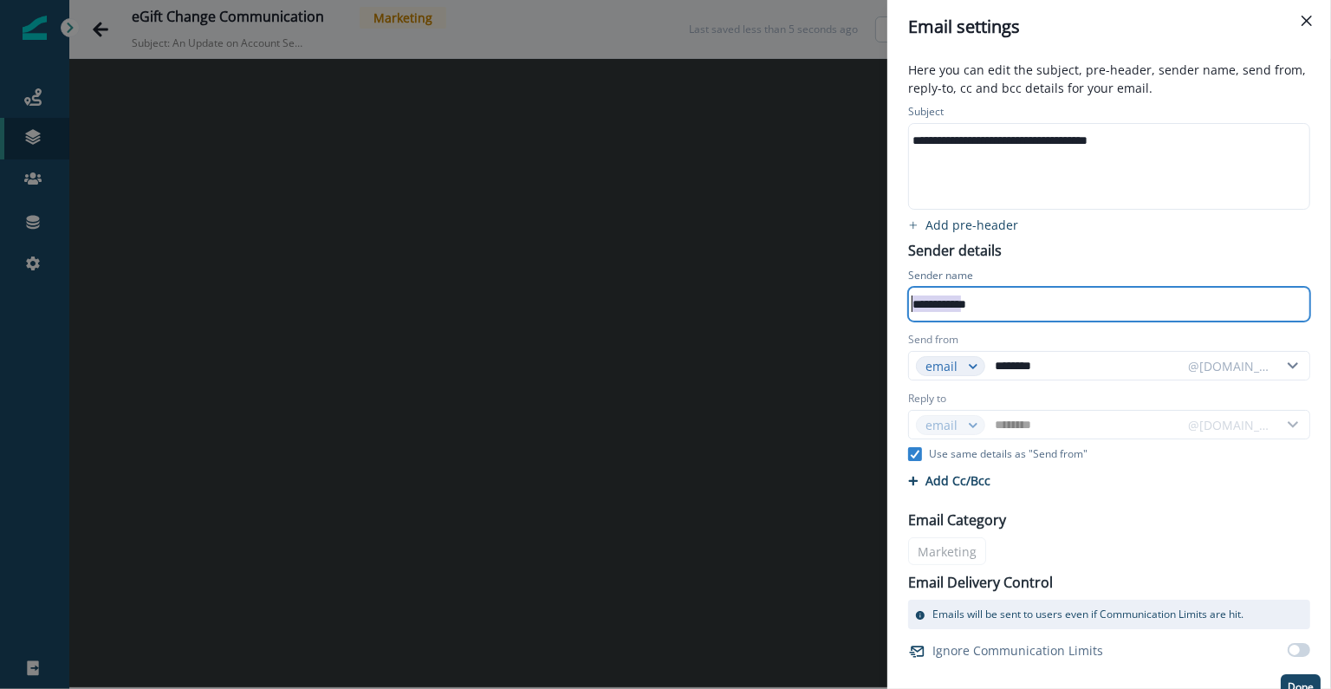
drag, startPoint x: 960, startPoint y: 306, endPoint x: 911, endPoint y: 308, distance: 49.4
click at [911, 308] on div "**********" at bounding box center [1100, 304] width 382 height 26
click at [1068, 271] on div "Sender name" at bounding box center [1109, 277] width 402 height 19
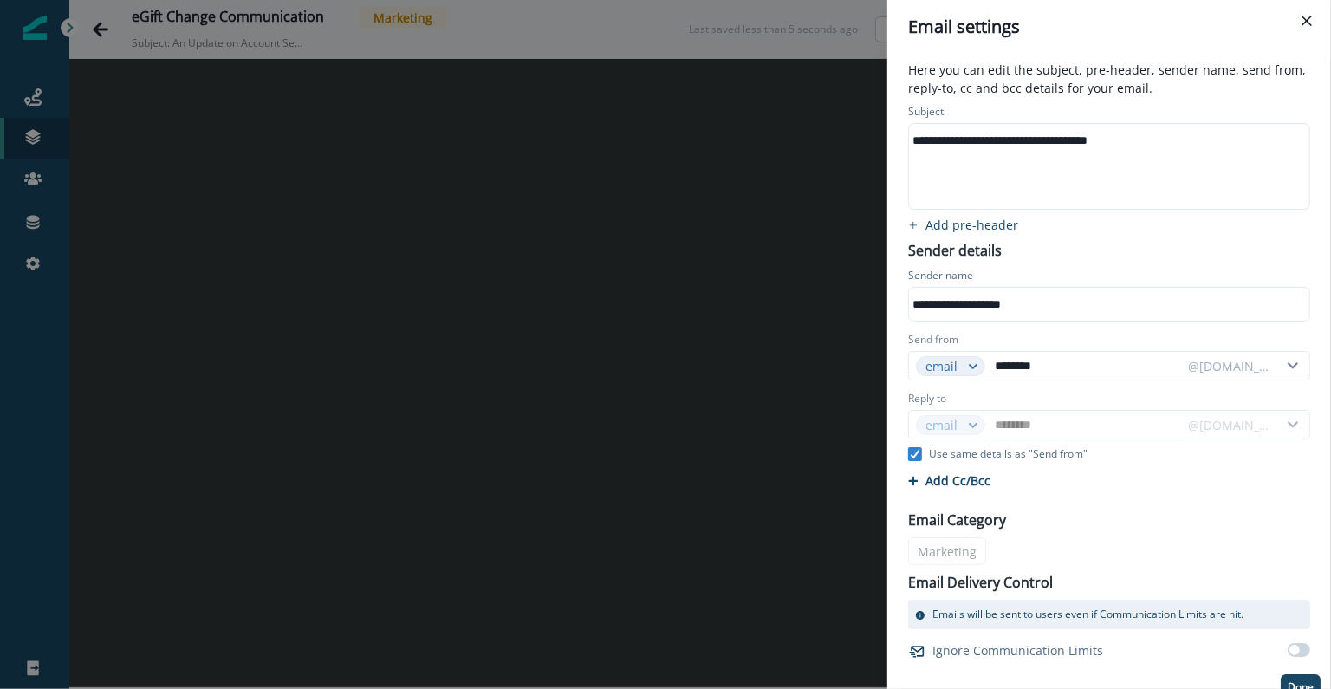
click at [919, 308] on div "**********" at bounding box center [1100, 304] width 382 height 26
click at [1017, 277] on div "Sender name" at bounding box center [1109, 277] width 402 height 19
click at [1082, 366] on input "********" at bounding box center [1086, 366] width 189 height 28
click at [1066, 346] on div "Send from" at bounding box center [1109, 341] width 402 height 19
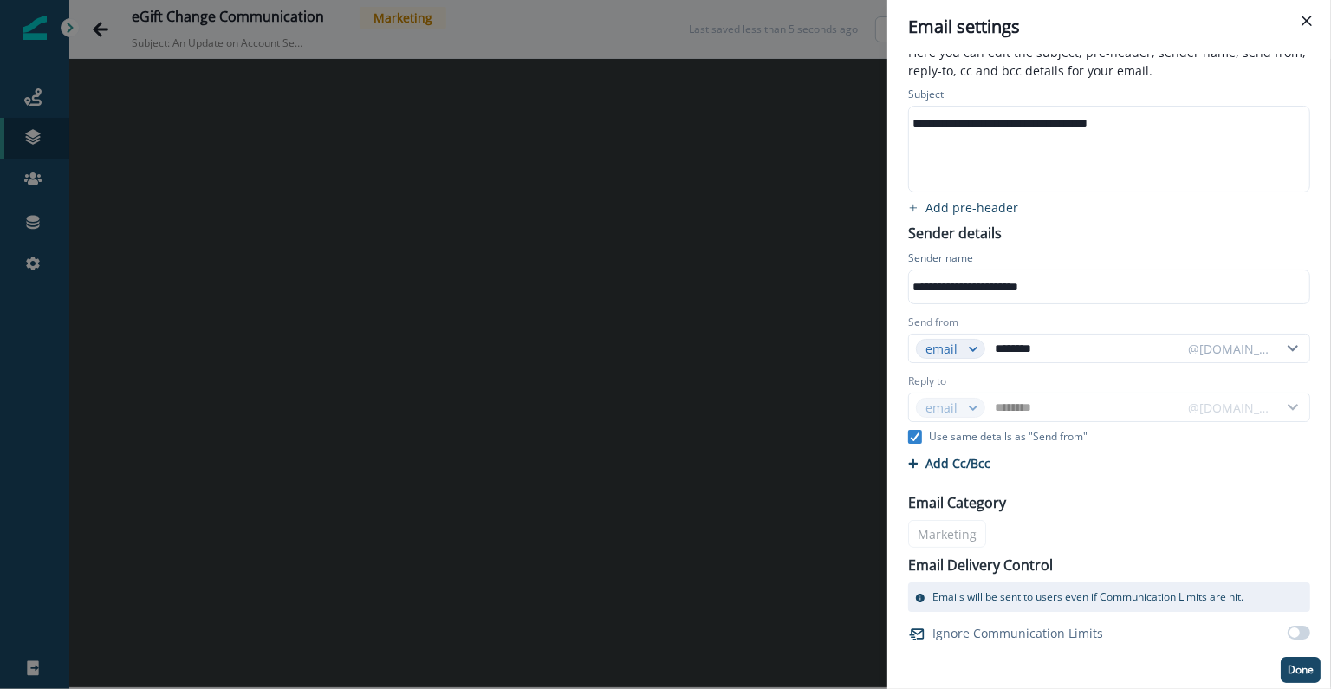
scroll to position [15, 0]
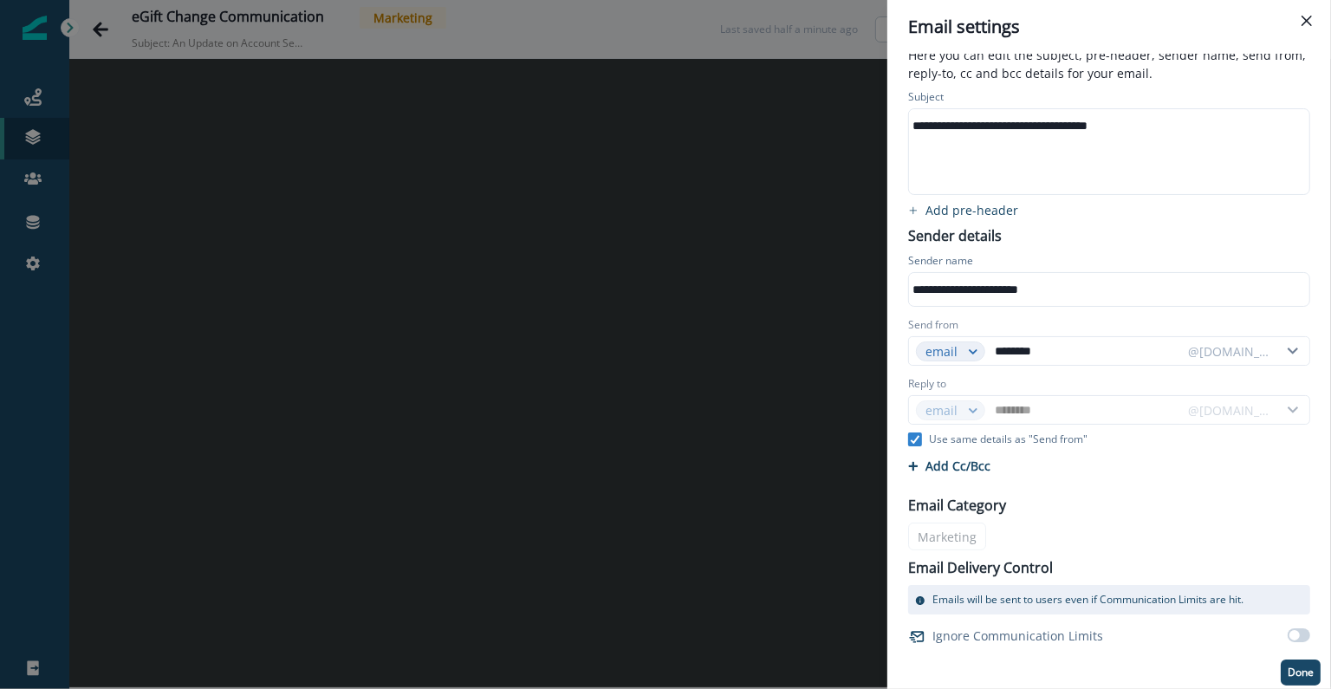
click at [1145, 508] on div "Email Category Marketing Email Delivery Control Emails will be sent to users ev…" at bounding box center [1109, 567] width 423 height 165
click at [956, 467] on button "Add Cc/Bcc" at bounding box center [949, 466] width 82 height 16
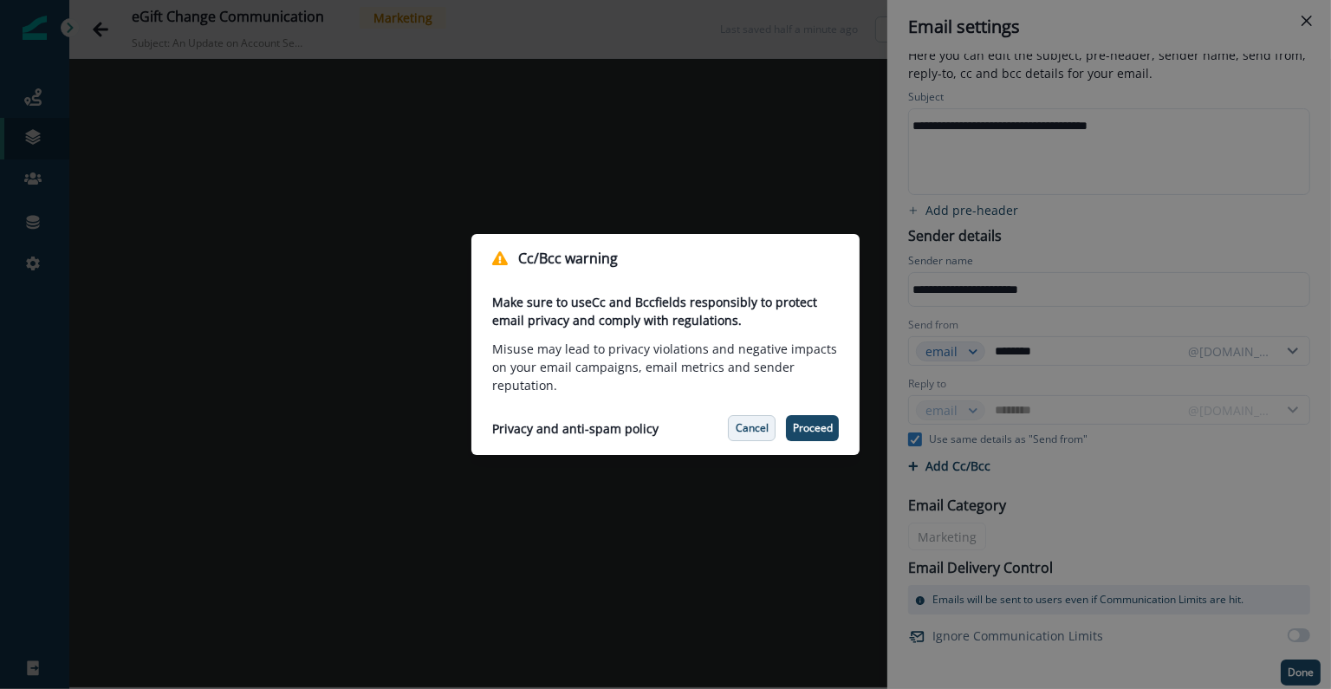
drag, startPoint x: 803, startPoint y: 424, endPoint x: 757, endPoint y: 423, distance: 46.0
click at [757, 423] on footer "Privacy and anti-spam policy Cancel Proceed" at bounding box center [666, 428] width 388 height 54
click at [757, 423] on p "Cancel" at bounding box center [752, 428] width 33 height 12
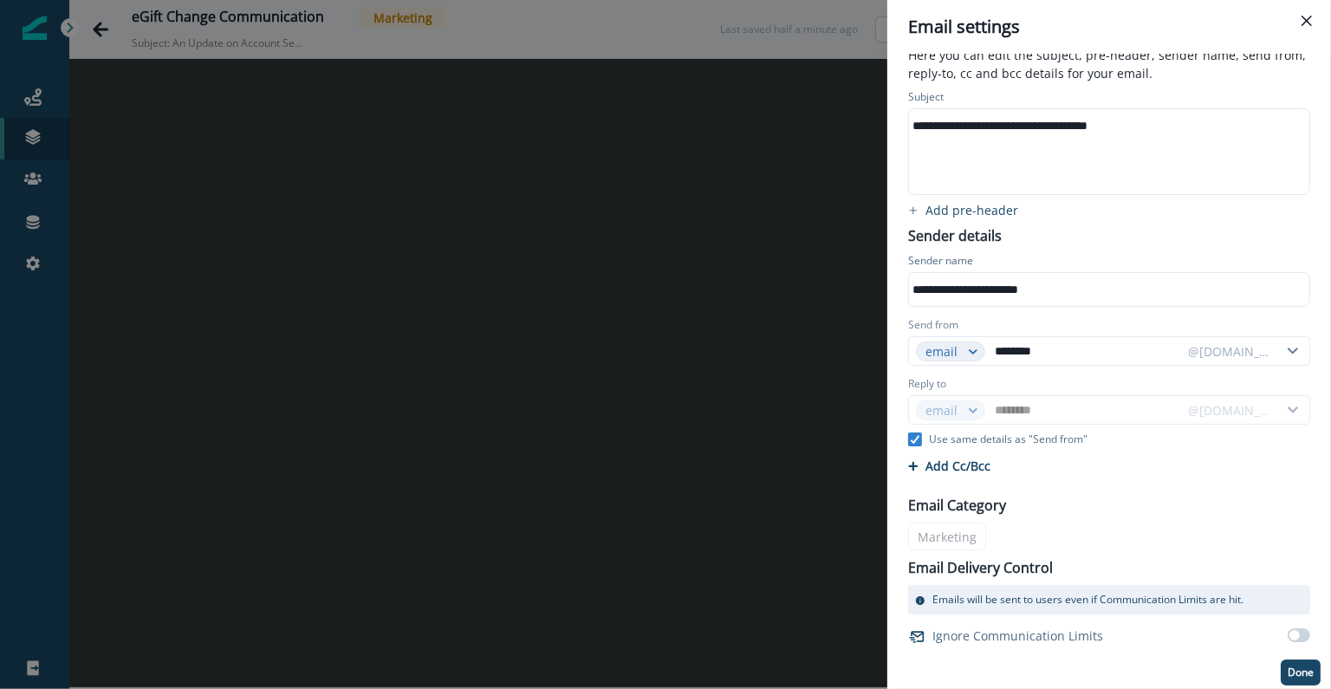
click at [1296, 672] on p "Done" at bounding box center [1301, 673] width 26 height 12
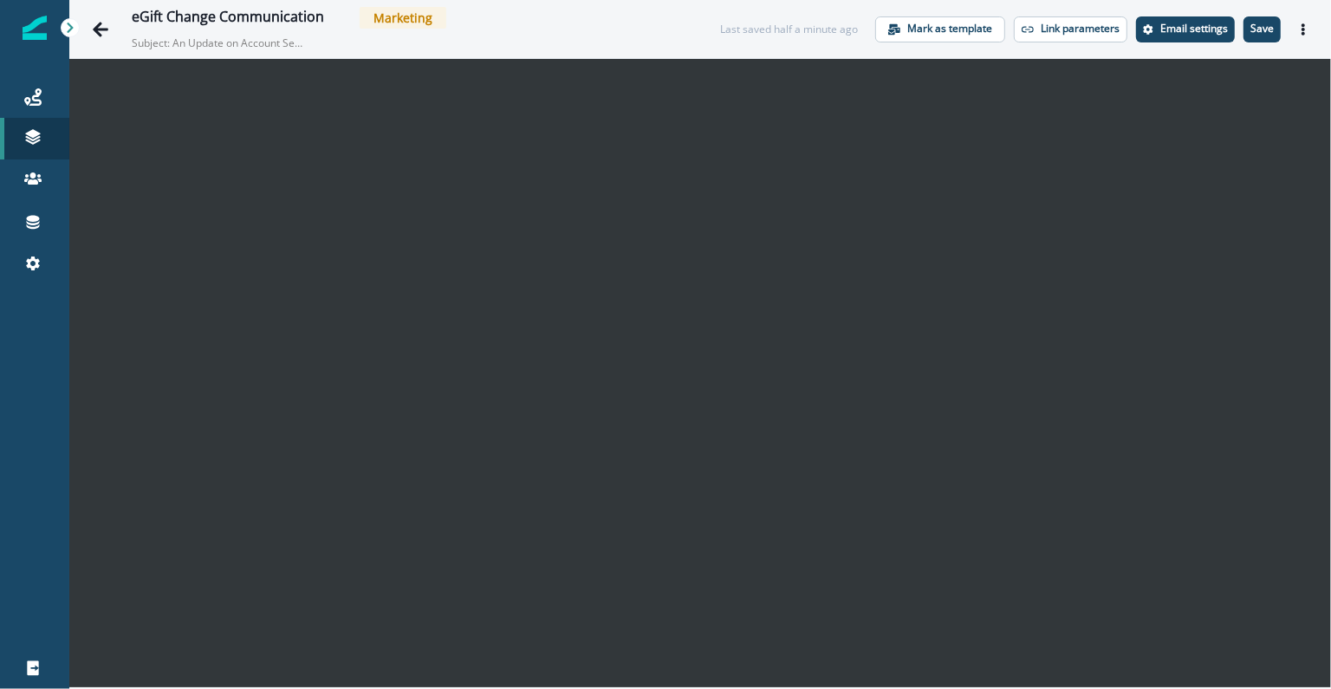
click at [492, 38] on div "eGift Change Communication Marketing Subject: An Update on Account Security at …" at bounding box center [409, 29] width 554 height 44
click at [40, 99] on icon at bounding box center [32, 96] width 17 height 17
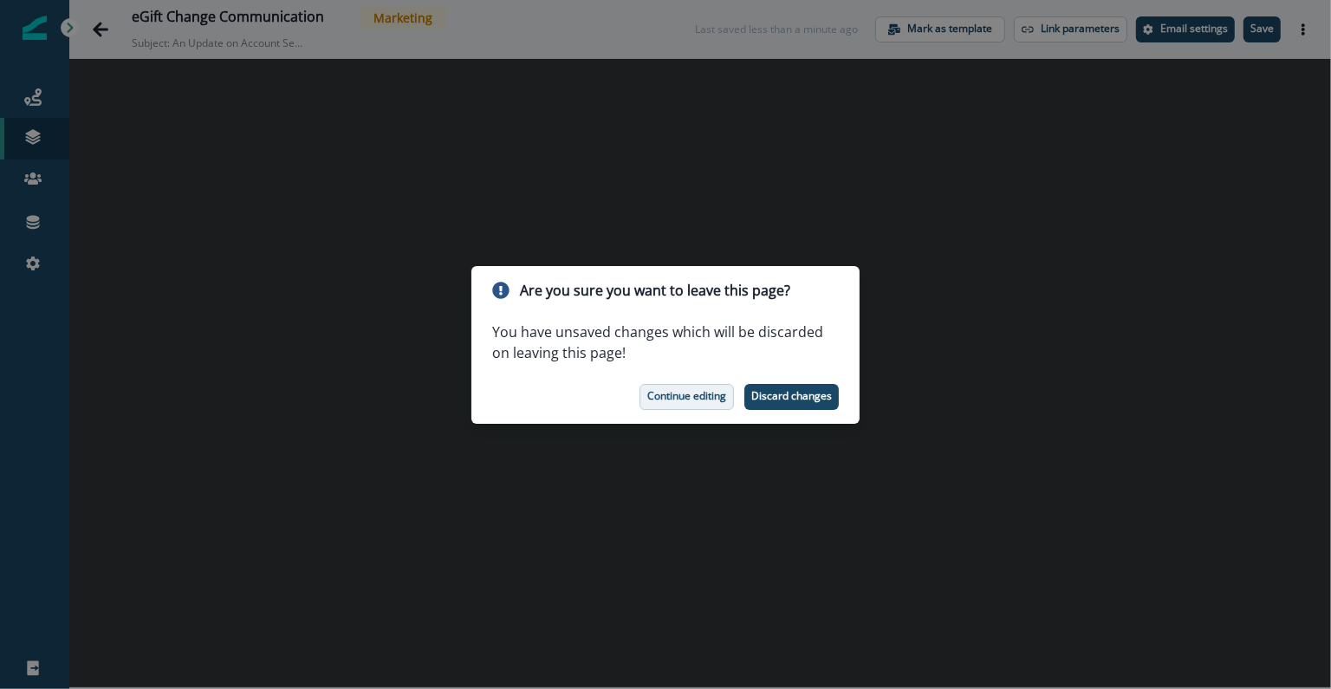
click at [704, 402] on p "Continue editing" at bounding box center [687, 396] width 79 height 12
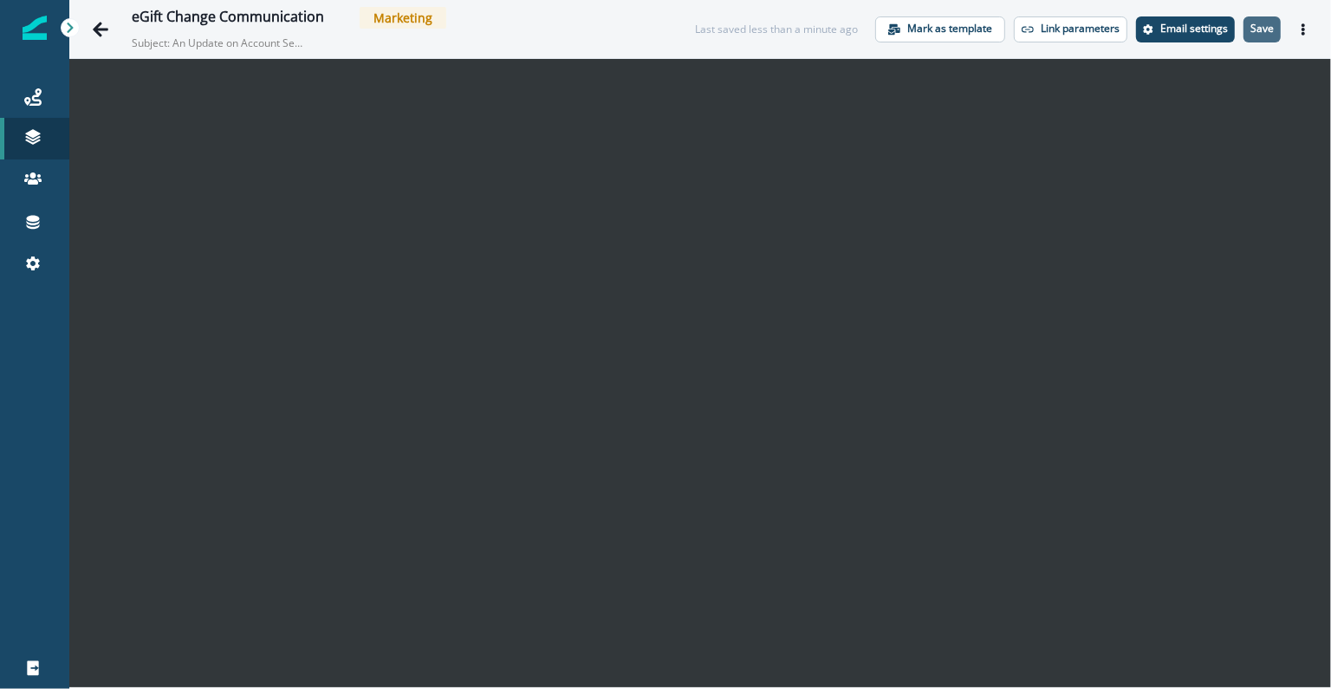
click at [1264, 27] on p "Save" at bounding box center [1262, 29] width 23 height 12
click at [65, 88] on link "Journeys" at bounding box center [34, 97] width 69 height 42
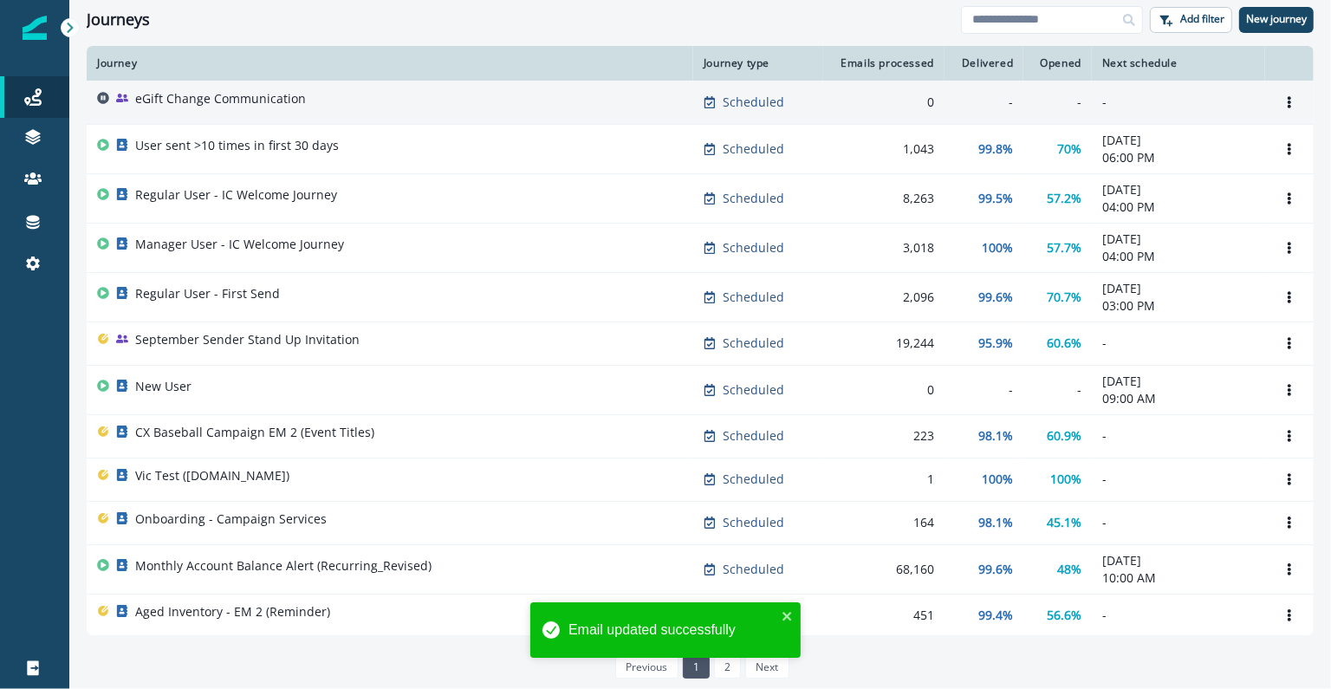
click at [282, 107] on p "eGift Change Communication" at bounding box center [220, 98] width 171 height 17
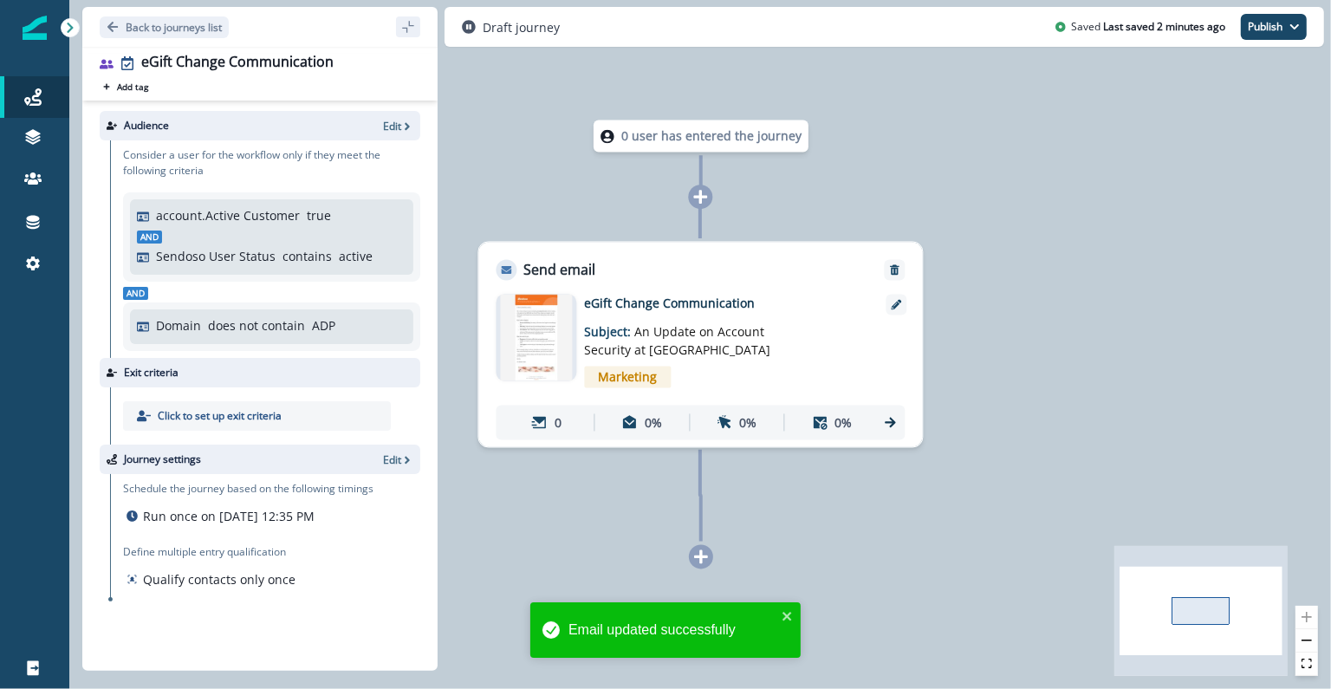
click at [236, 225] on div "account.Active Customer true" at bounding box center [272, 216] width 270 height 21
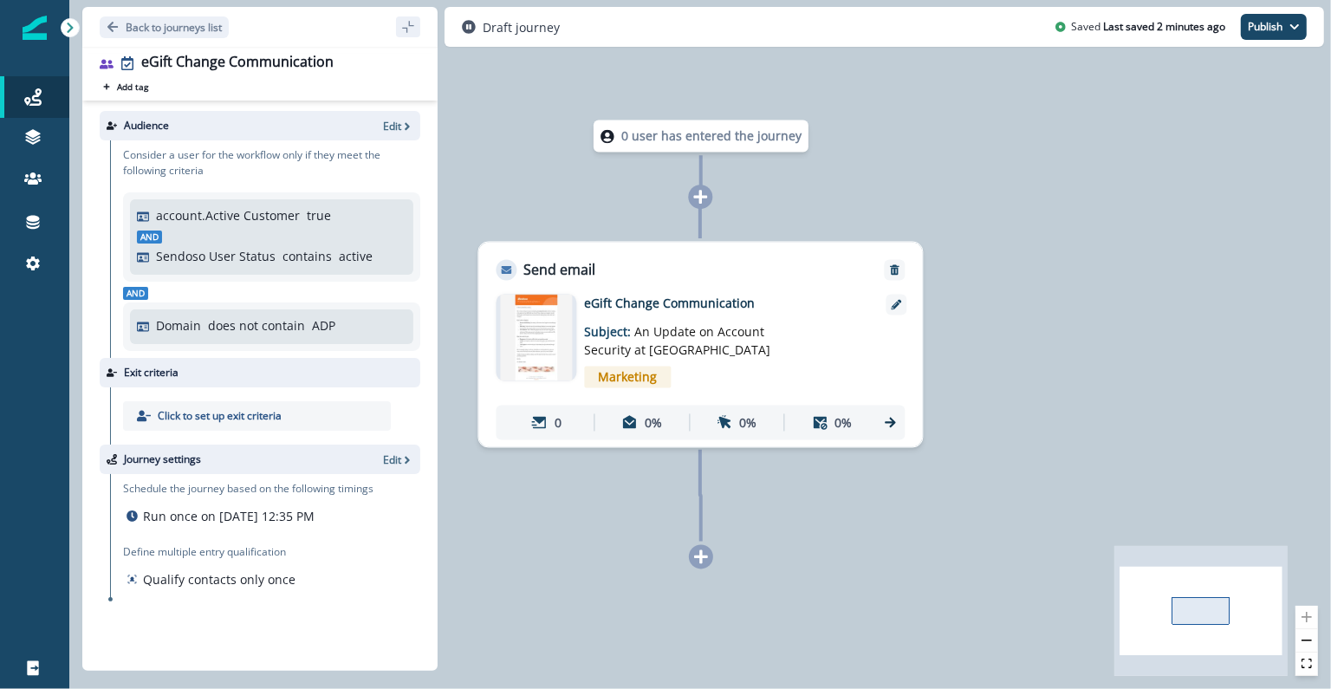
click at [243, 257] on p "Sendoso User Status" at bounding box center [216, 256] width 120 height 18
click at [531, 329] on img at bounding box center [536, 338] width 73 height 87
